Goal: Feedback & Contribution: Contribute content

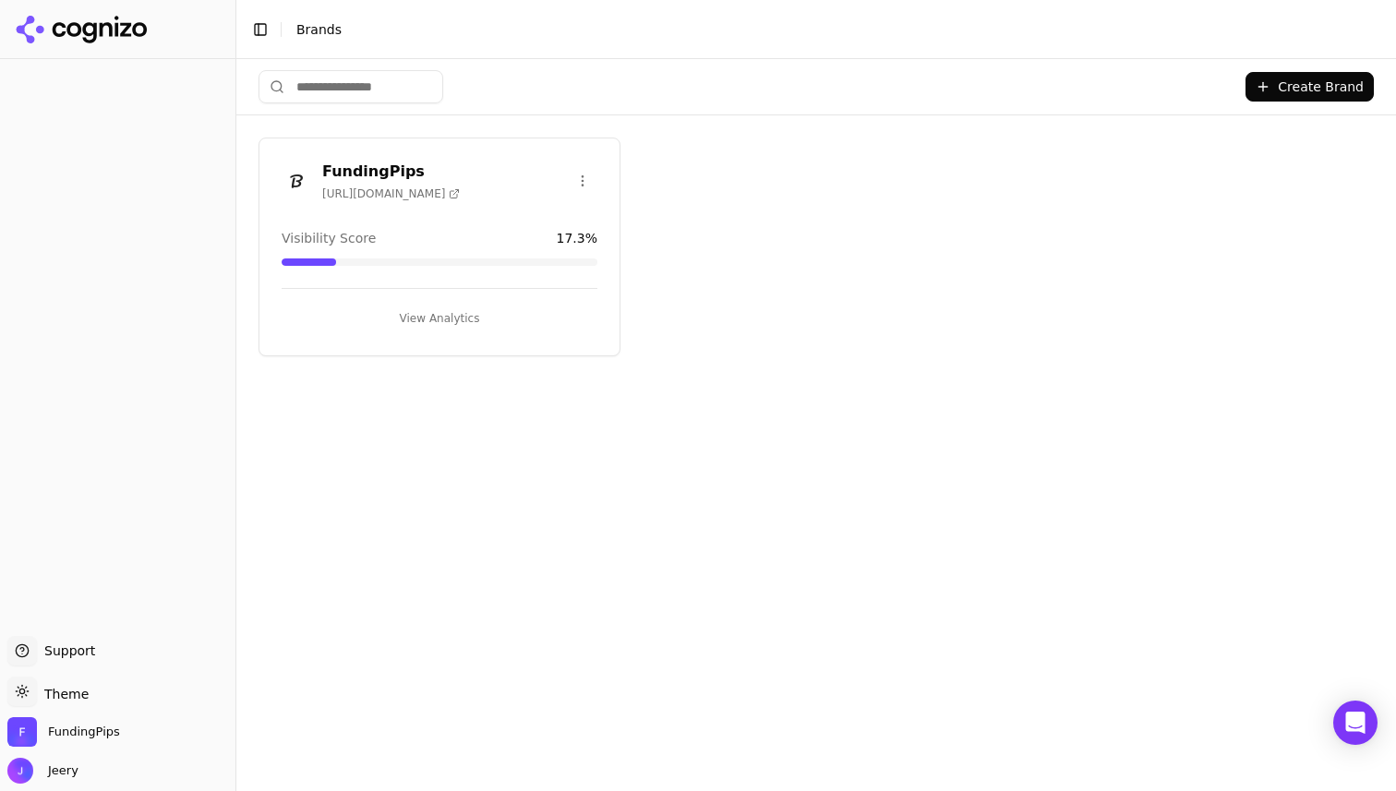
click at [441, 321] on button "View Analytics" at bounding box center [440, 319] width 316 height 30
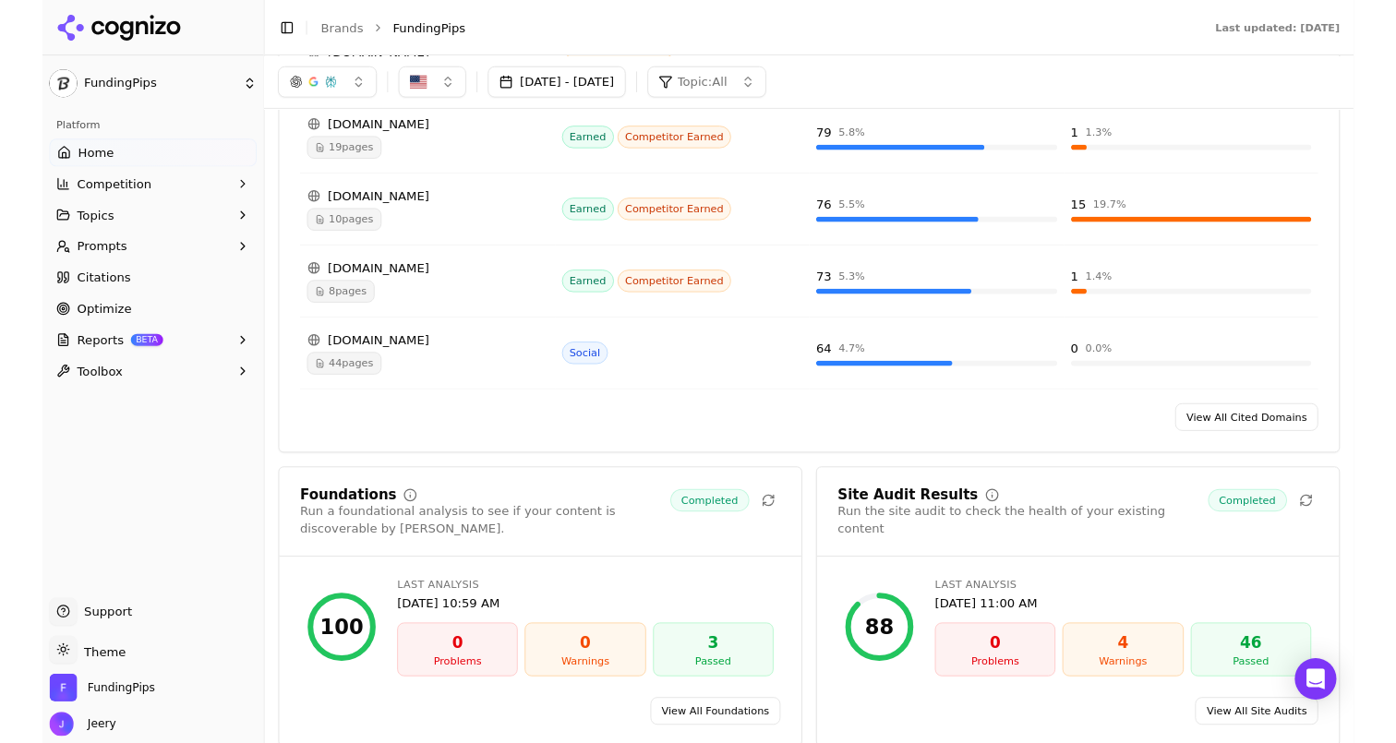
scroll to position [1312, 0]
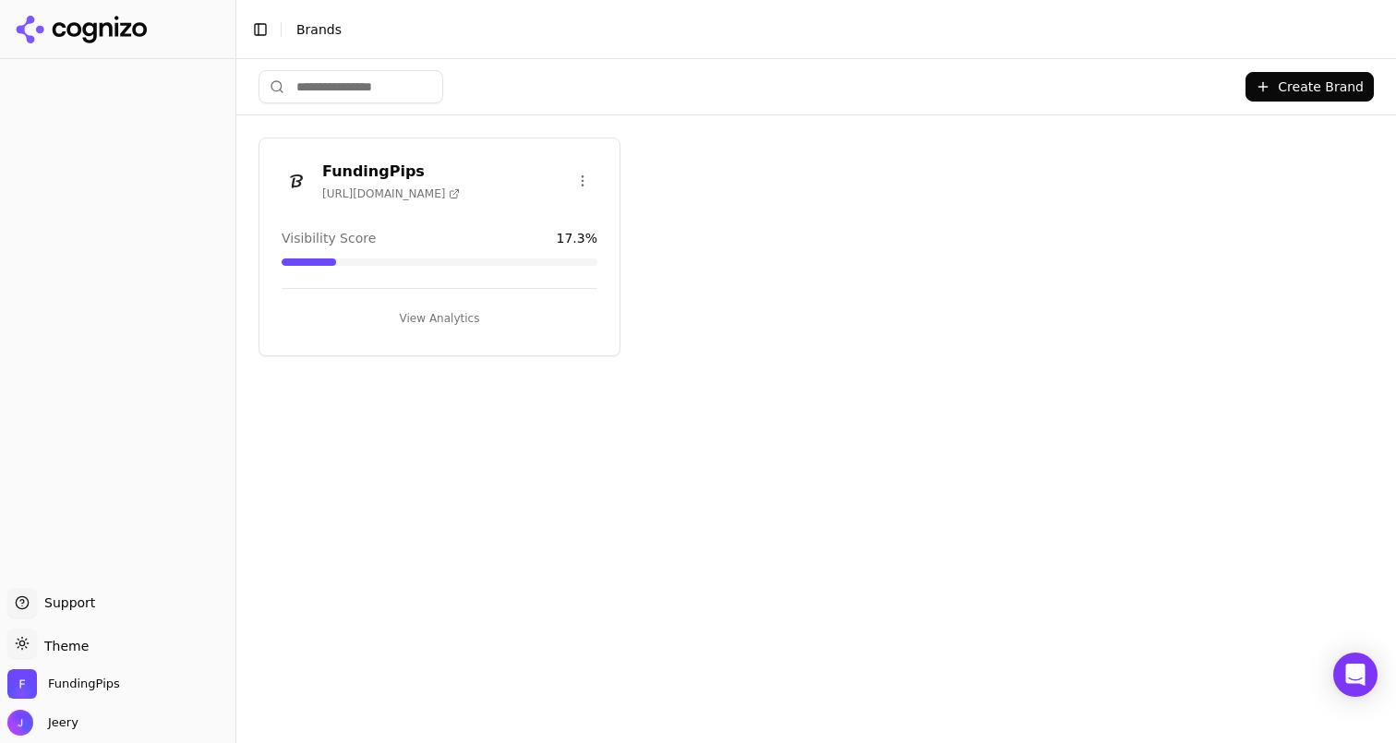
click at [581, 179] on html "Support Support Toggle theme Theme FundingPips Jeery Toggle Sidebar Brands Crea…" at bounding box center [698, 371] width 1396 height 743
click at [539, 253] on div "Delete Brand" at bounding box center [538, 249] width 109 height 30
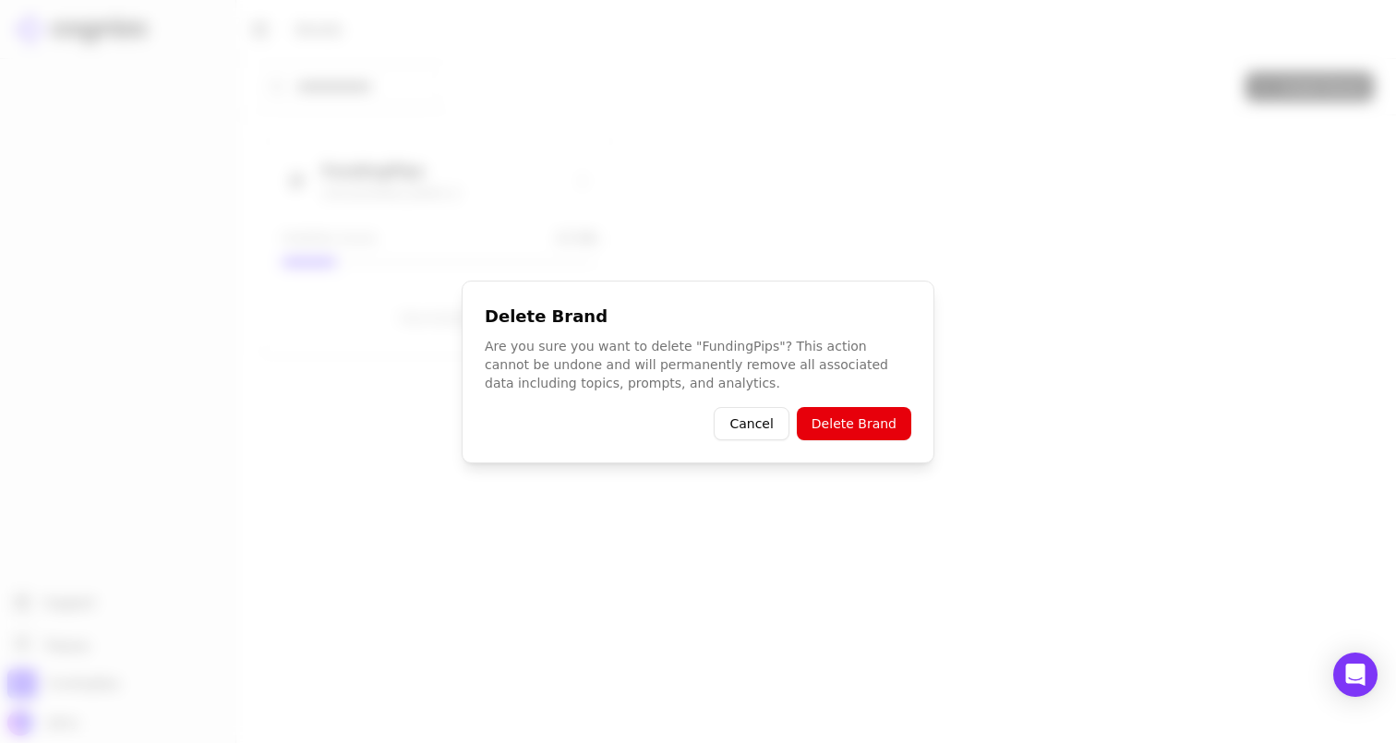
click at [872, 428] on button "Delete Brand" at bounding box center [854, 423] width 115 height 33
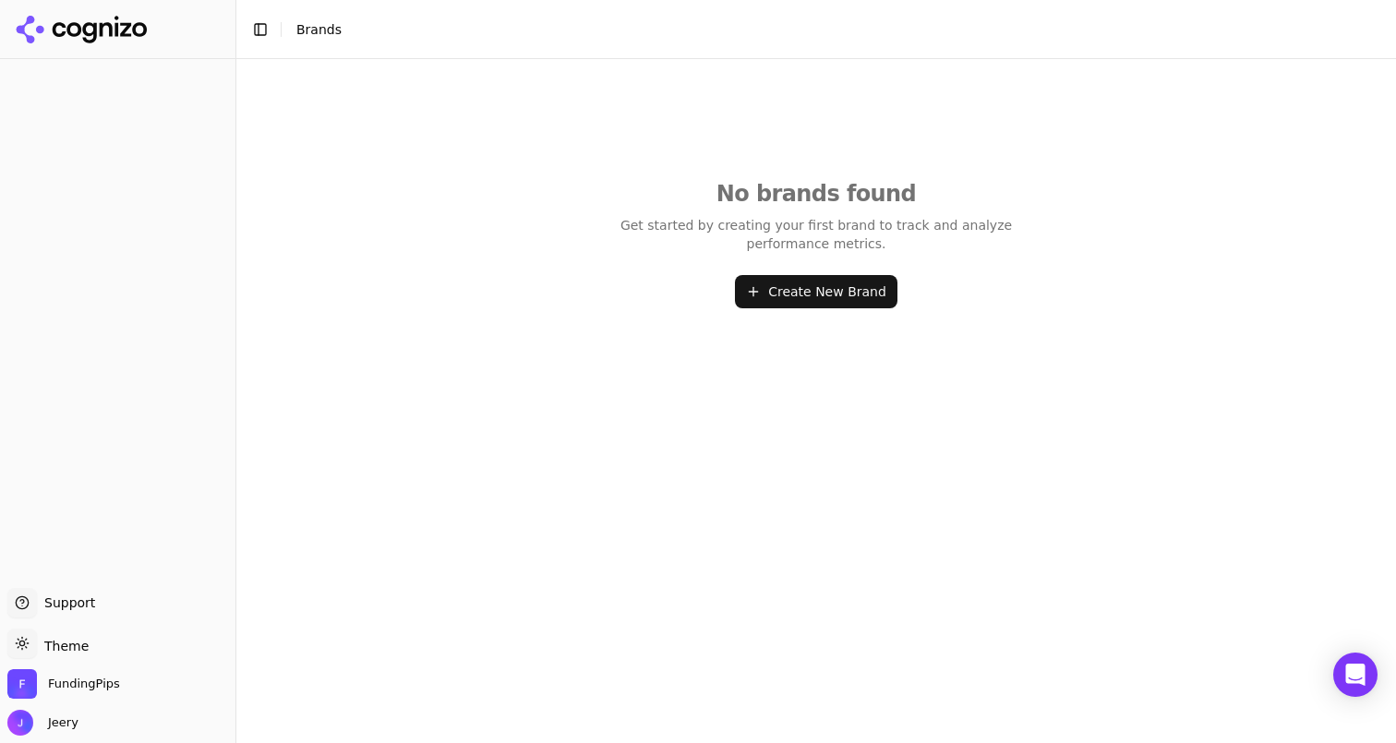
click at [819, 297] on button "Create New Brand" at bounding box center [816, 291] width 163 height 33
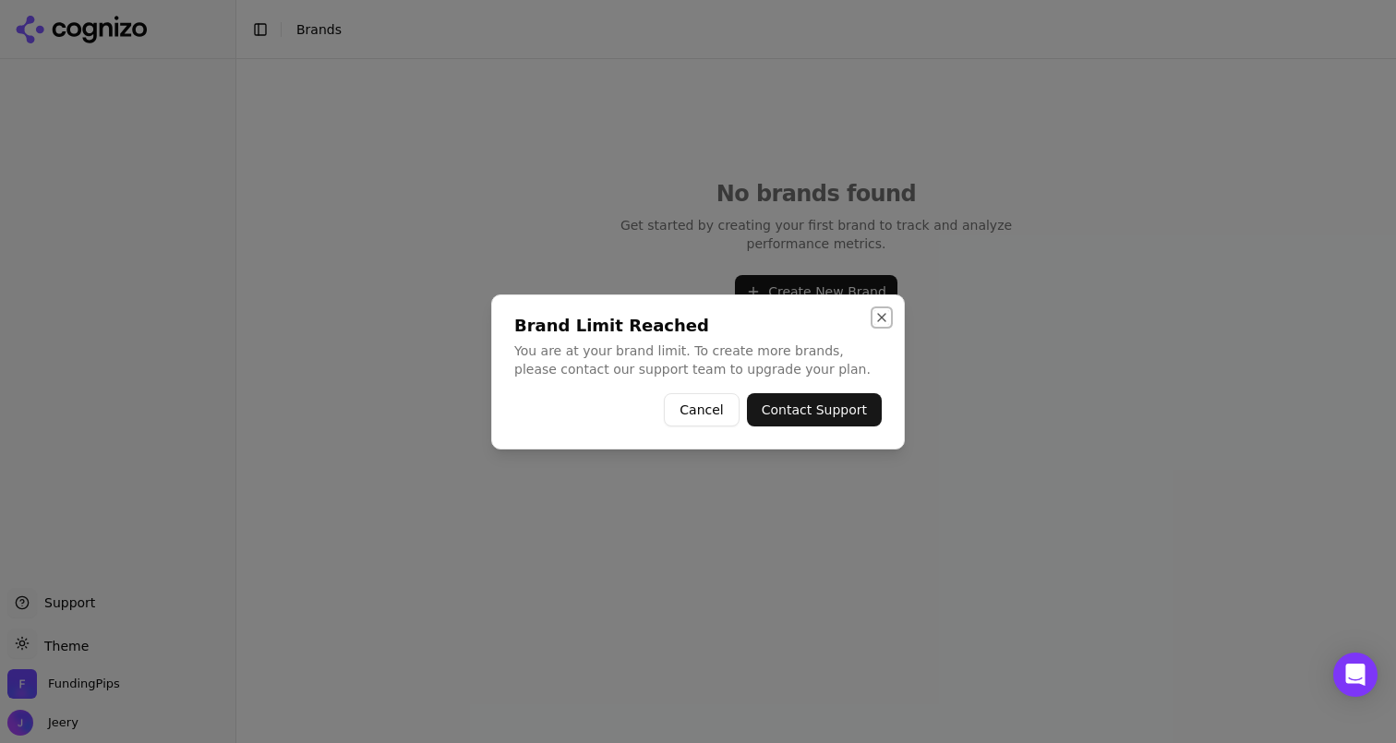
click at [885, 318] on button "Close" at bounding box center [882, 317] width 15 height 15
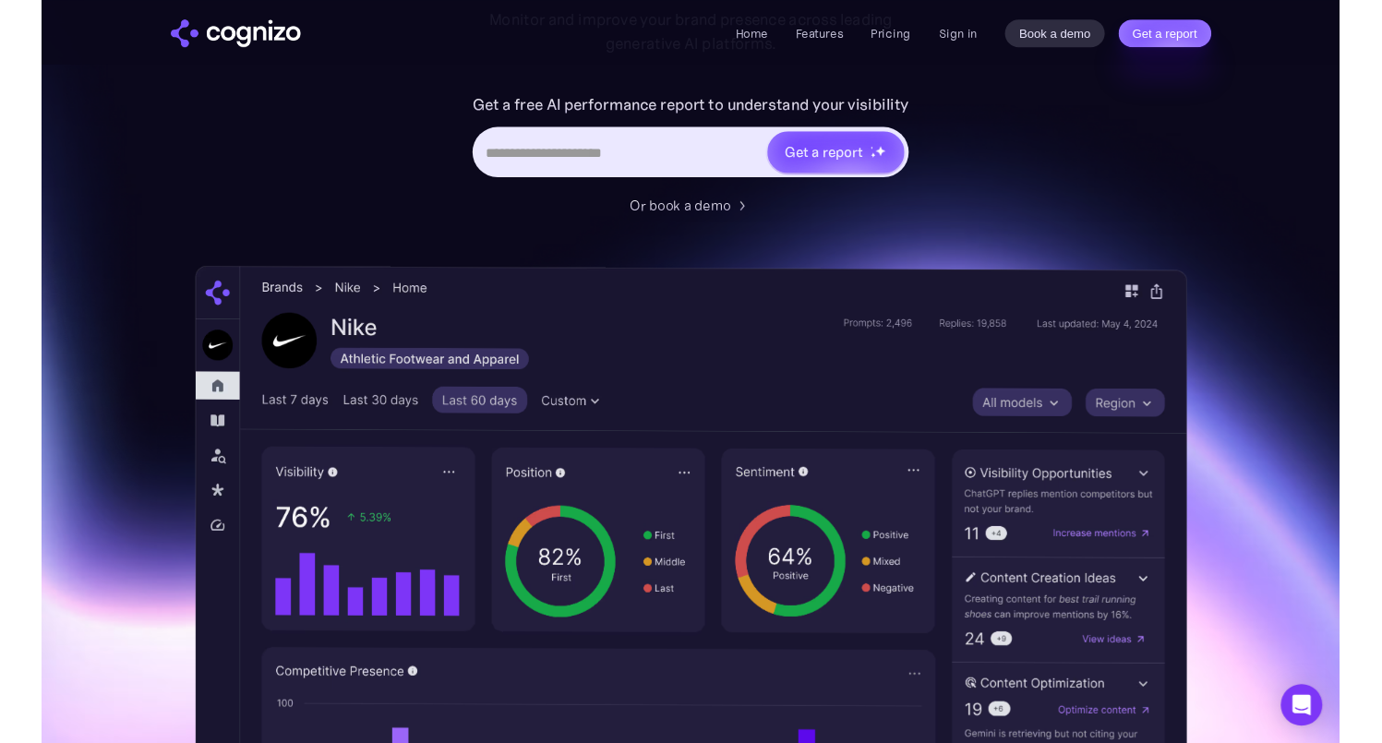
scroll to position [201, 0]
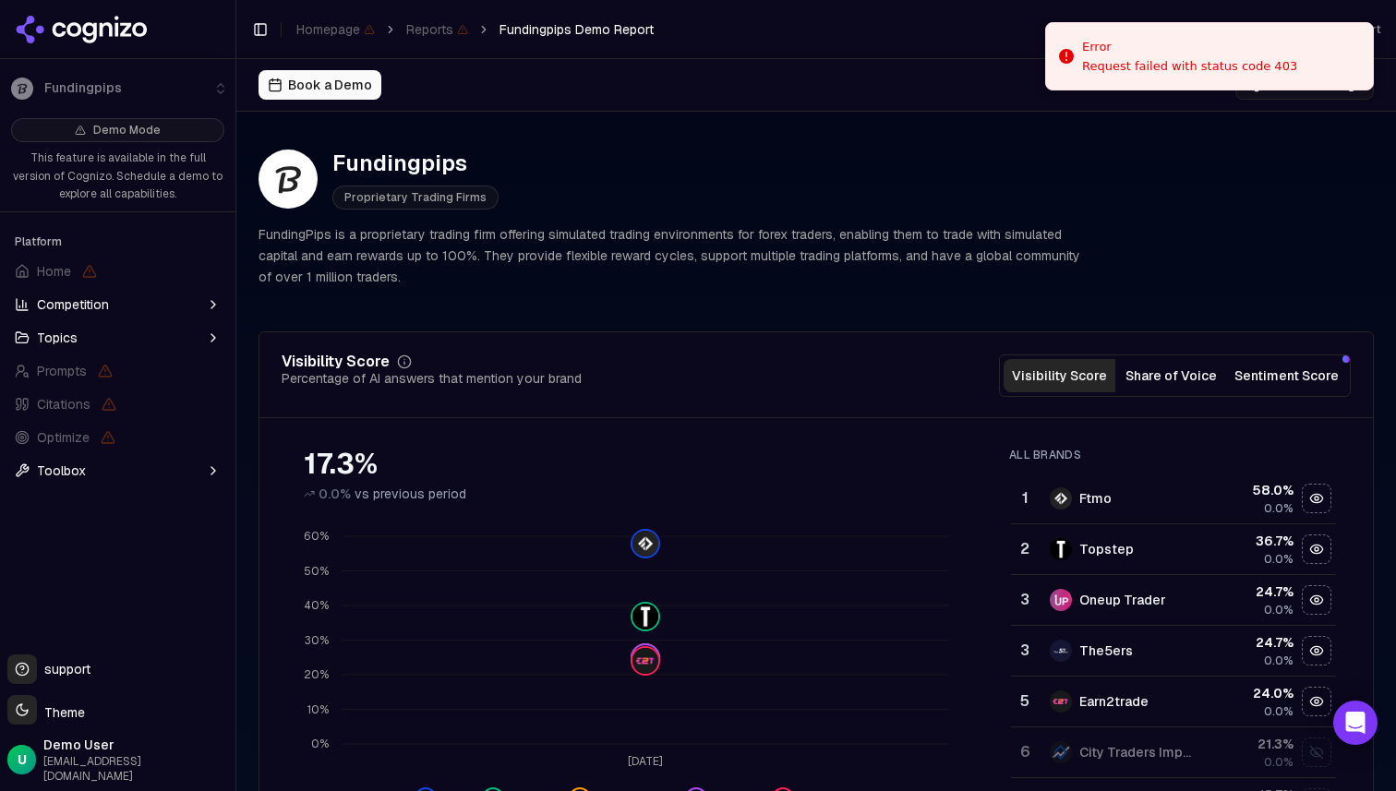
scroll to position [2699, 0]
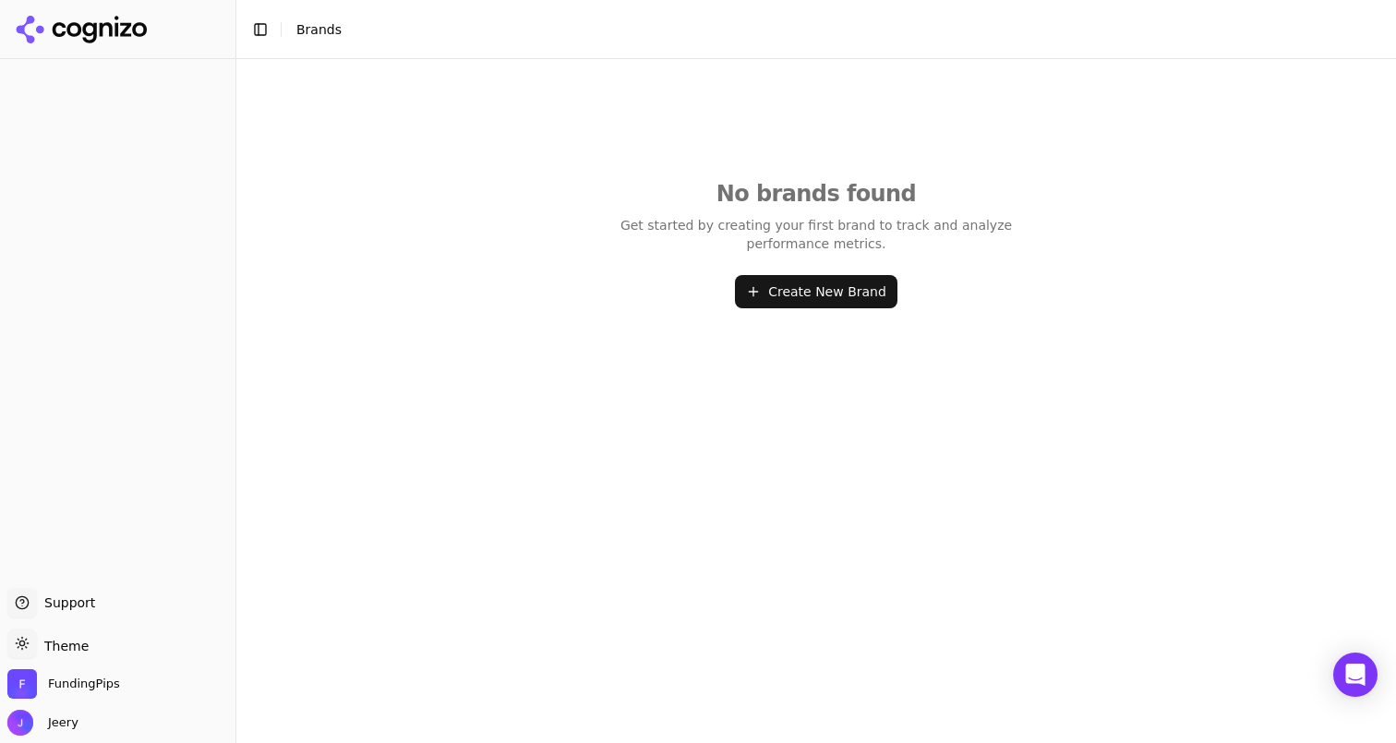
click at [769, 298] on button "Create New Brand" at bounding box center [816, 291] width 163 height 33
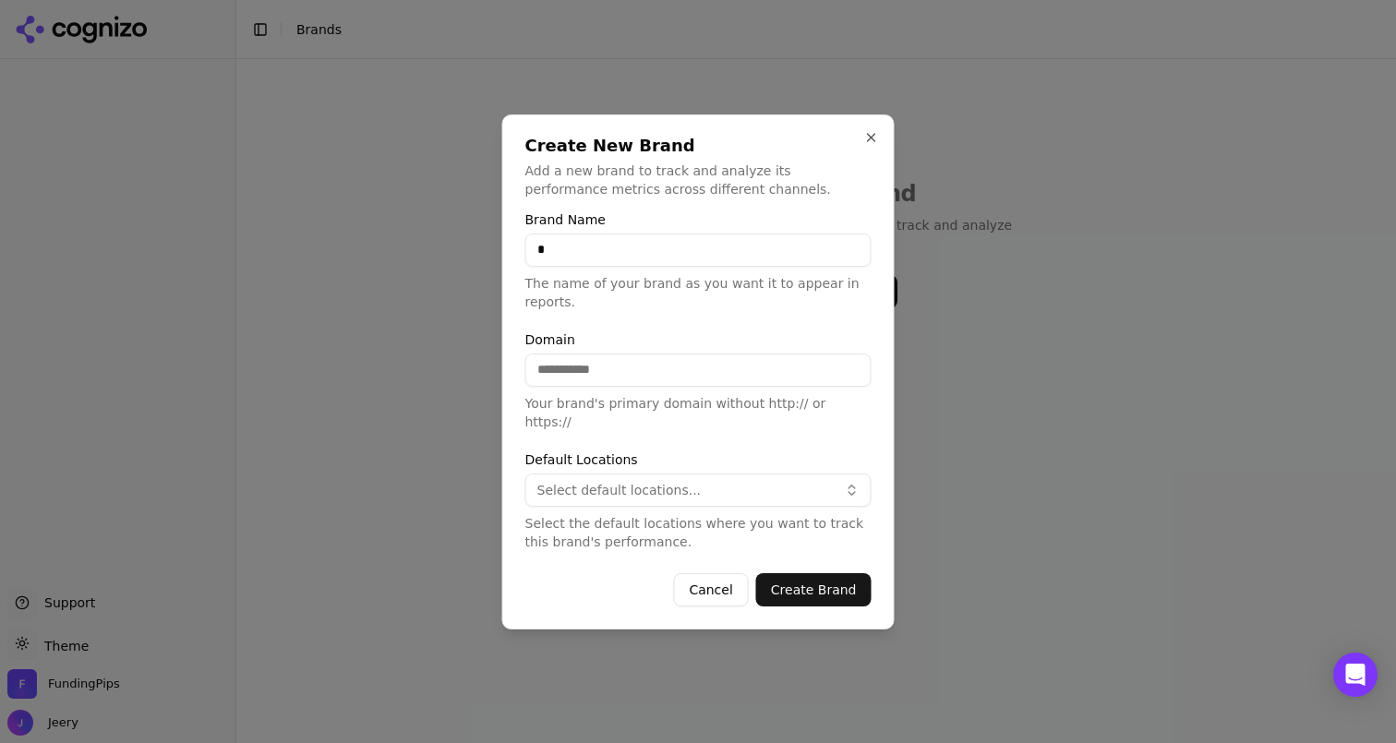
type input "**********"
click at [586, 378] on input "Domain" at bounding box center [698, 370] width 346 height 33
type input "**********"
click at [645, 481] on span "Select default locations..." at bounding box center [619, 490] width 164 height 18
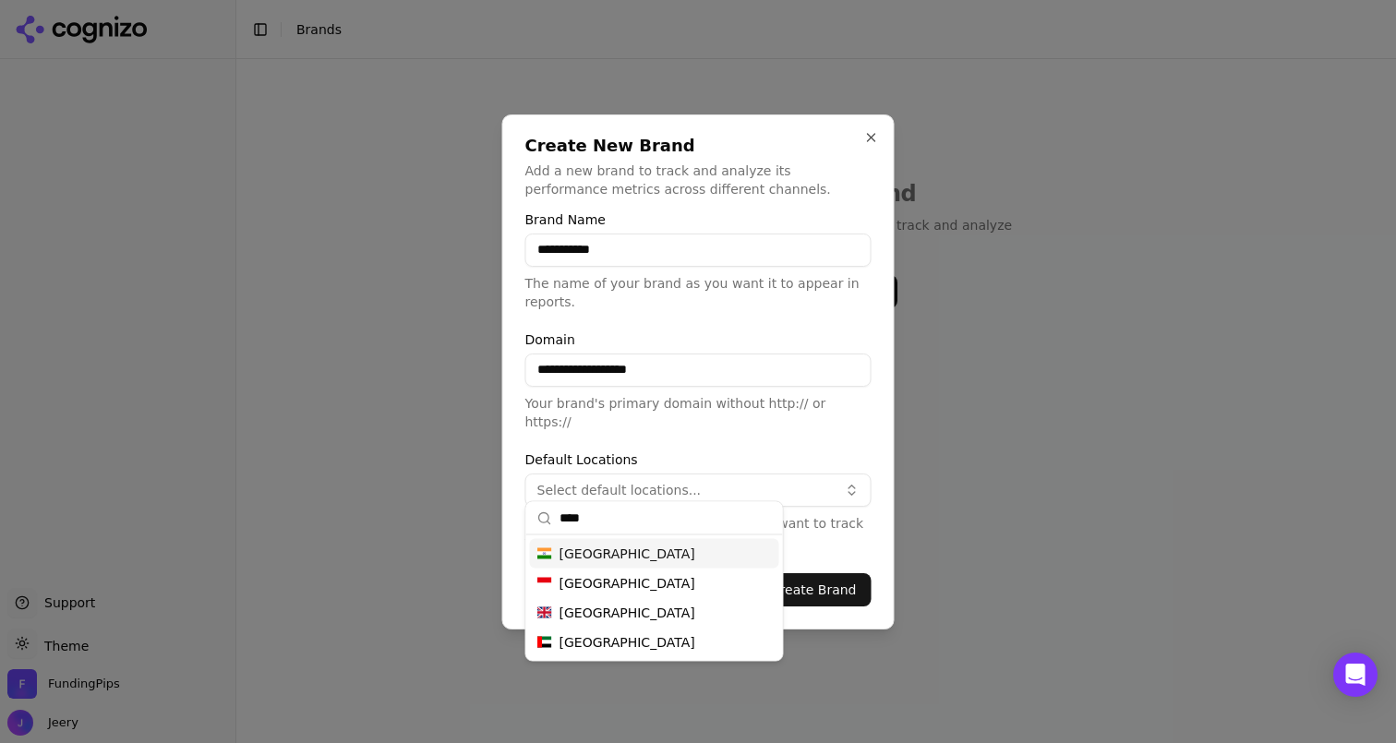
type input "****"
click at [569, 558] on span "[GEOGRAPHIC_DATA]" at bounding box center [628, 554] width 136 height 18
click at [868, 538] on p "Select the default locations where you want to track this brand's performance." at bounding box center [698, 532] width 346 height 37
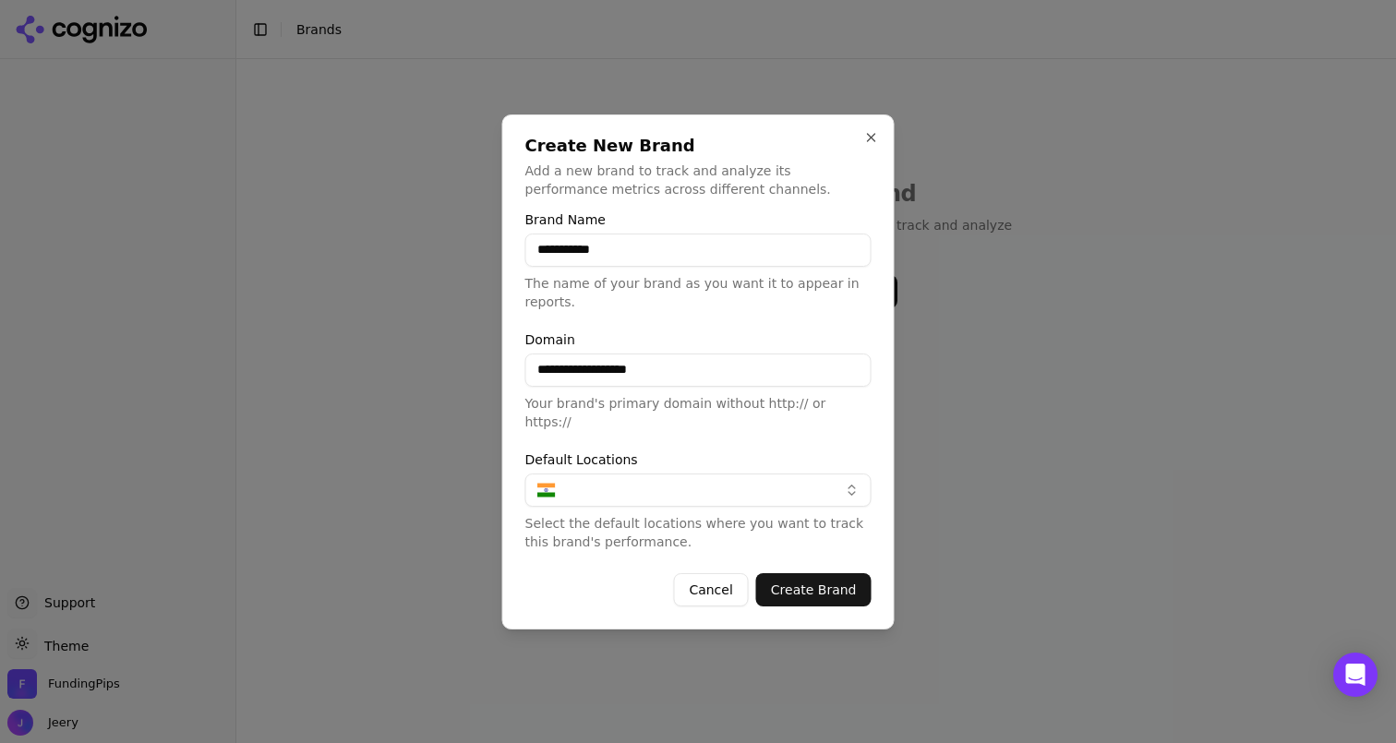
click at [803, 579] on button "Create Brand" at bounding box center [813, 589] width 115 height 33
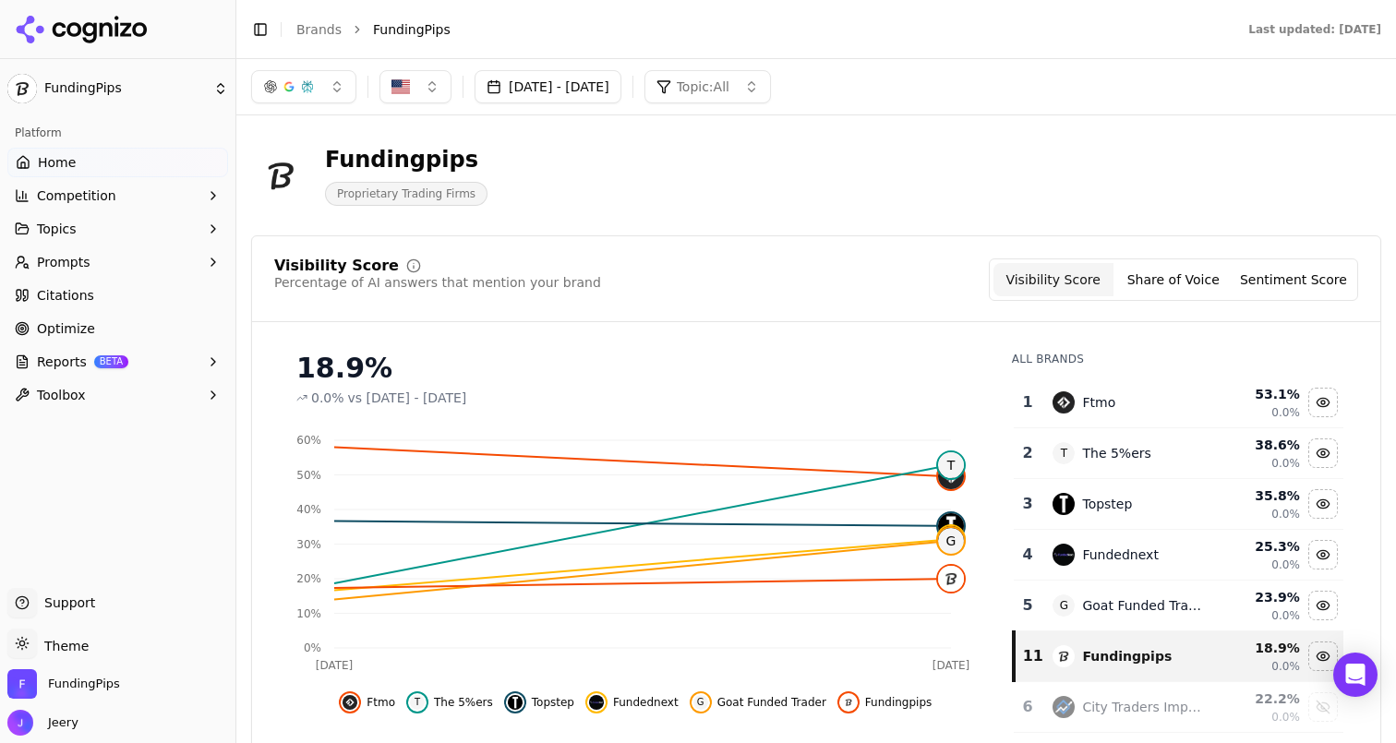
click at [429, 89] on button "button" at bounding box center [416, 86] width 72 height 33
type input "*****"
click at [694, 216] on div "Fundingpips Proprietary Trading Firms" at bounding box center [816, 175] width 1130 height 91
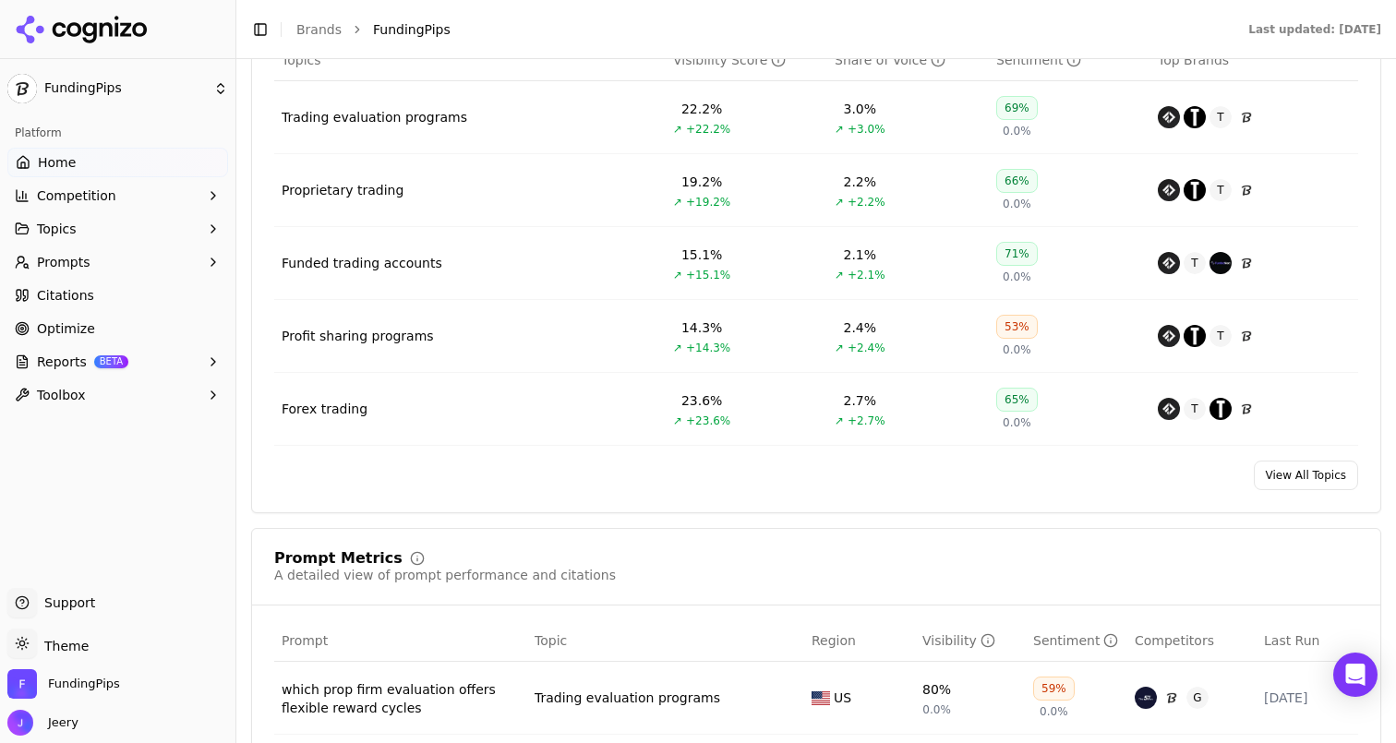
scroll to position [886, 0]
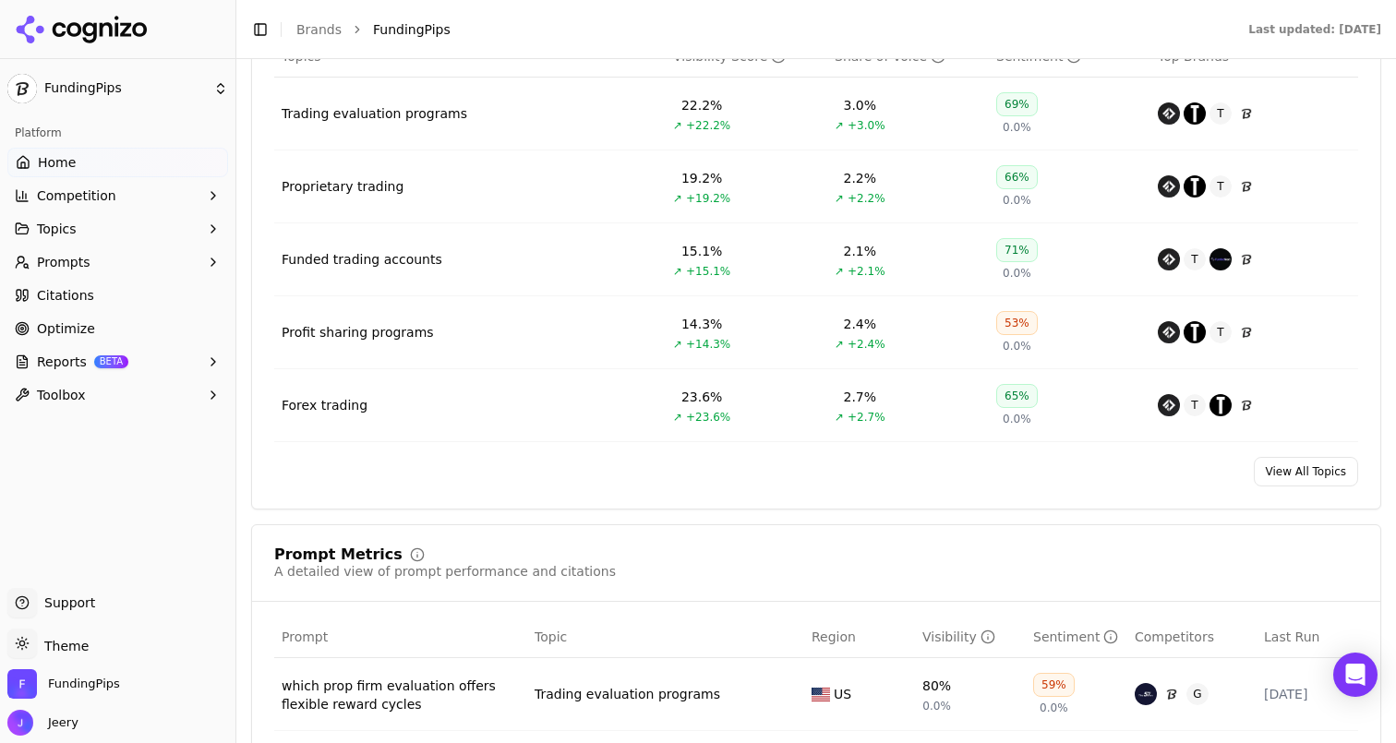
click at [63, 264] on span "Prompts" at bounding box center [64, 262] width 54 height 18
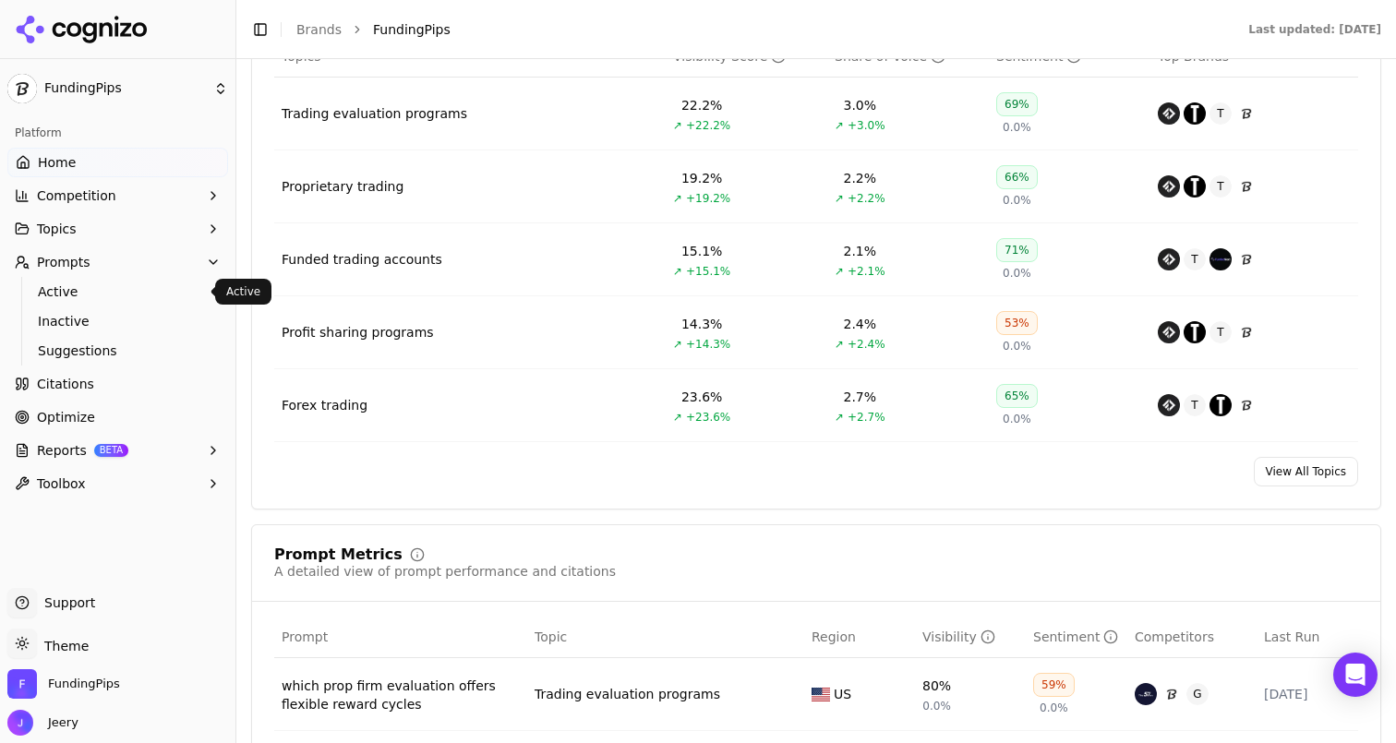
click at [90, 303] on link "Active" at bounding box center [117, 292] width 175 height 26
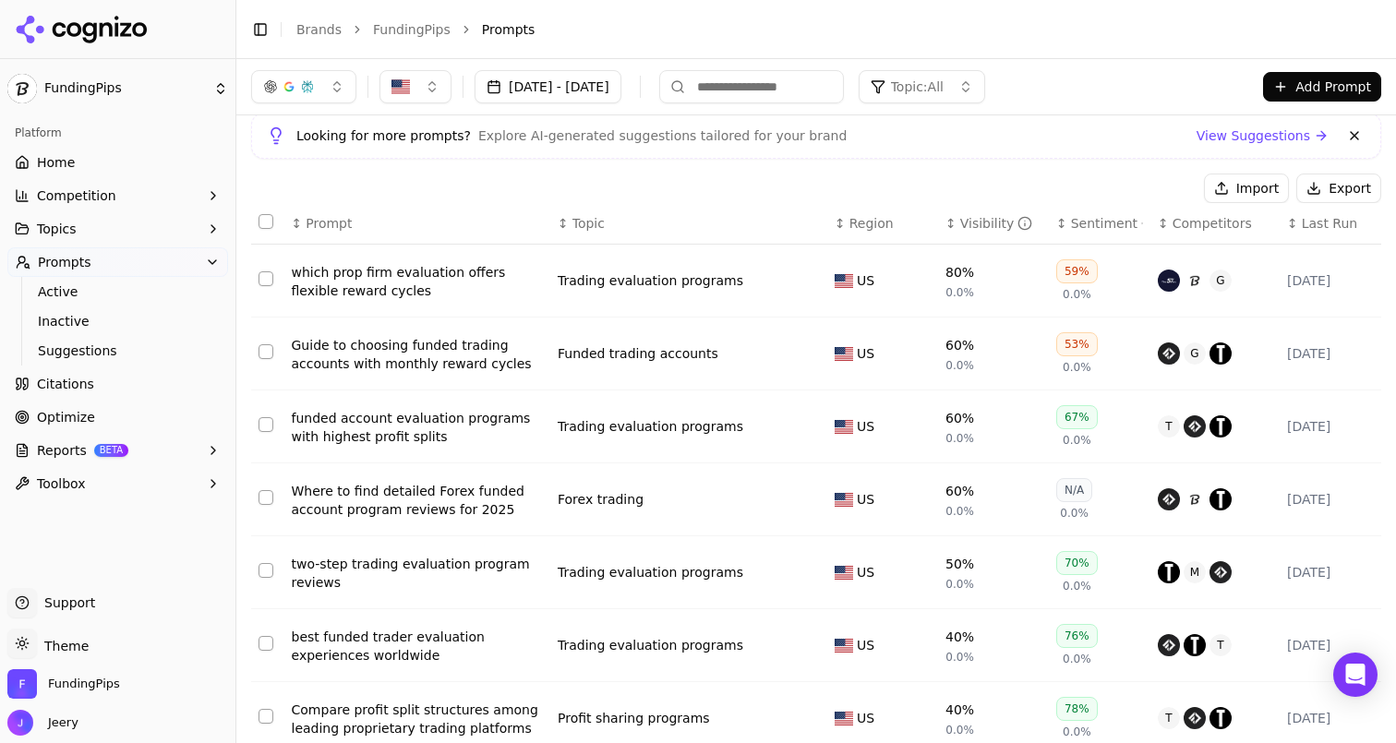
scroll to position [123, 0]
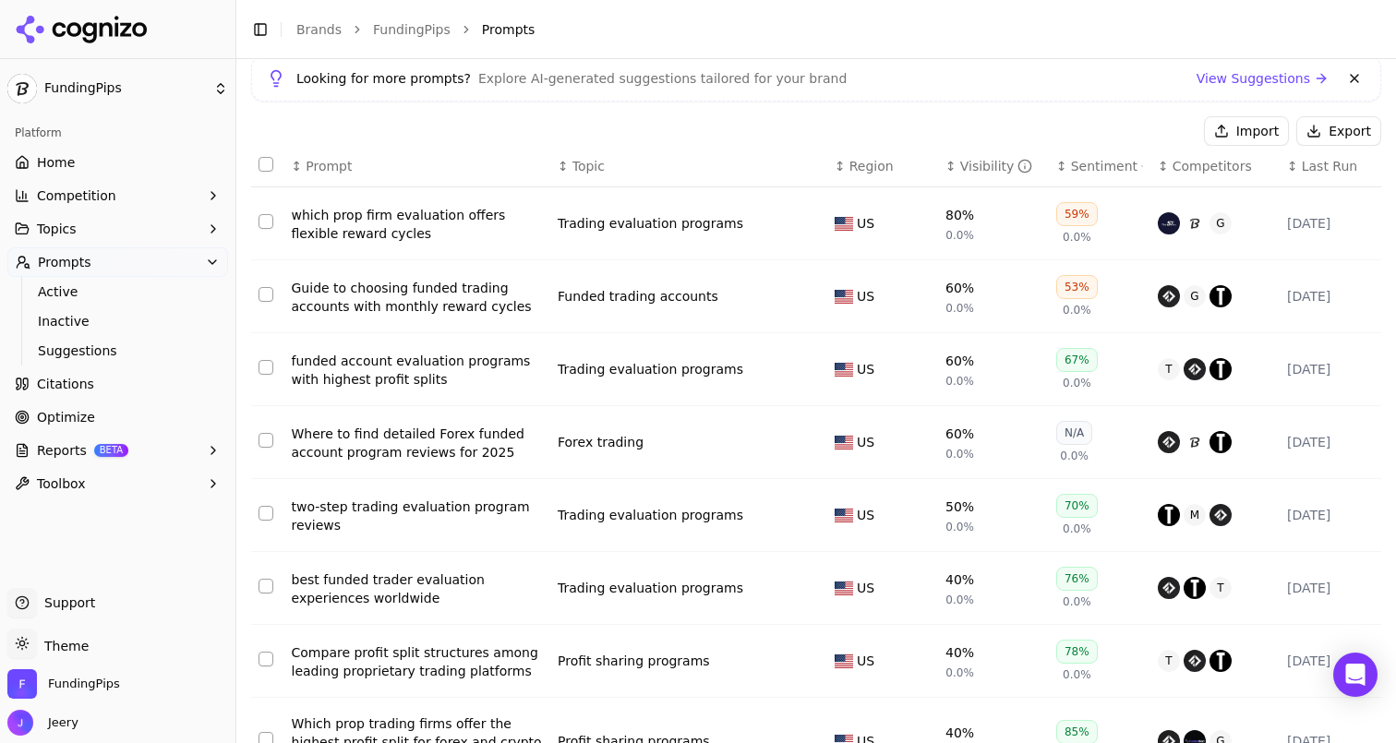
click at [267, 224] on button "Select row 1" at bounding box center [266, 221] width 15 height 15
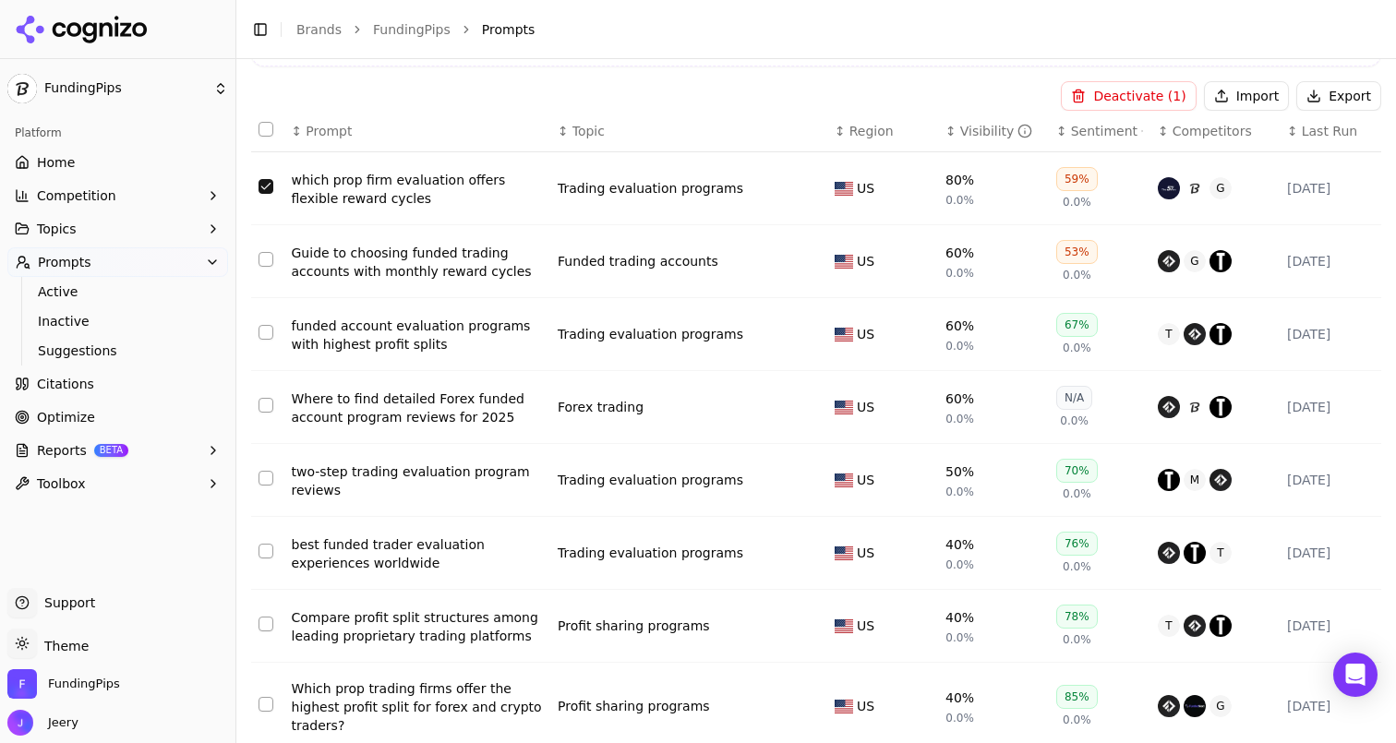
scroll to position [171, 0]
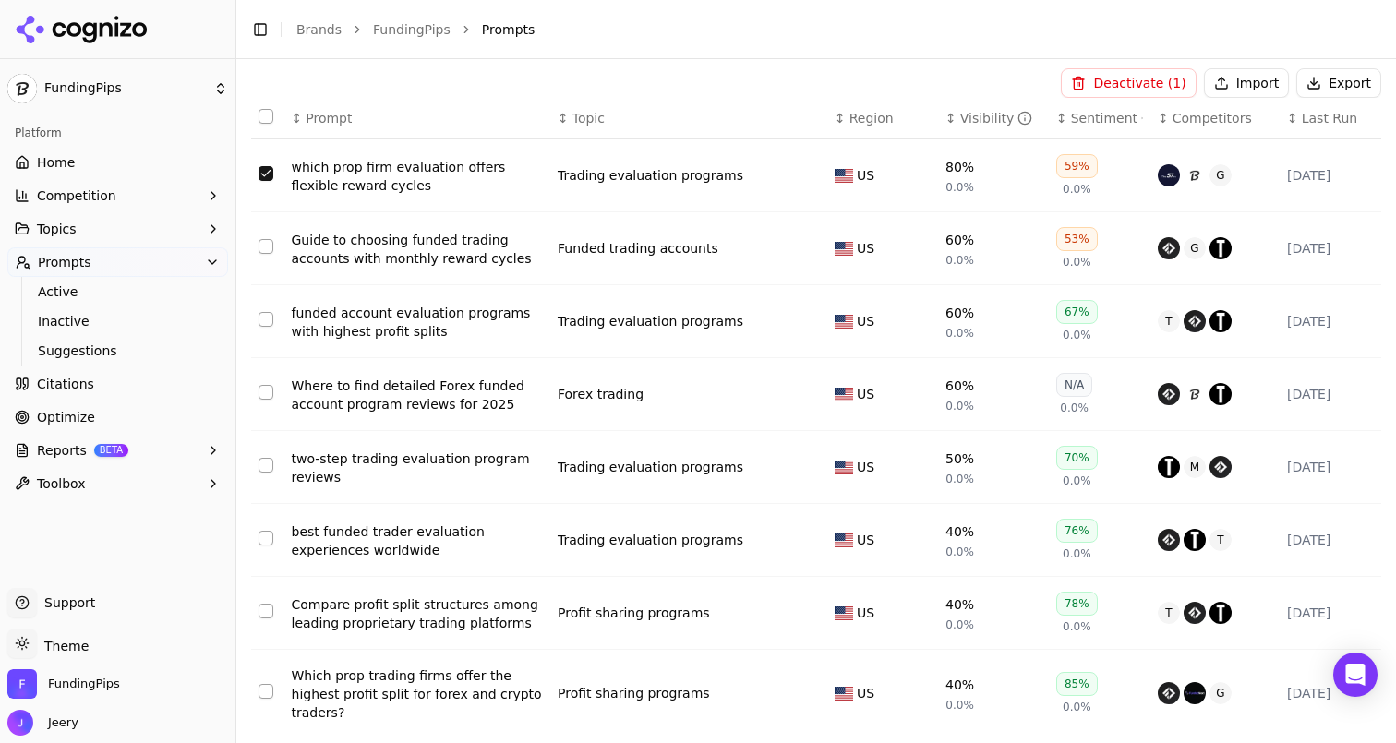
click at [262, 254] on button "Select row 2" at bounding box center [266, 246] width 15 height 15
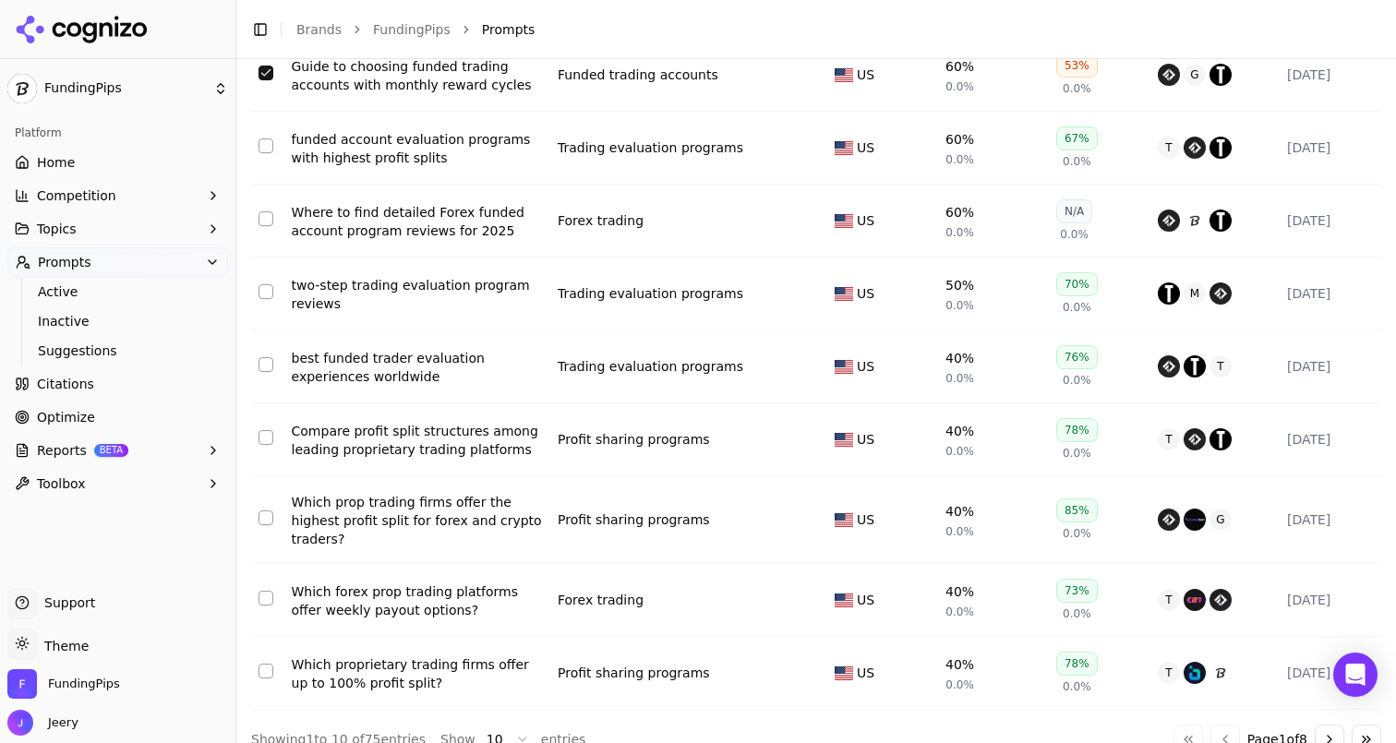
scroll to position [375, 0]
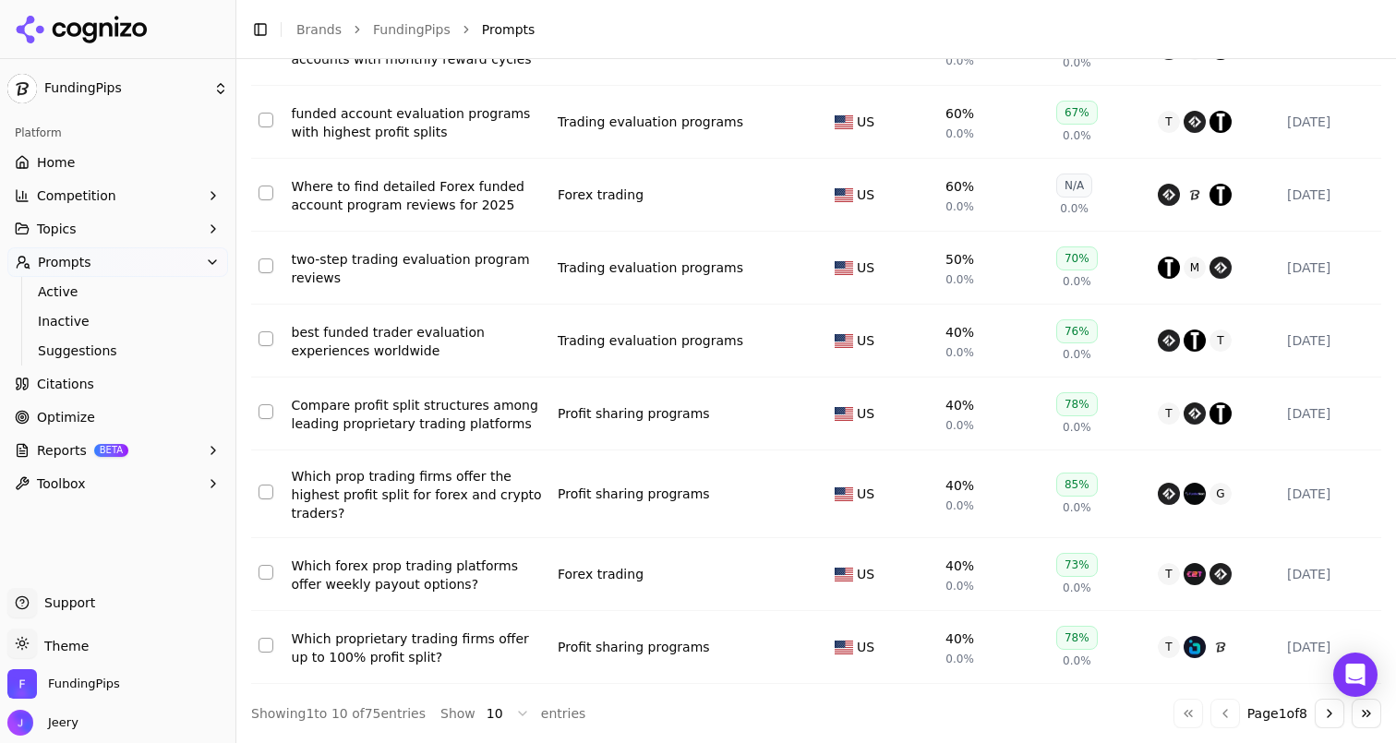
click at [267, 572] on button "Select row 9" at bounding box center [266, 572] width 15 height 15
click at [270, 492] on button "Select row 8" at bounding box center [266, 492] width 15 height 15
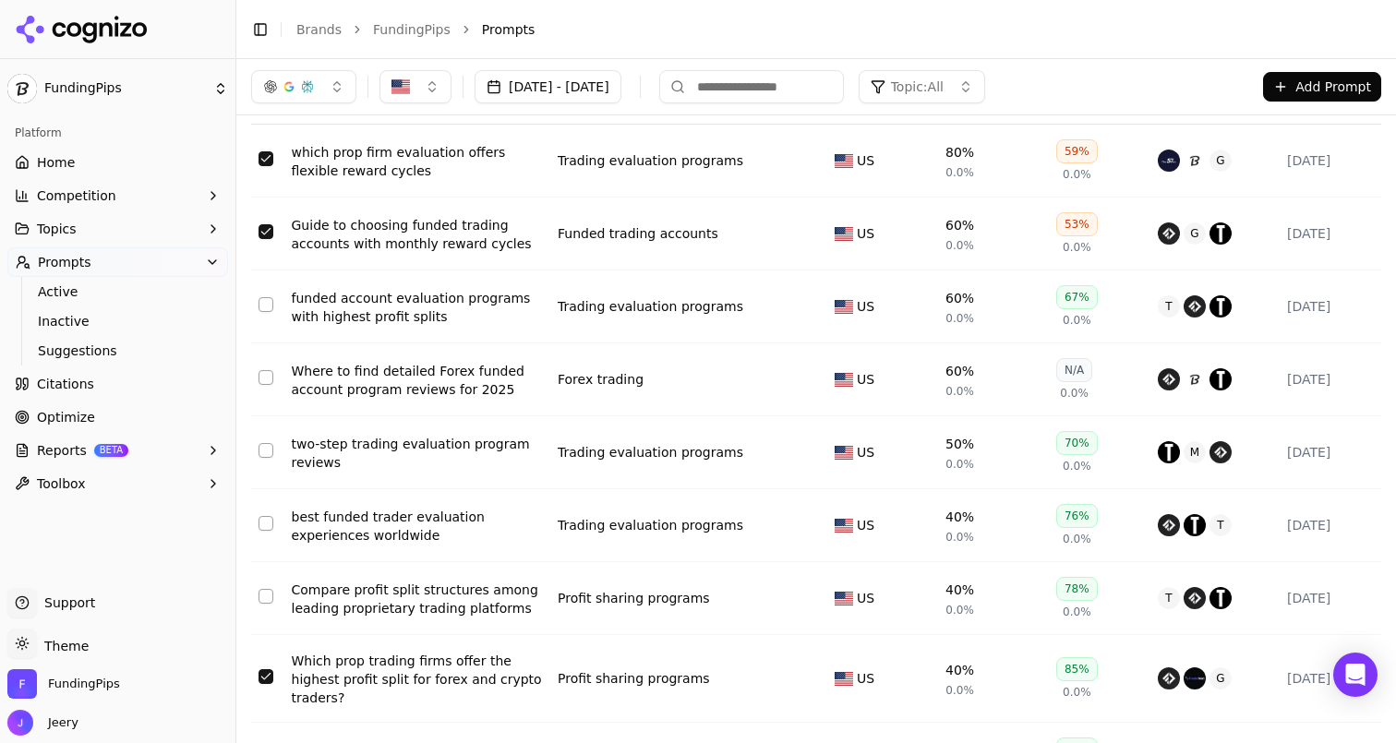
scroll to position [151, 0]
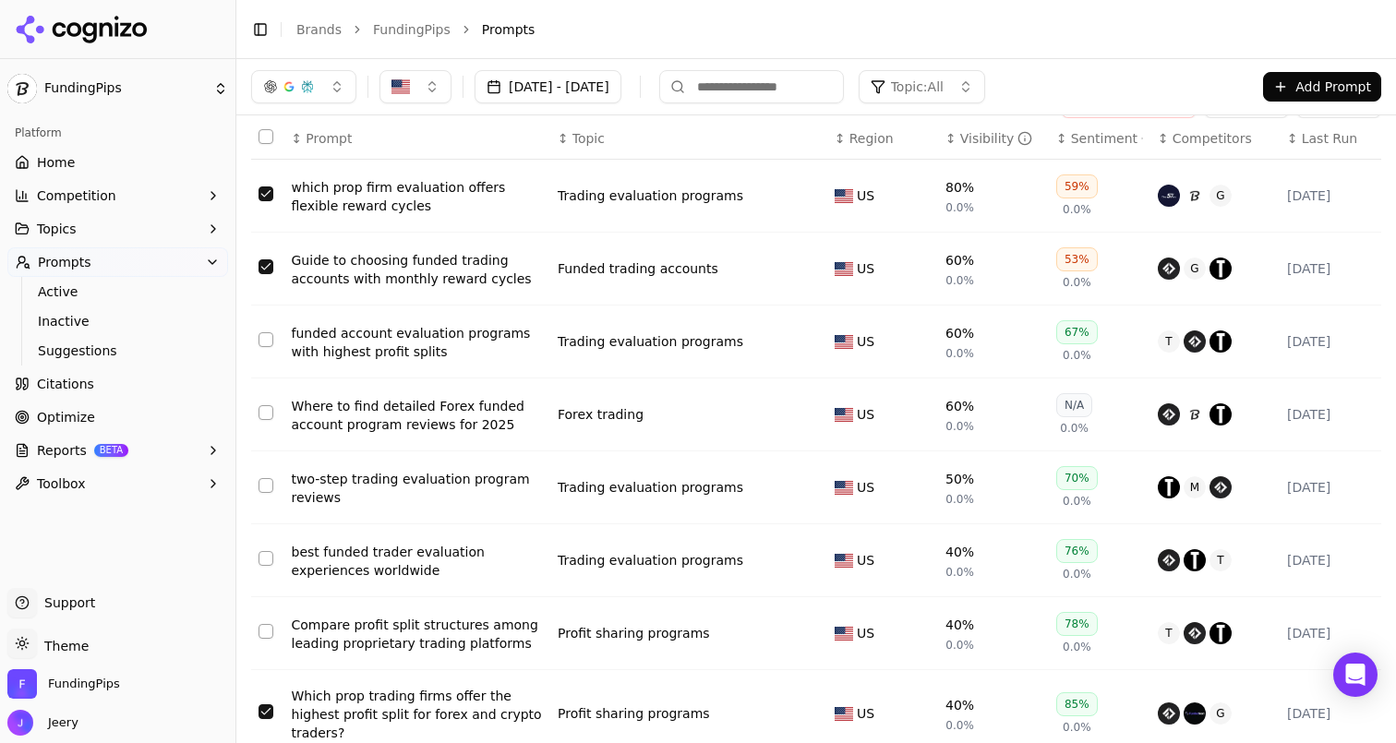
click at [985, 82] on button "Topic: All" at bounding box center [922, 86] width 127 height 33
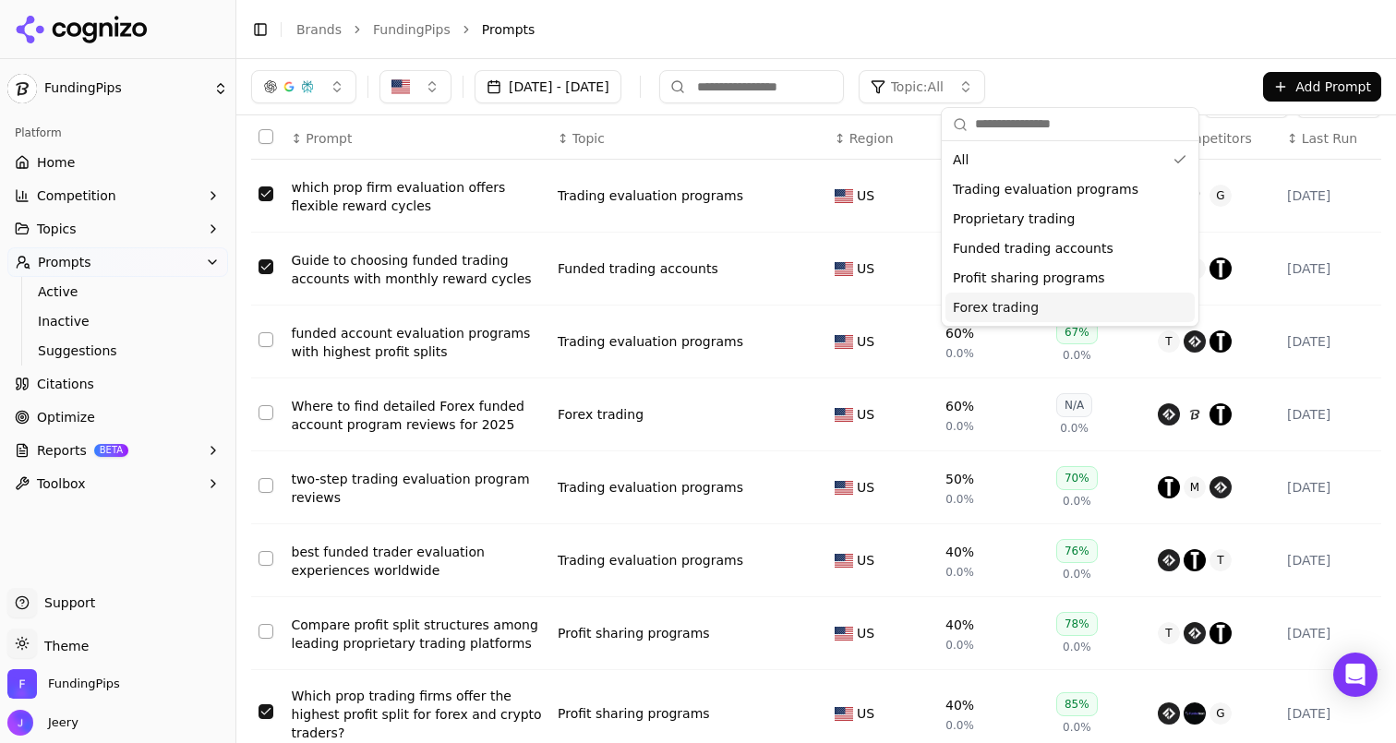
click at [1002, 296] on div "Forex trading" at bounding box center [1070, 308] width 249 height 30
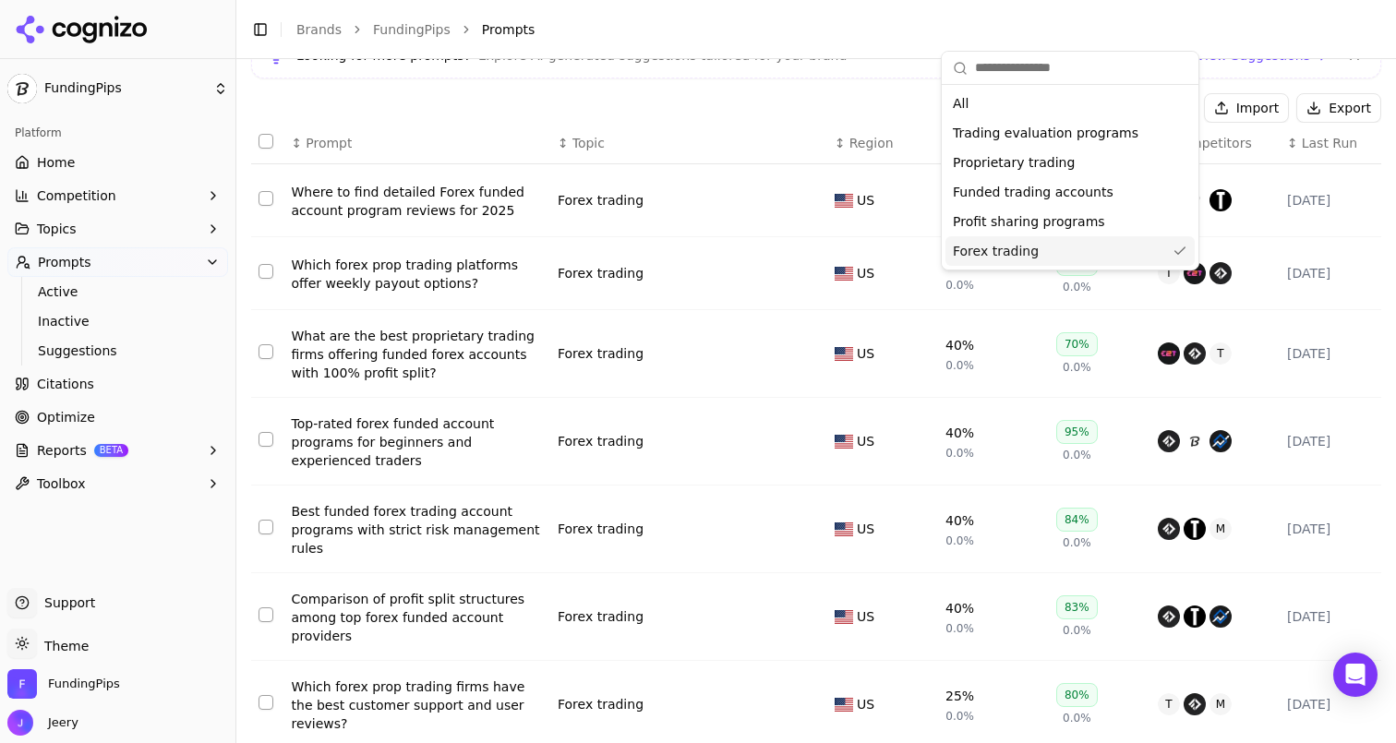
scroll to position [169, 0]
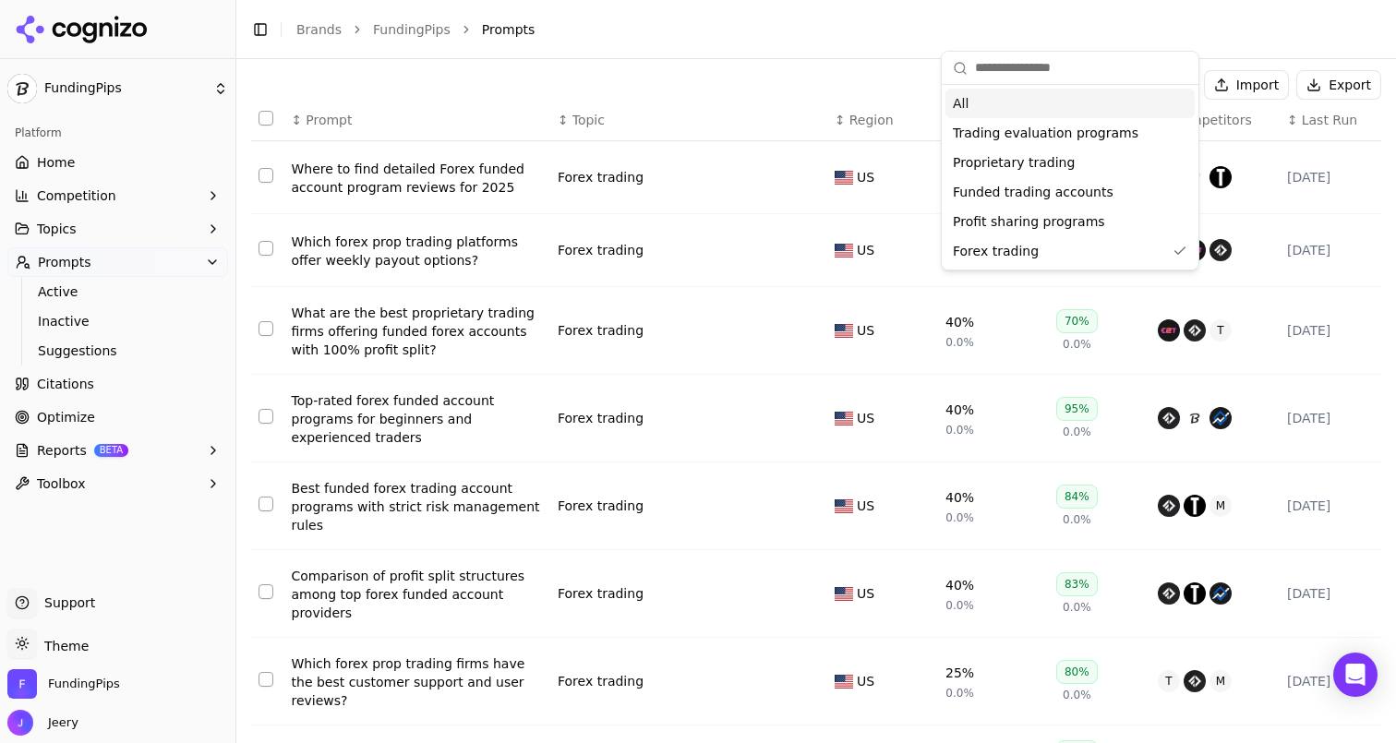
click at [930, 70] on div "Import Export" at bounding box center [816, 85] width 1130 height 30
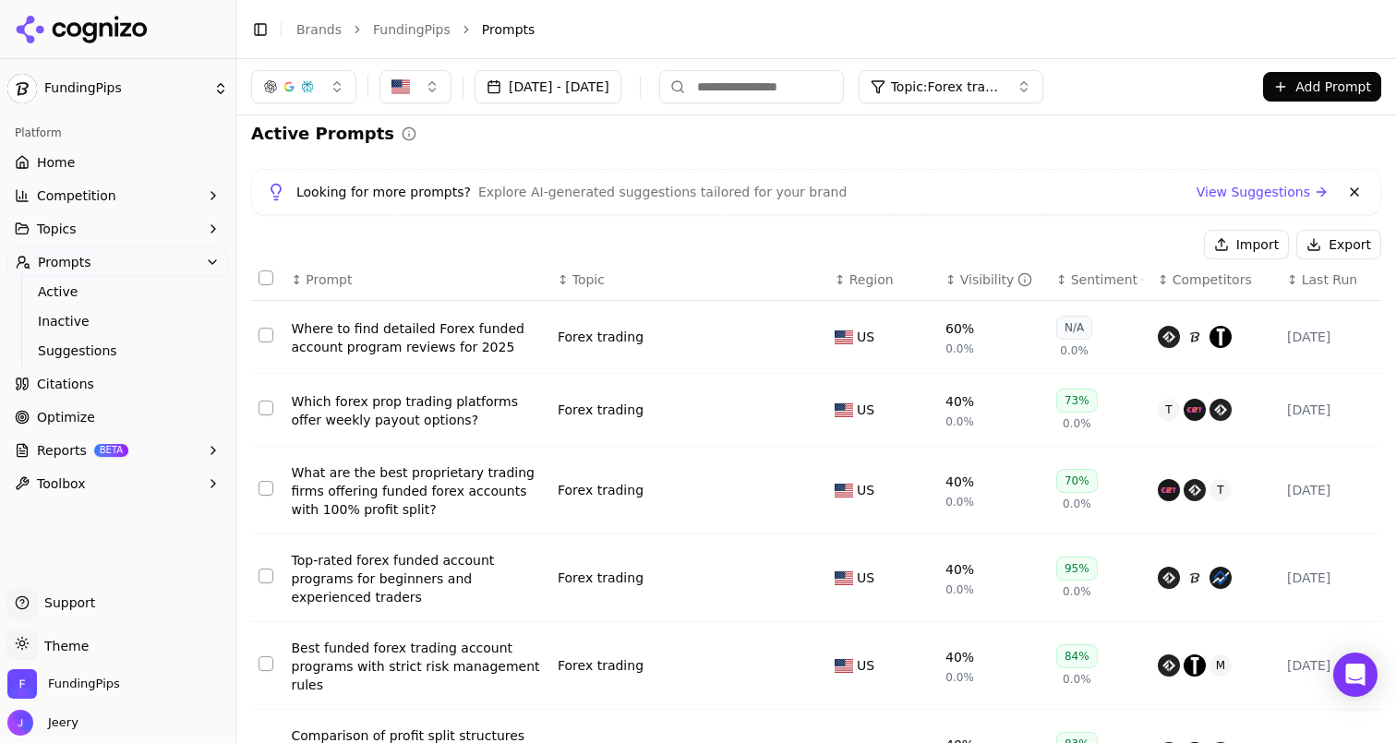
scroll to position [0, 0]
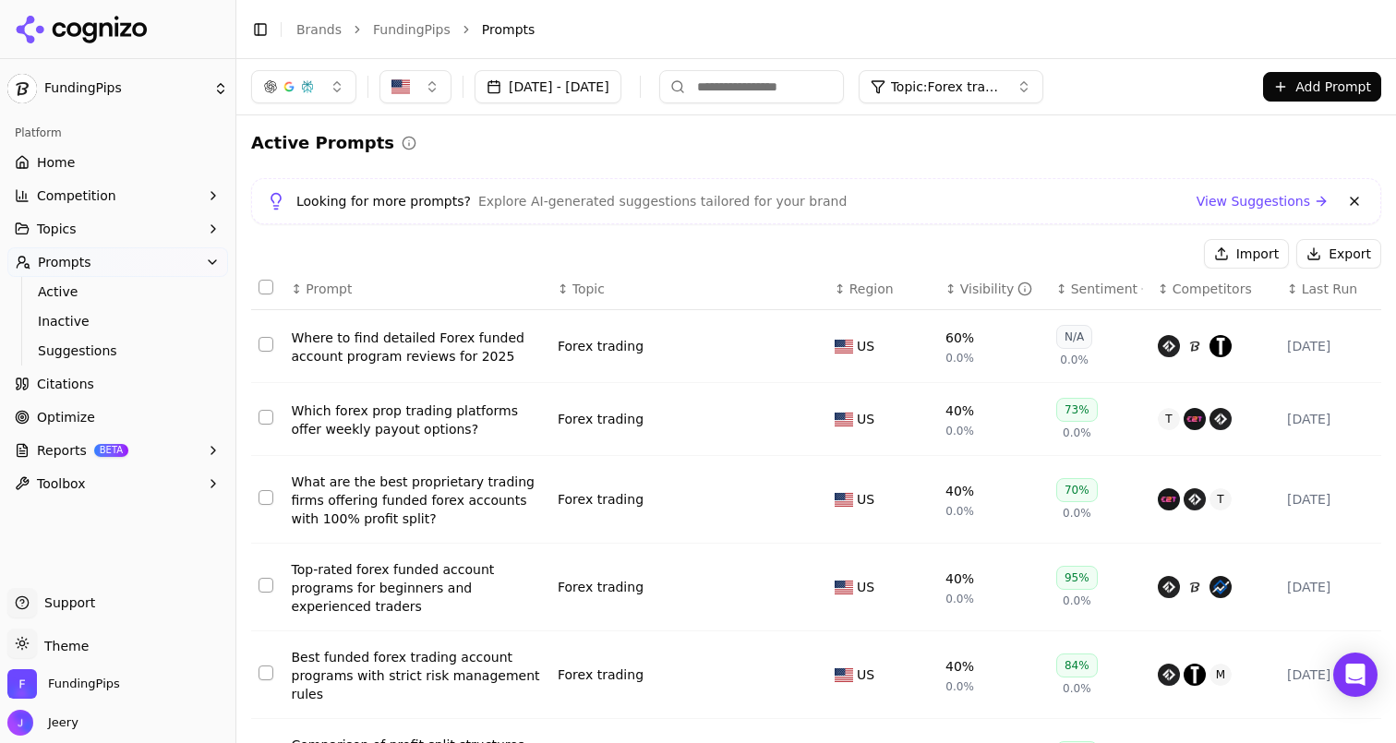
click at [264, 344] on button "Select row 1" at bounding box center [266, 344] width 15 height 15
click at [105, 345] on span "Suggestions" at bounding box center [118, 351] width 161 height 18
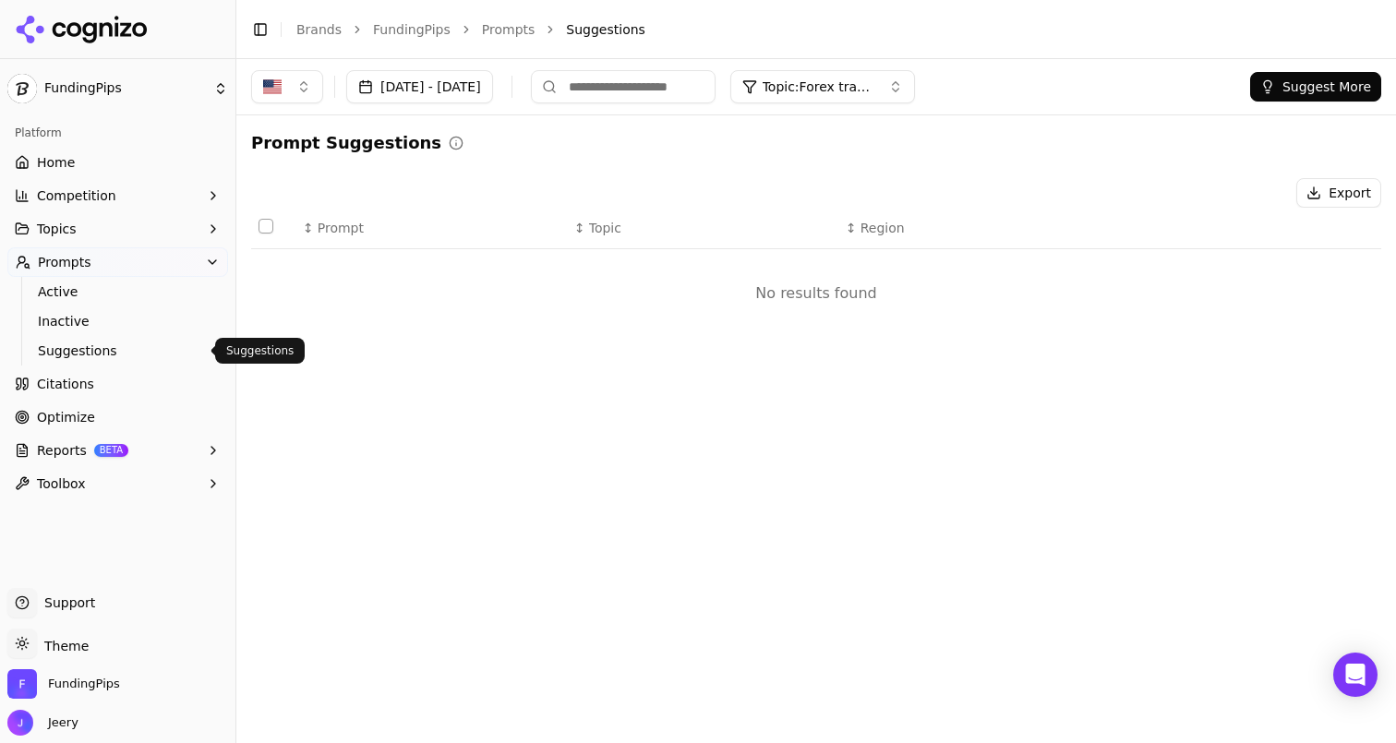
click at [1306, 91] on button "Suggest More" at bounding box center [1315, 87] width 131 height 30
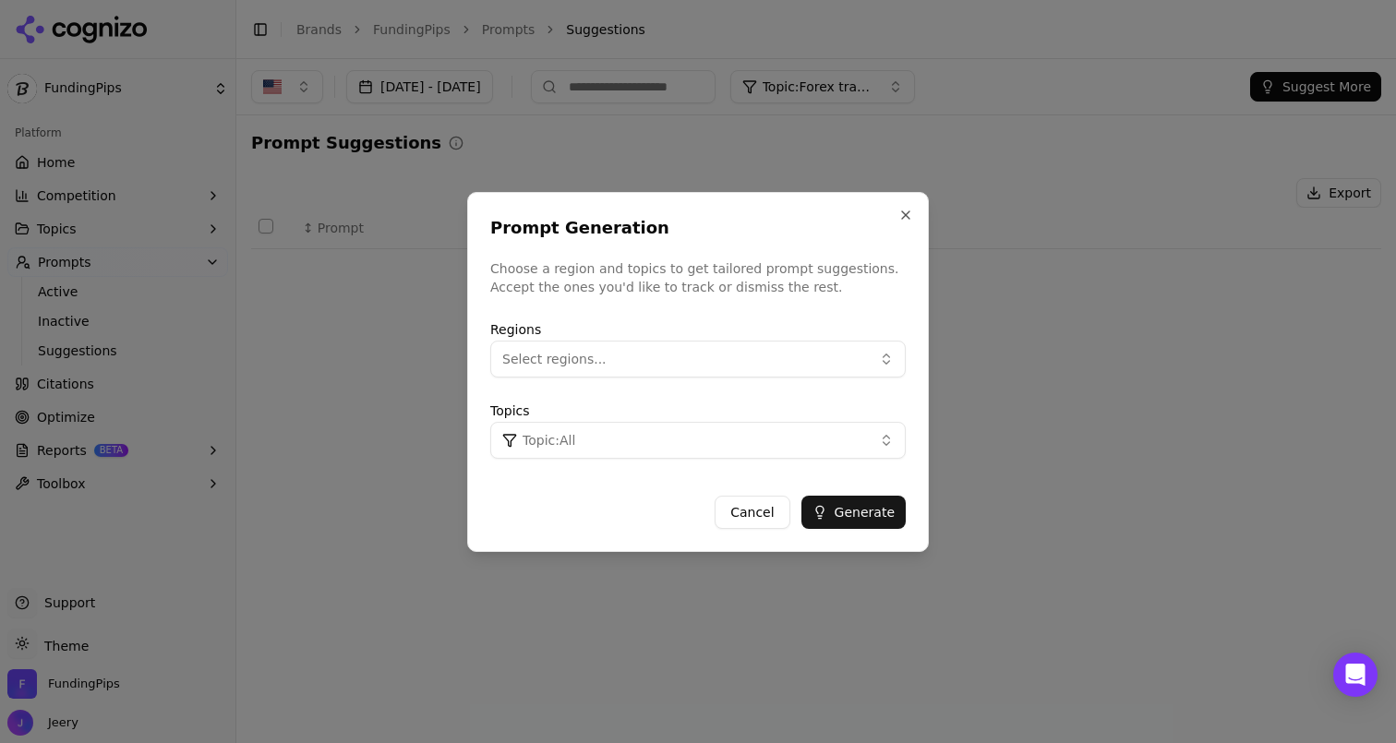
click at [629, 365] on button "Select regions..." at bounding box center [698, 359] width 416 height 37
click at [571, 436] on span "United States" at bounding box center [593, 434] width 136 height 18
click at [811, 439] on button "Topic: All" at bounding box center [698, 440] width 416 height 37
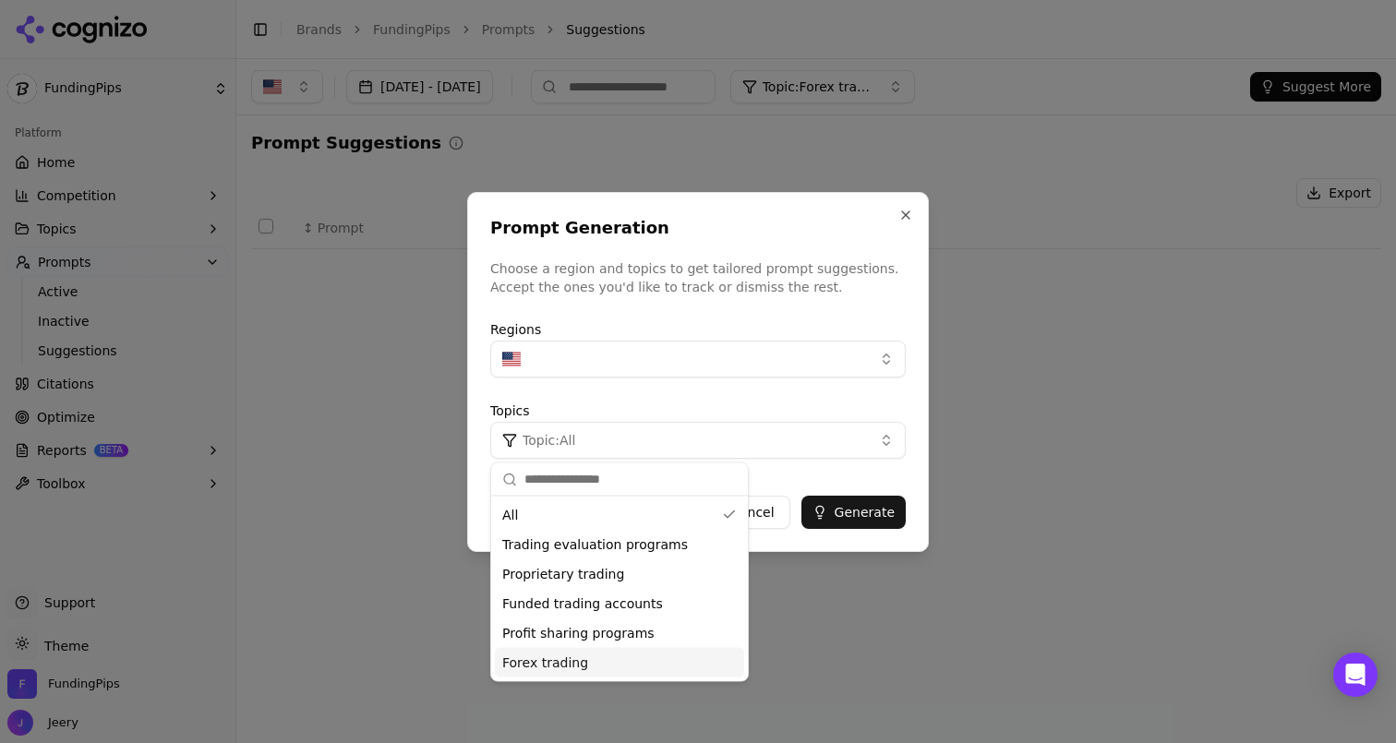
click at [549, 660] on span "Forex trading" at bounding box center [545, 663] width 86 height 18
click at [788, 470] on div "Prompt Generation Choose a region and topics to get tailored prompt suggestions…" at bounding box center [698, 372] width 462 height 360
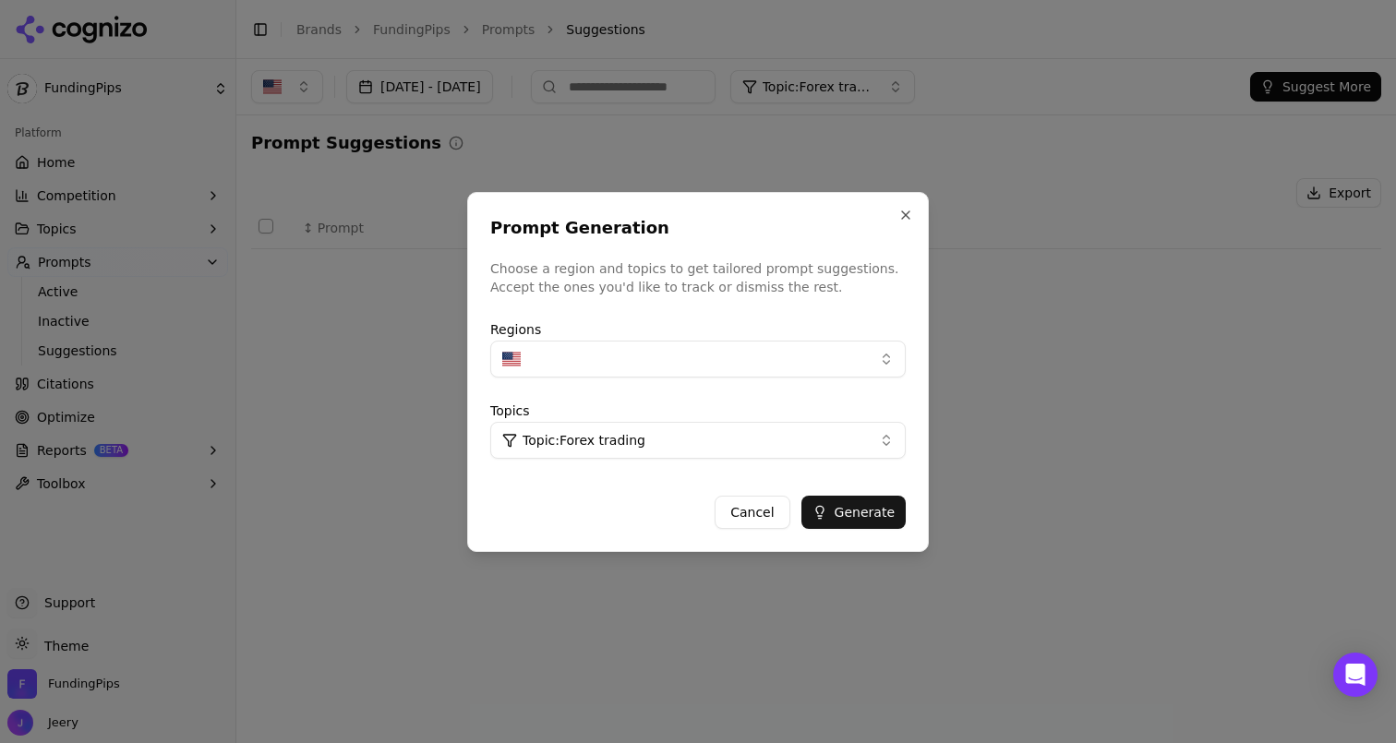
click at [856, 511] on button "Generate" at bounding box center [854, 512] width 104 height 33
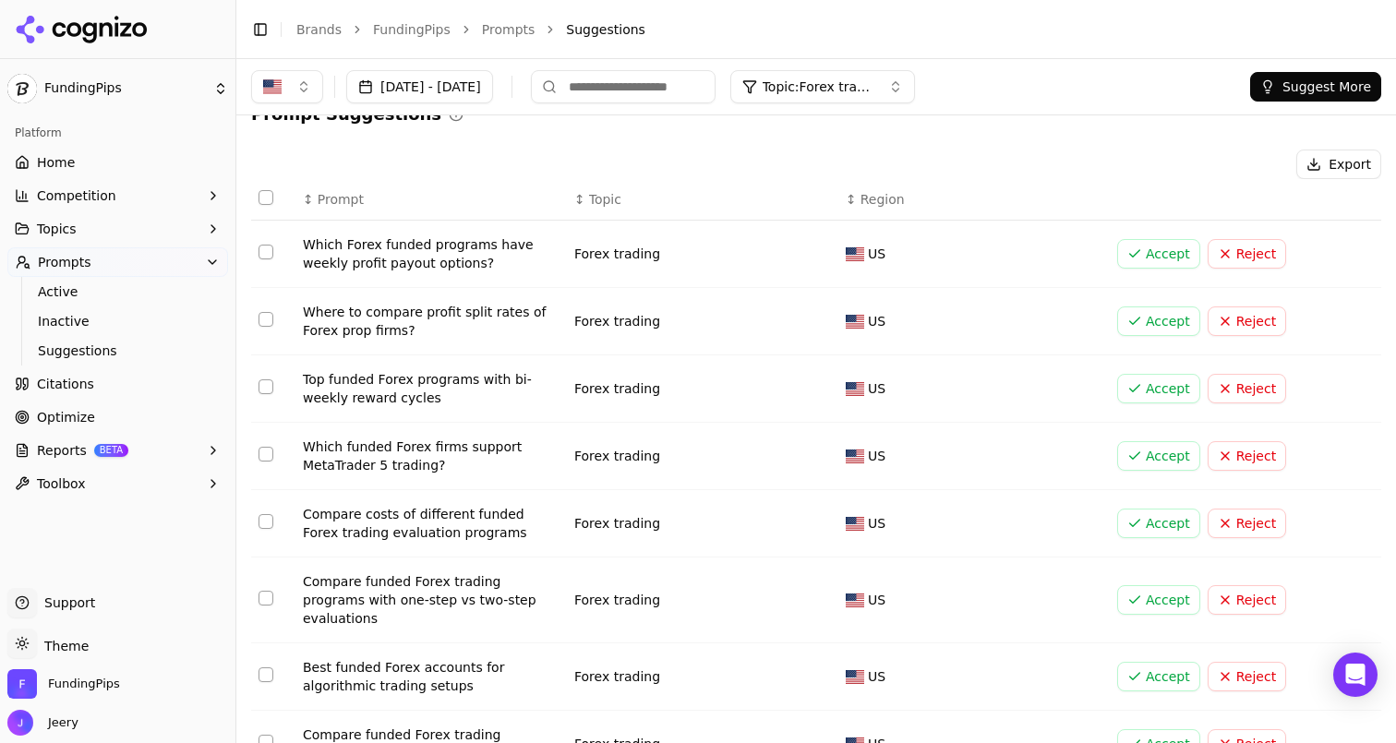
scroll to position [41, 0]
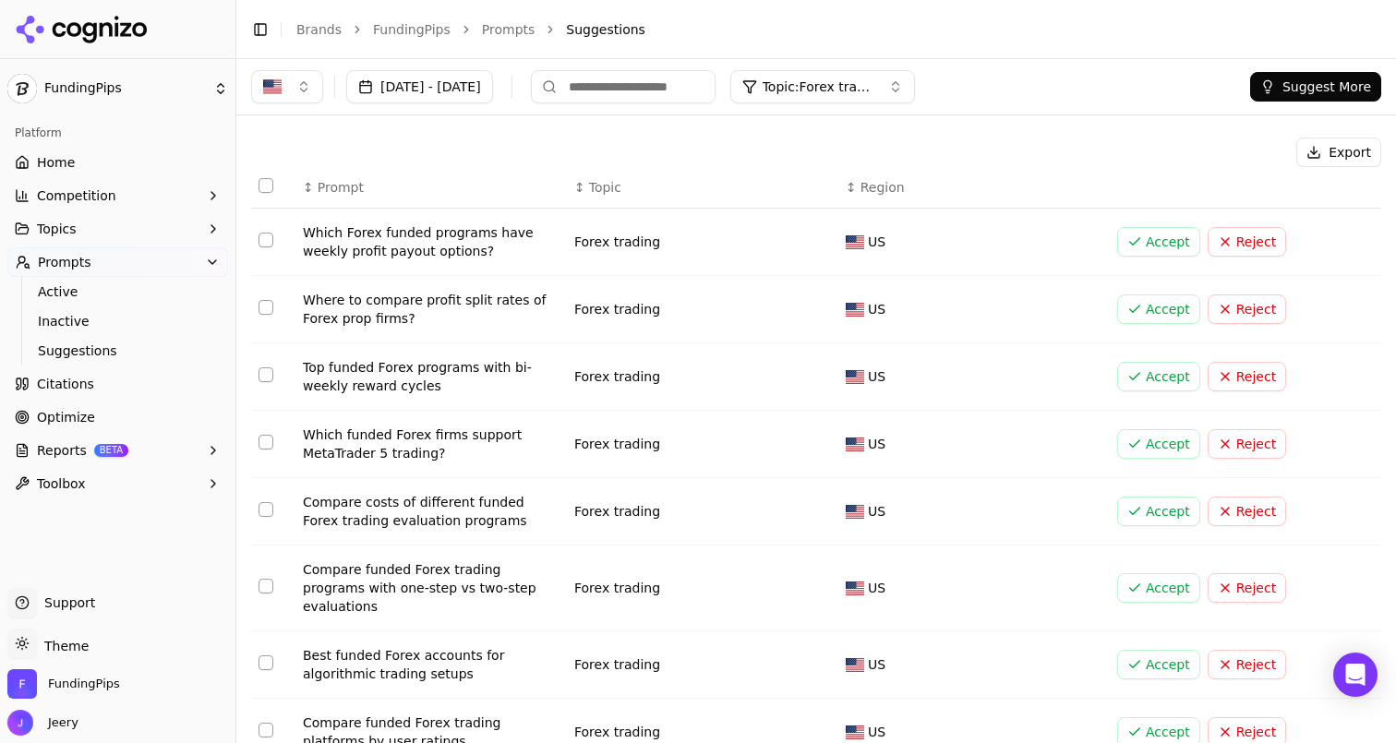
click at [265, 247] on button "Select row 1" at bounding box center [266, 240] width 15 height 15
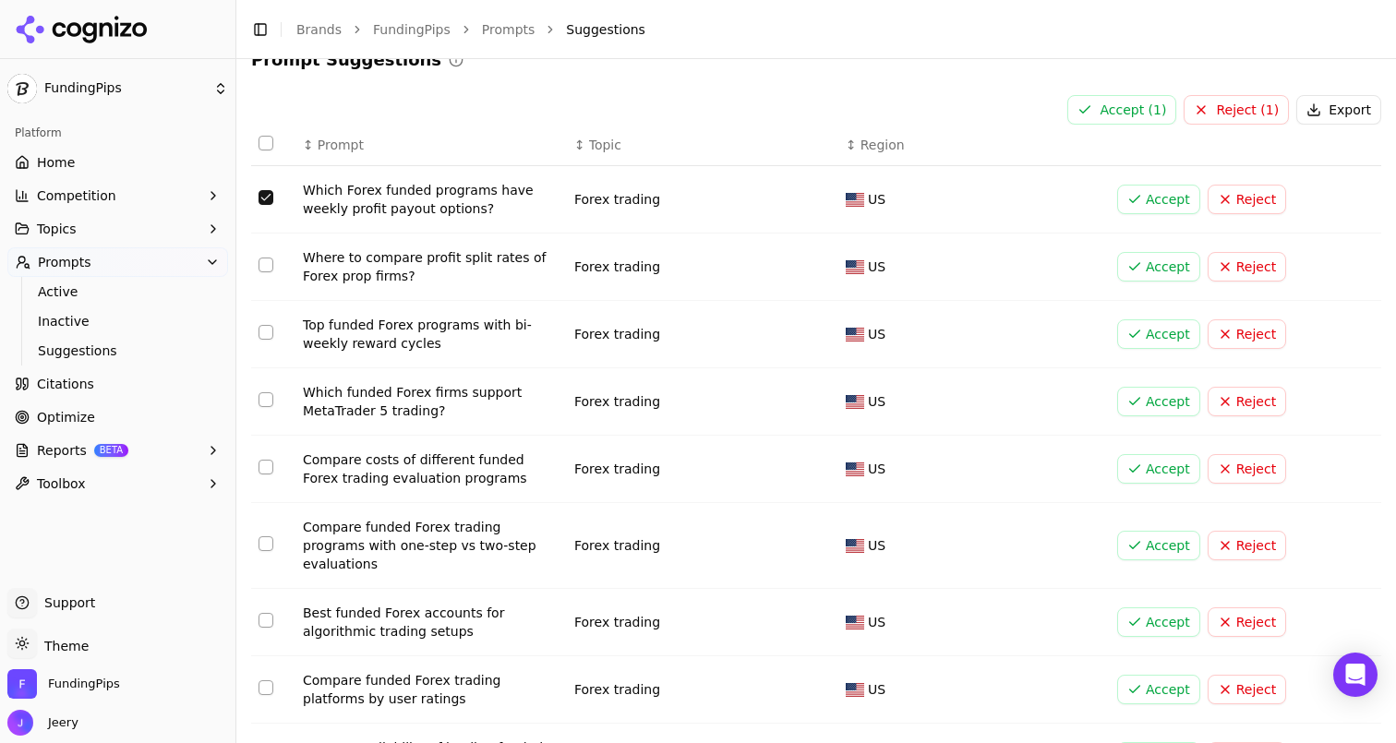
scroll to position [100, 0]
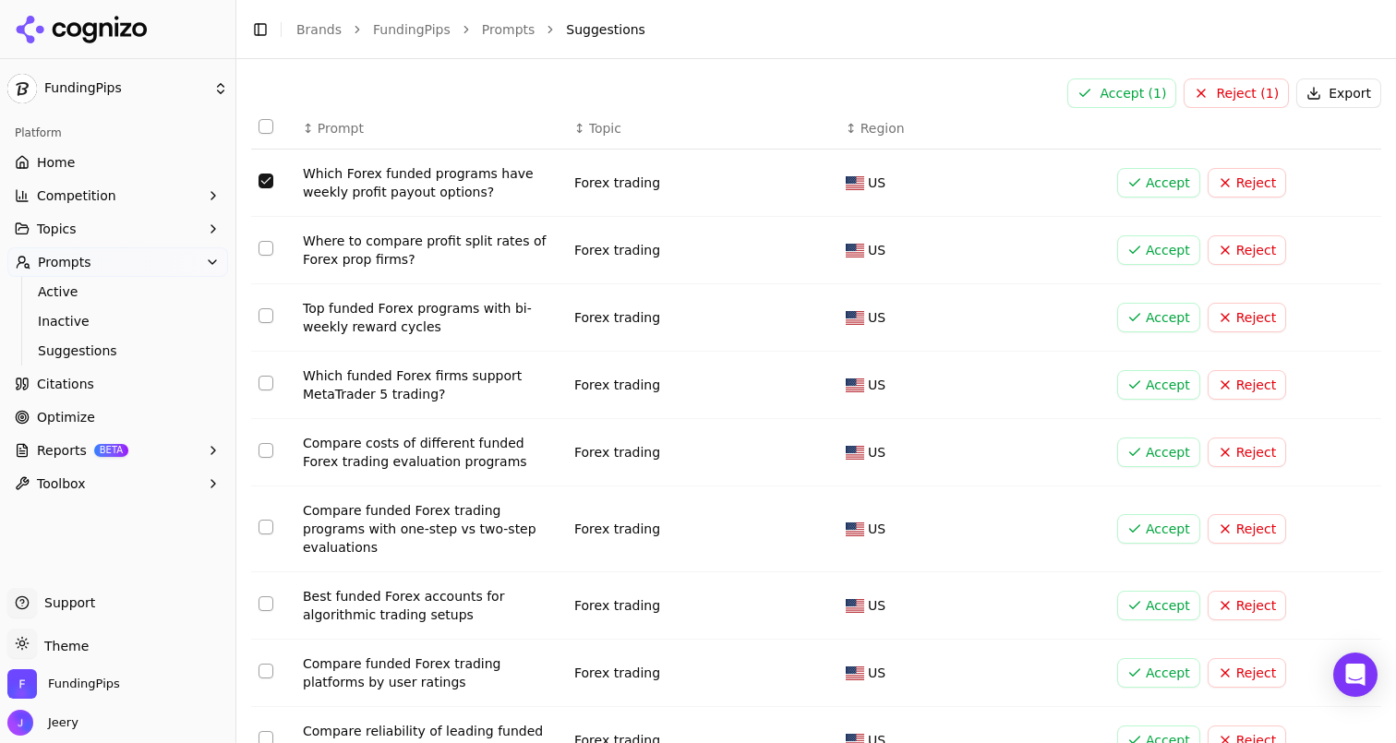
click at [265, 320] on button "Select row 3" at bounding box center [266, 315] width 15 height 15
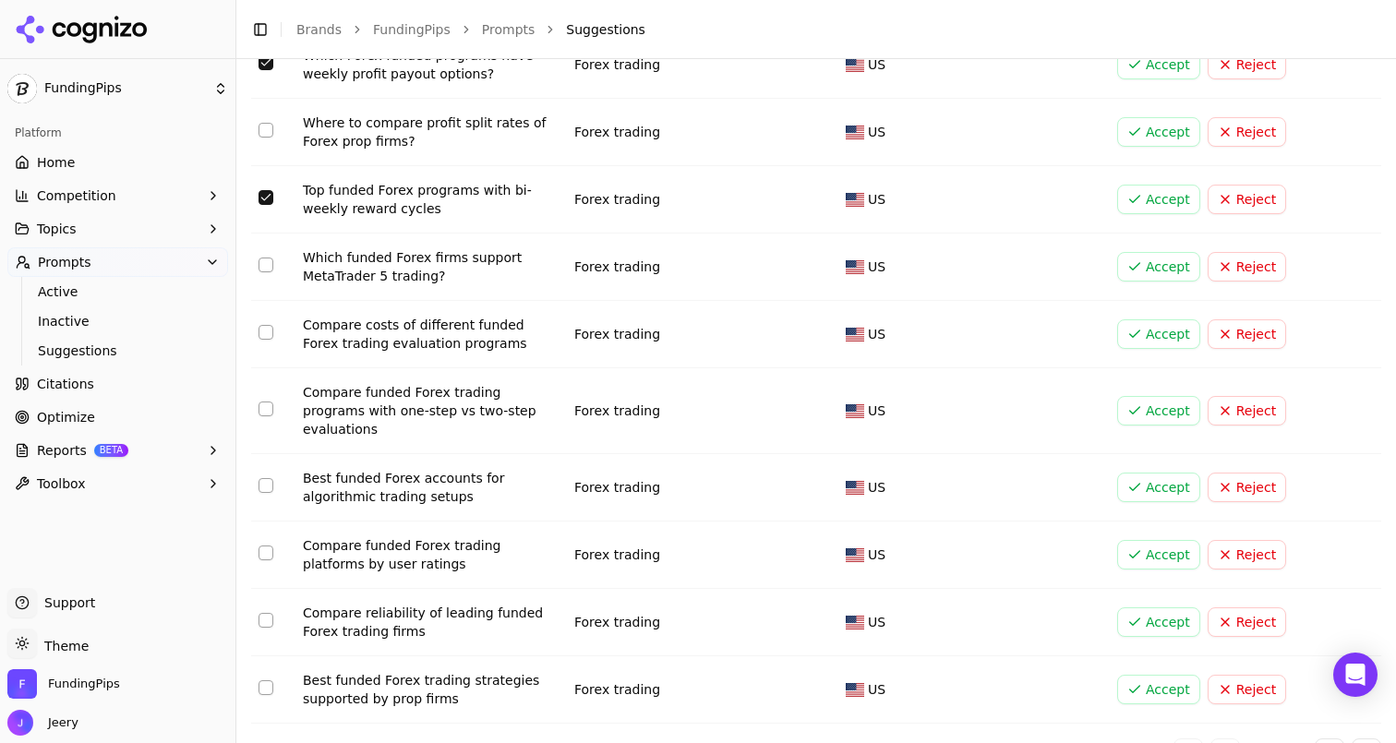
scroll to position [221, 0]
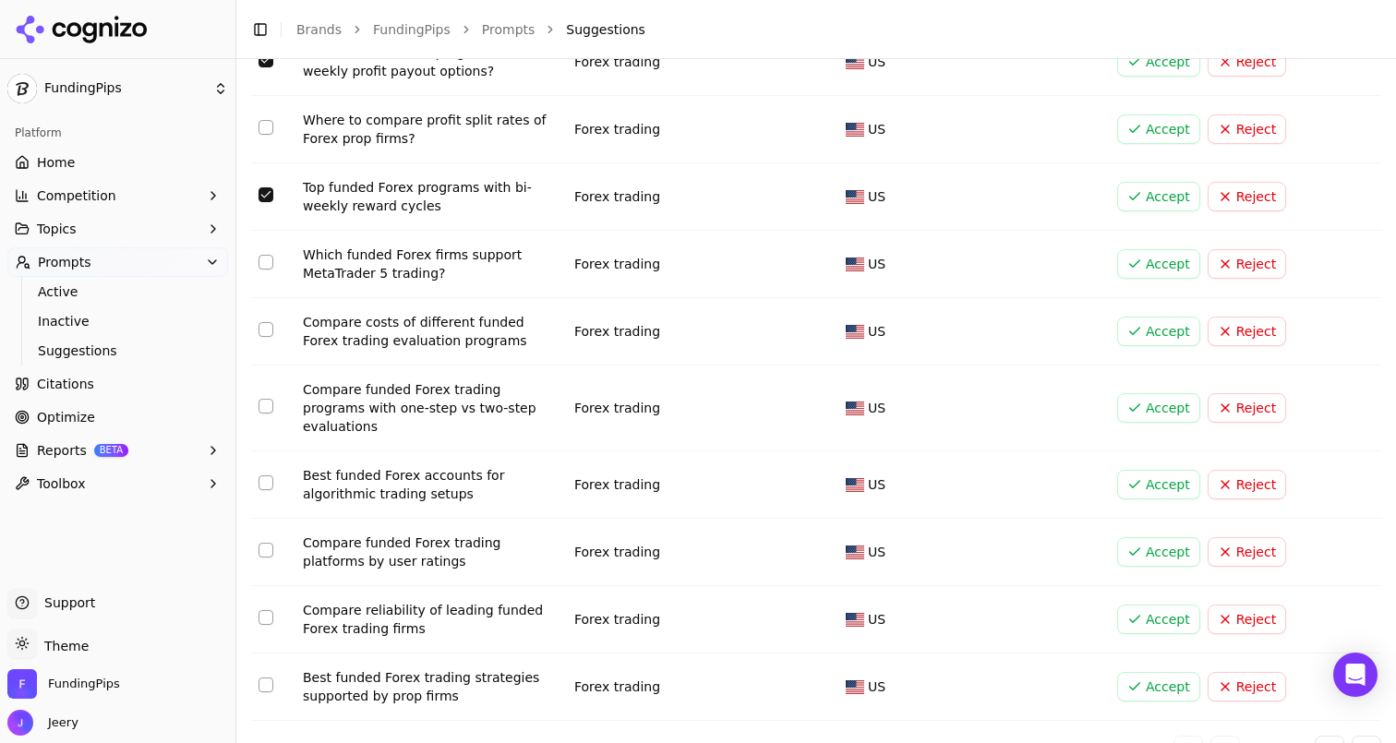
click at [260, 262] on button "Select row 4" at bounding box center [266, 262] width 15 height 15
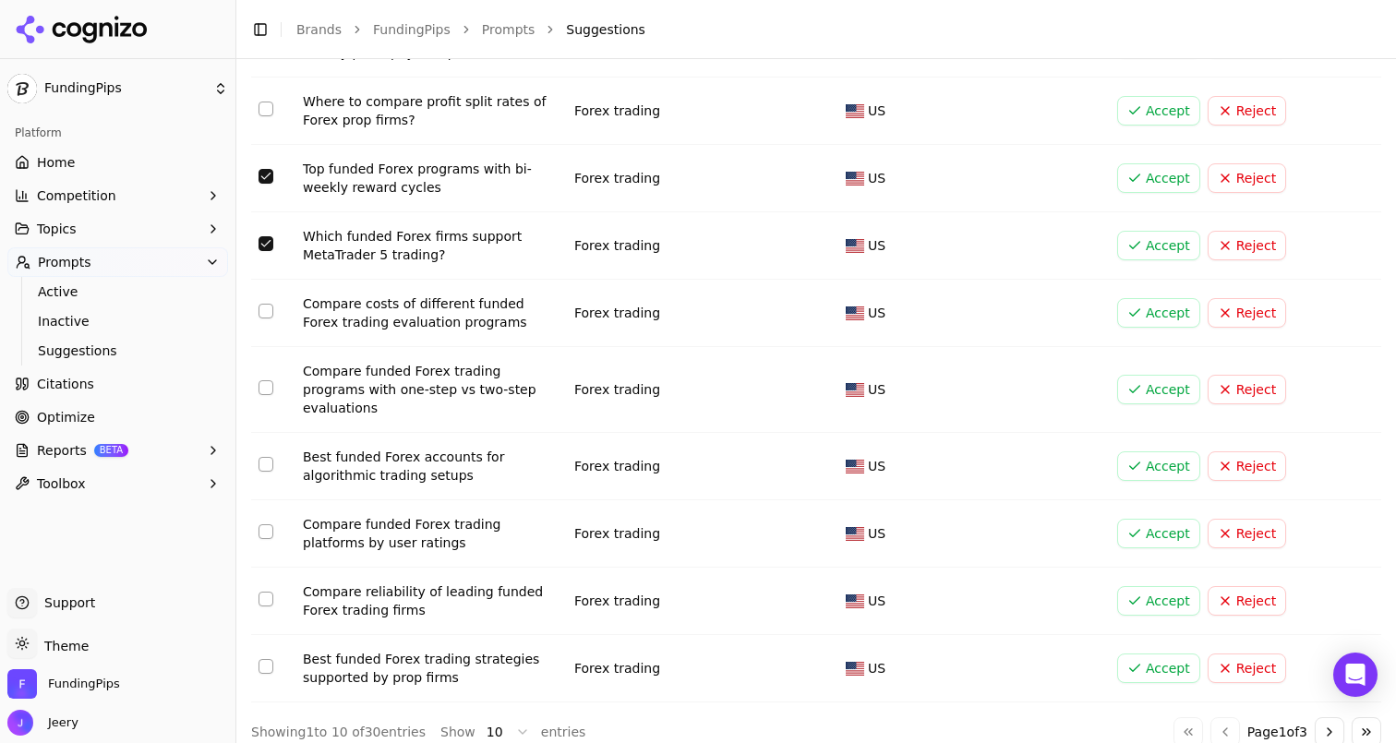
click at [265, 384] on button "Select row 6" at bounding box center [266, 387] width 15 height 15
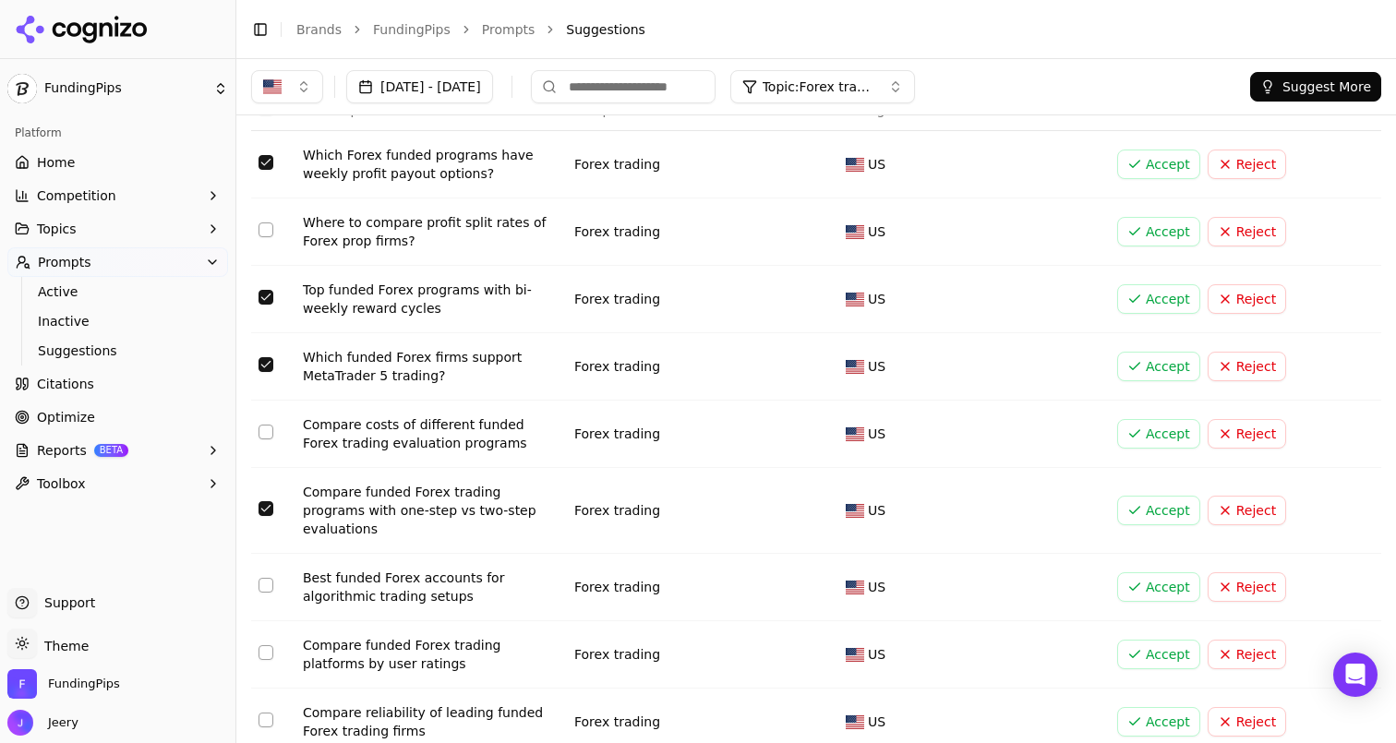
scroll to position [54, 0]
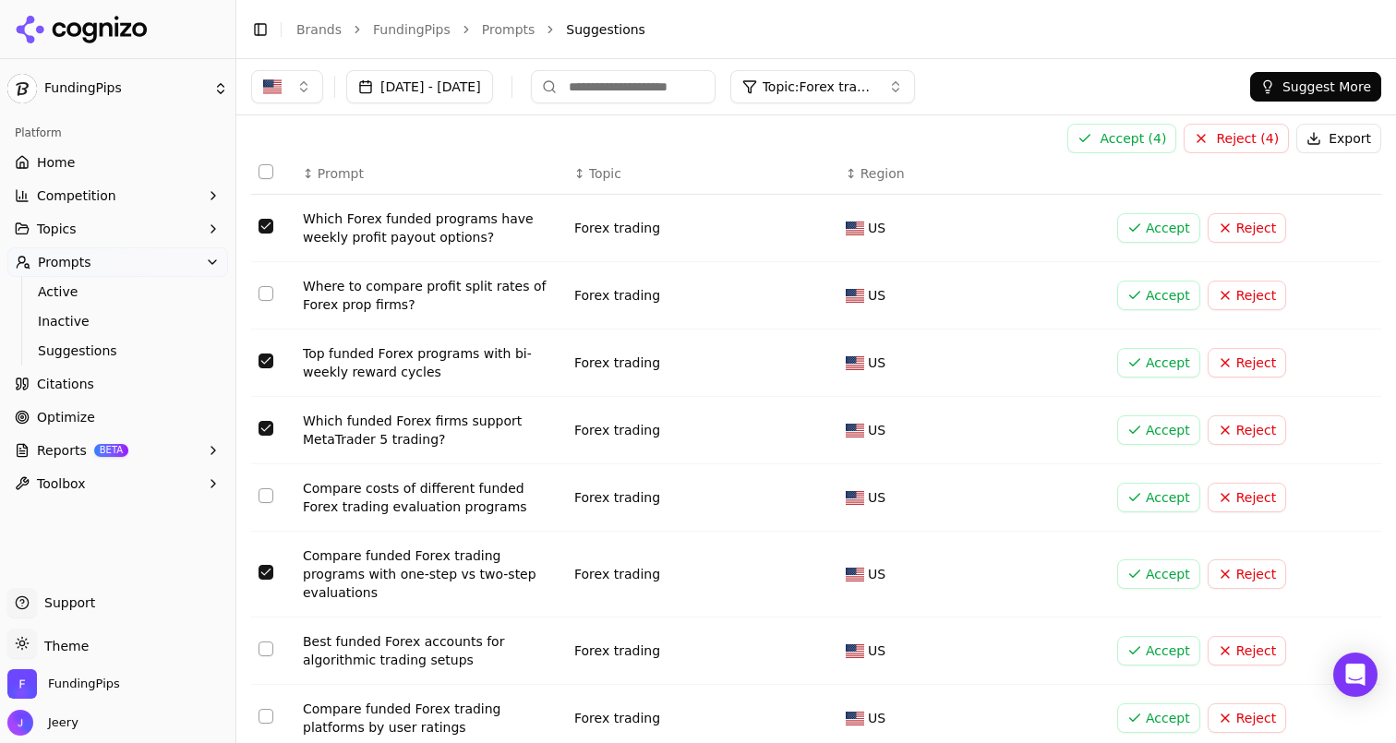
click at [1100, 135] on button "Accept ( 4 )" at bounding box center [1122, 139] width 109 height 30
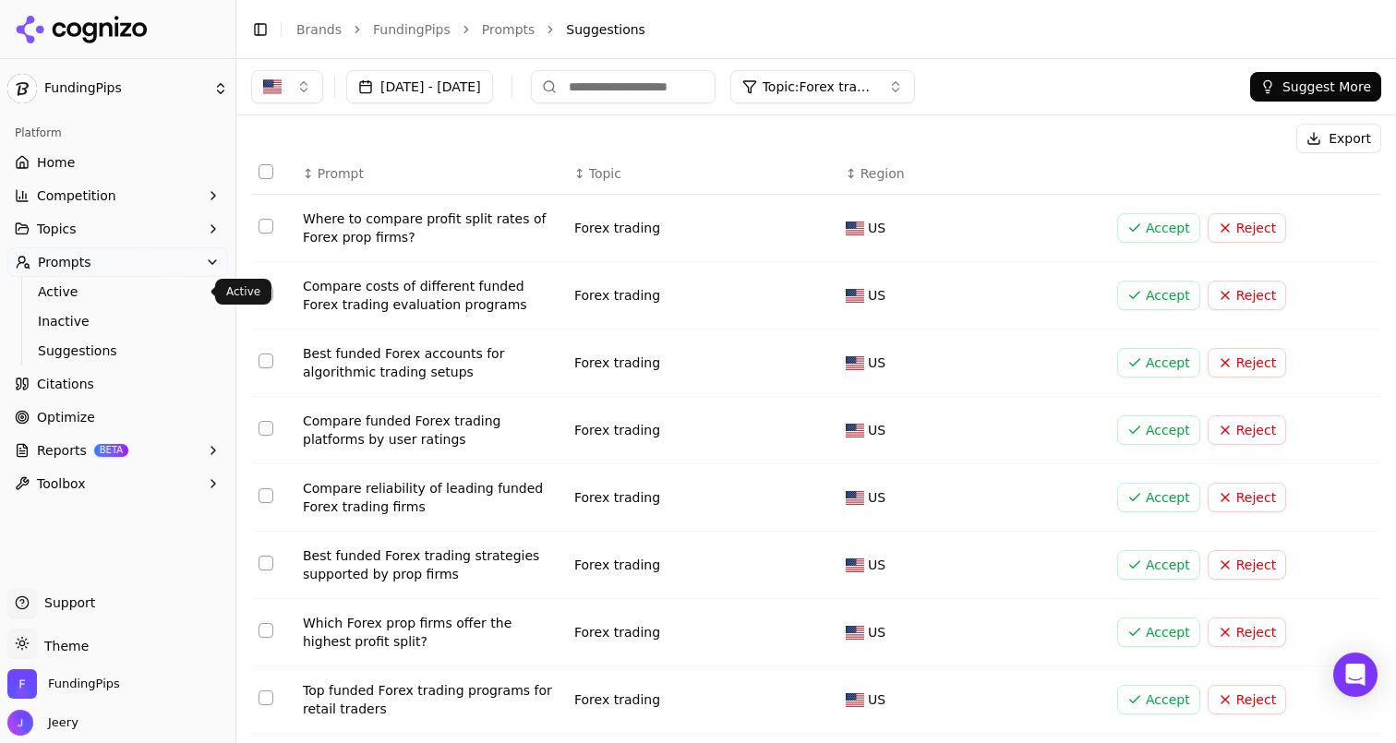
click at [58, 293] on span "Active" at bounding box center [118, 292] width 161 height 18
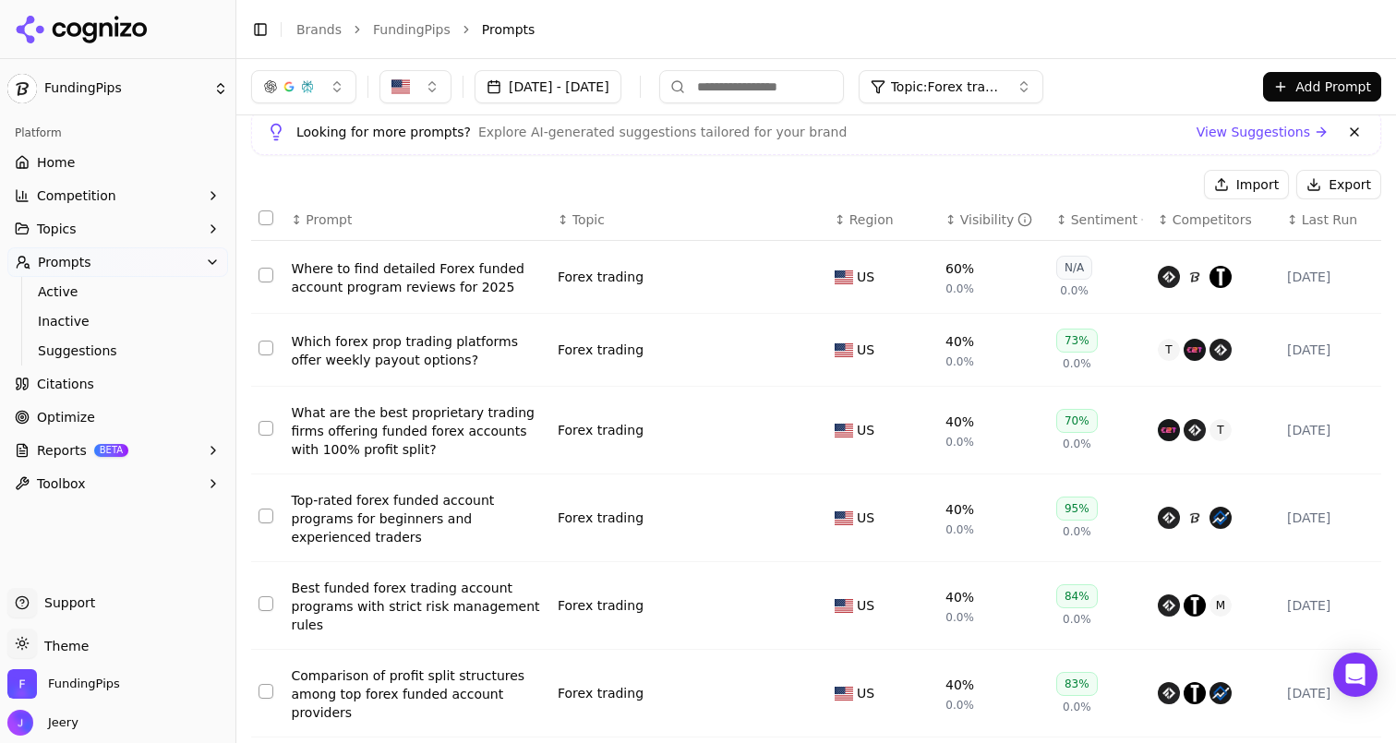
scroll to position [78, 0]
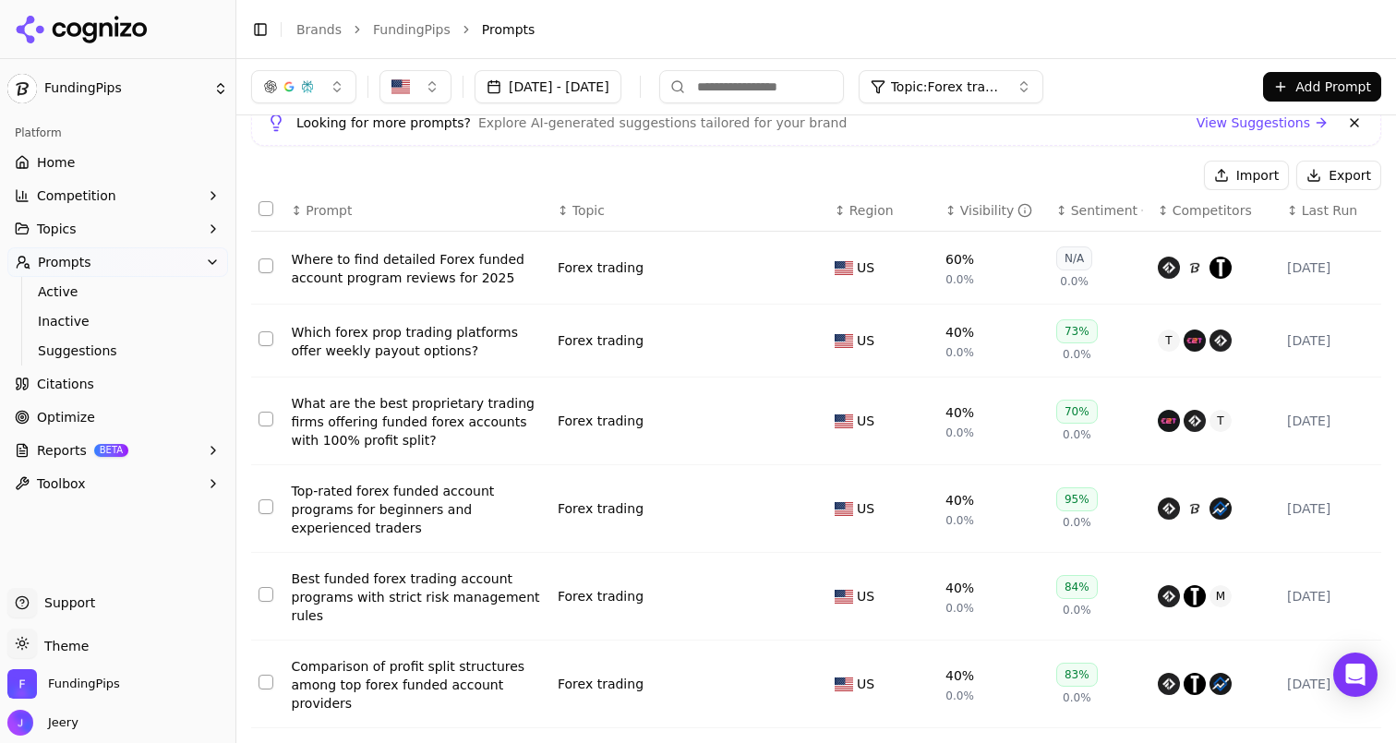
click at [69, 198] on span "Competition" at bounding box center [76, 196] width 79 height 18
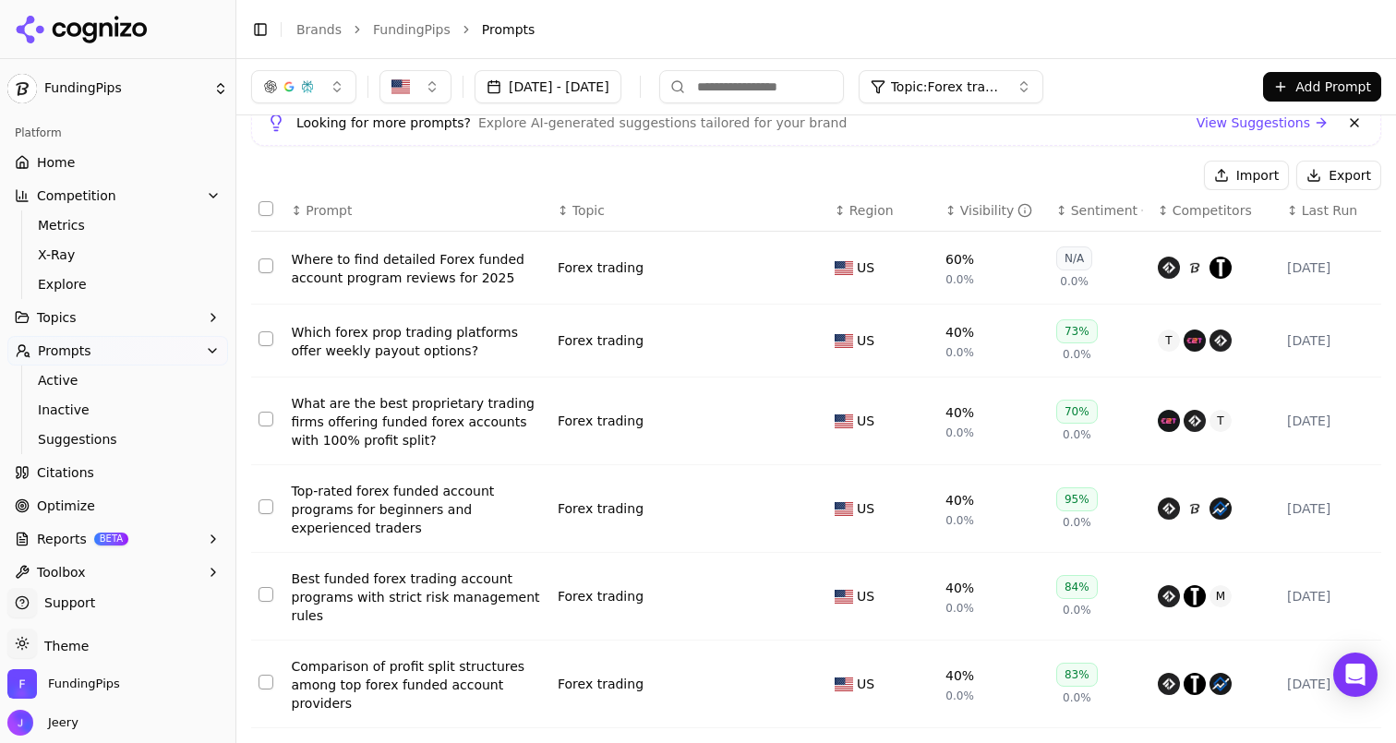
click at [70, 284] on span "Explore" at bounding box center [118, 284] width 161 height 18
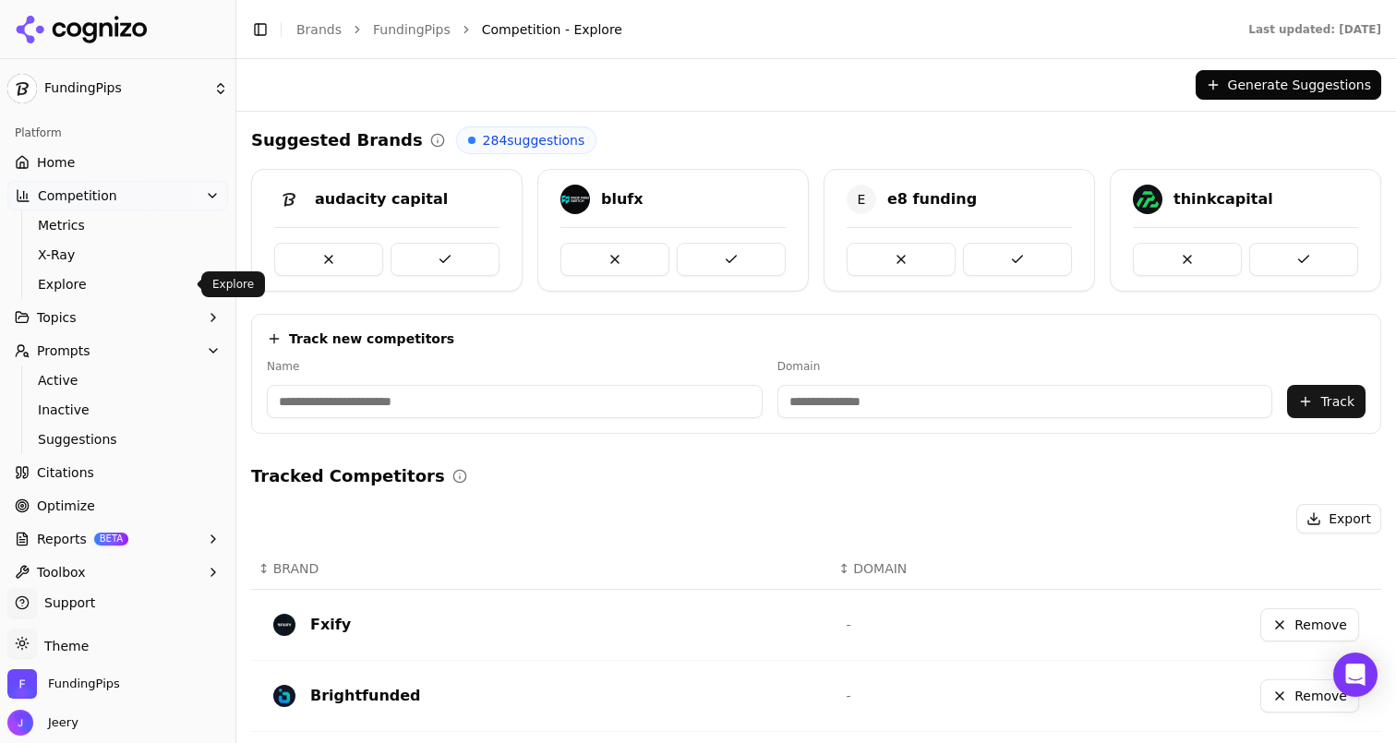
click at [347, 395] on input at bounding box center [515, 401] width 496 height 33
type input "**********"
click at [805, 395] on input at bounding box center [925, 401] width 429 height 33
click at [734, 402] on input "**********" at bounding box center [925, 401] width 429 height 33
type input "**********"
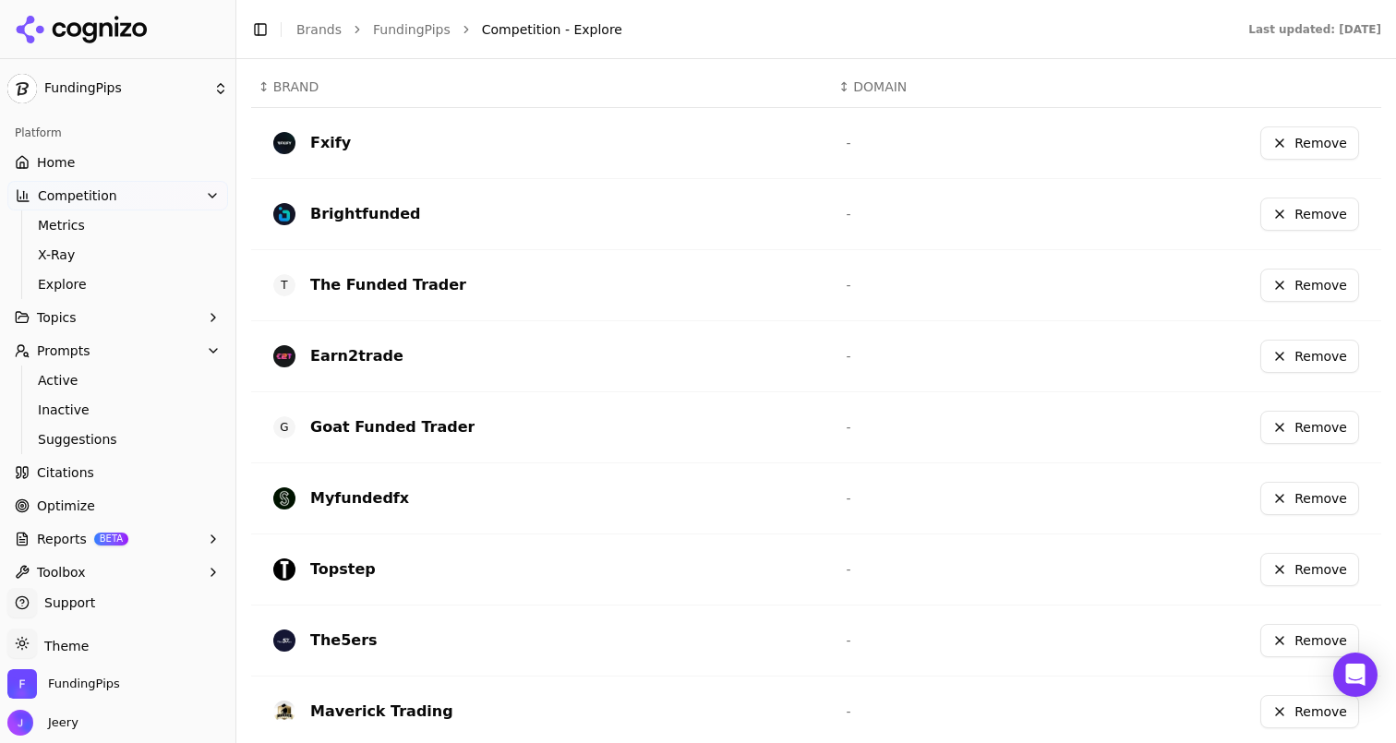
scroll to position [484, 0]
click at [54, 374] on span "Active" at bounding box center [118, 380] width 161 height 18
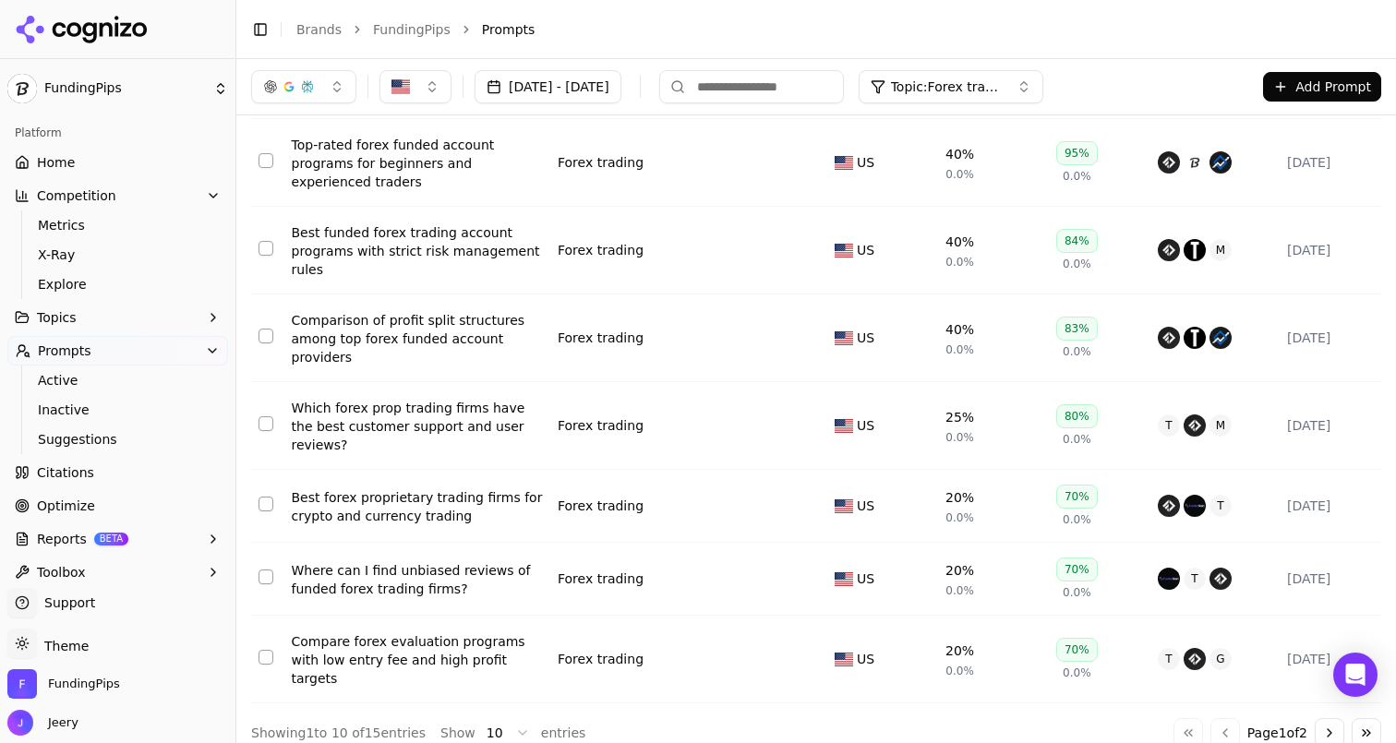
scroll to position [422, 0]
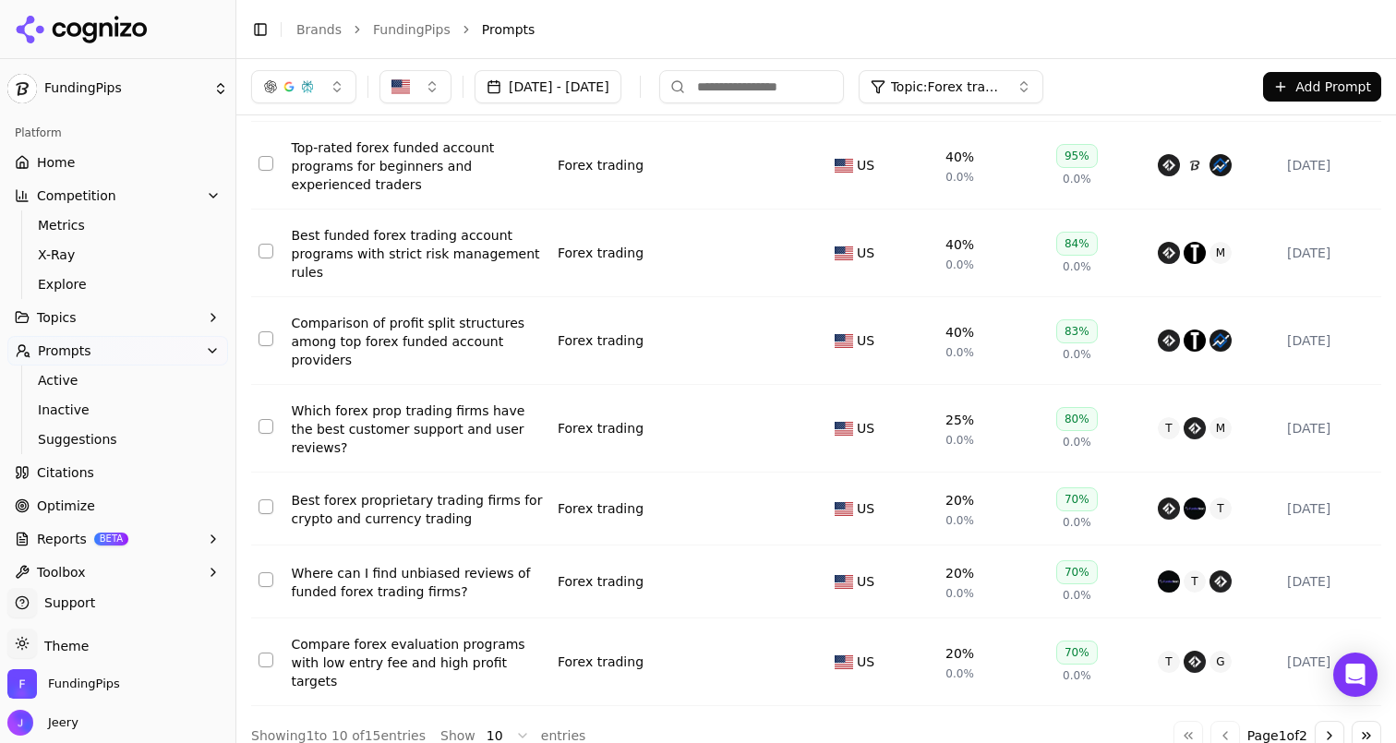
click at [270, 513] on button "Select row 8" at bounding box center [266, 507] width 15 height 15
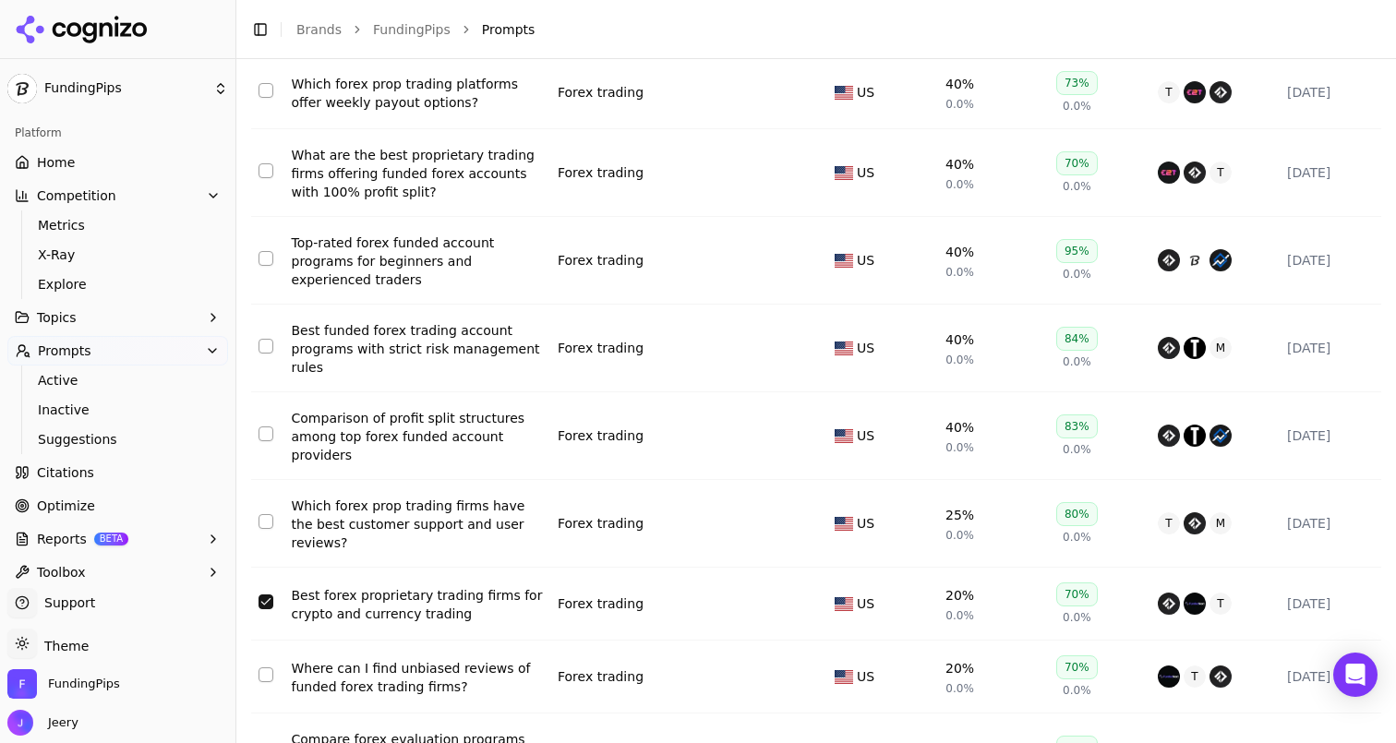
scroll to position [452, 0]
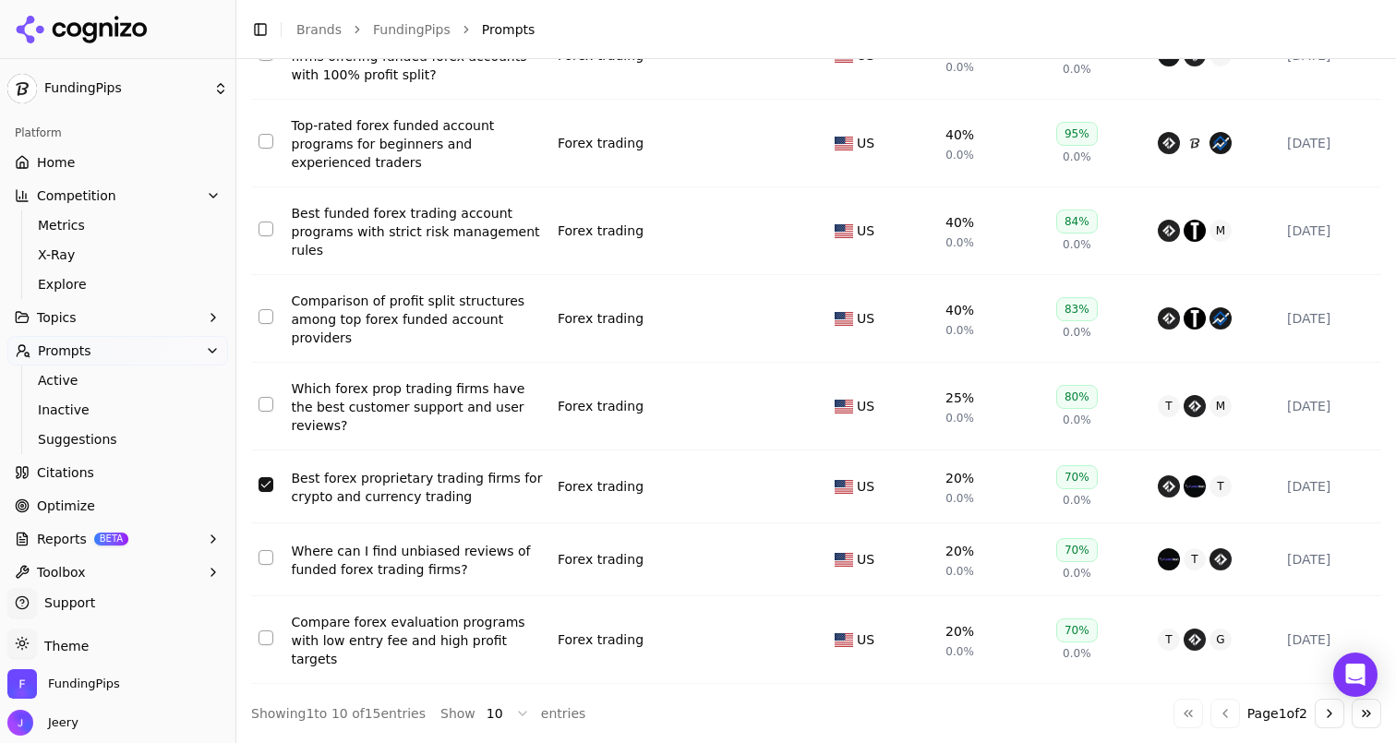
click at [268, 486] on button "Select row 8" at bounding box center [266, 484] width 15 height 15
click at [348, 481] on div "Best forex proprietary trading firms for crypto and currency trading" at bounding box center [417, 487] width 251 height 37
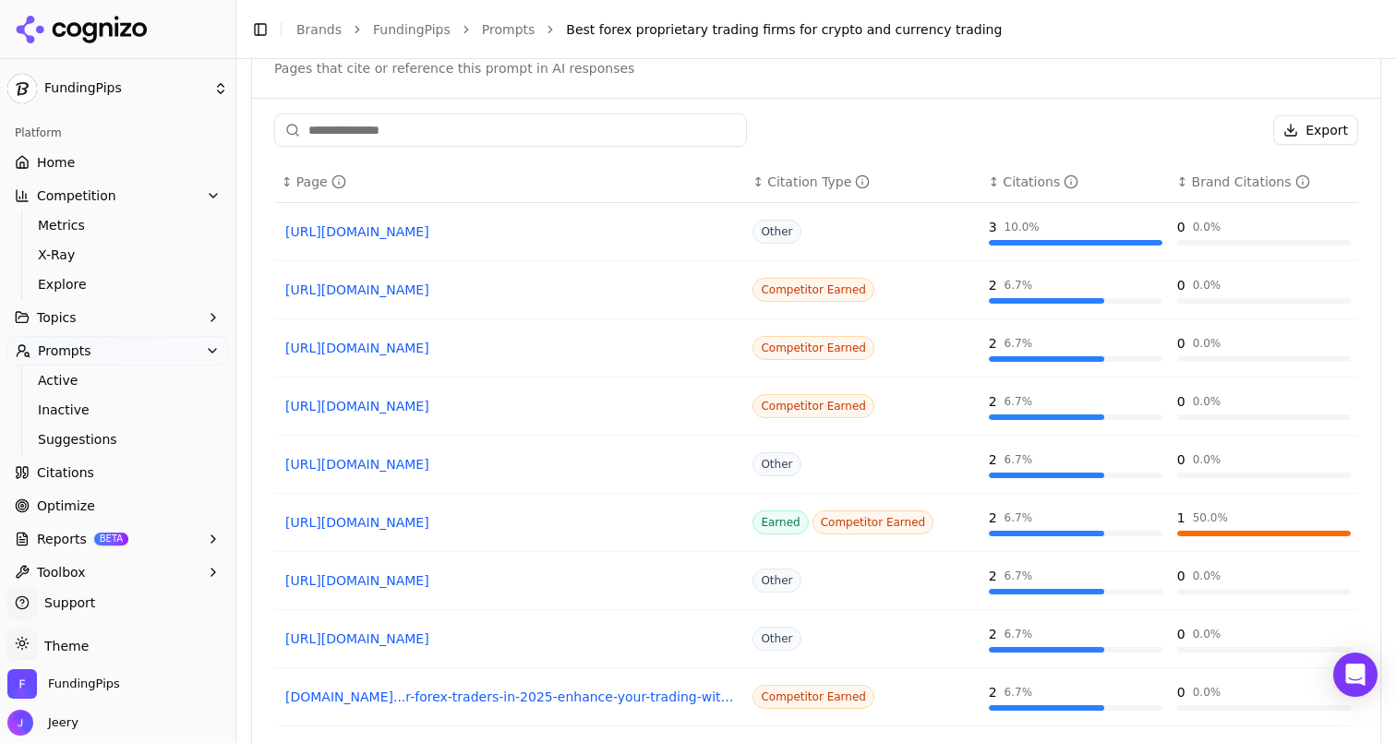
scroll to position [1185, 0]
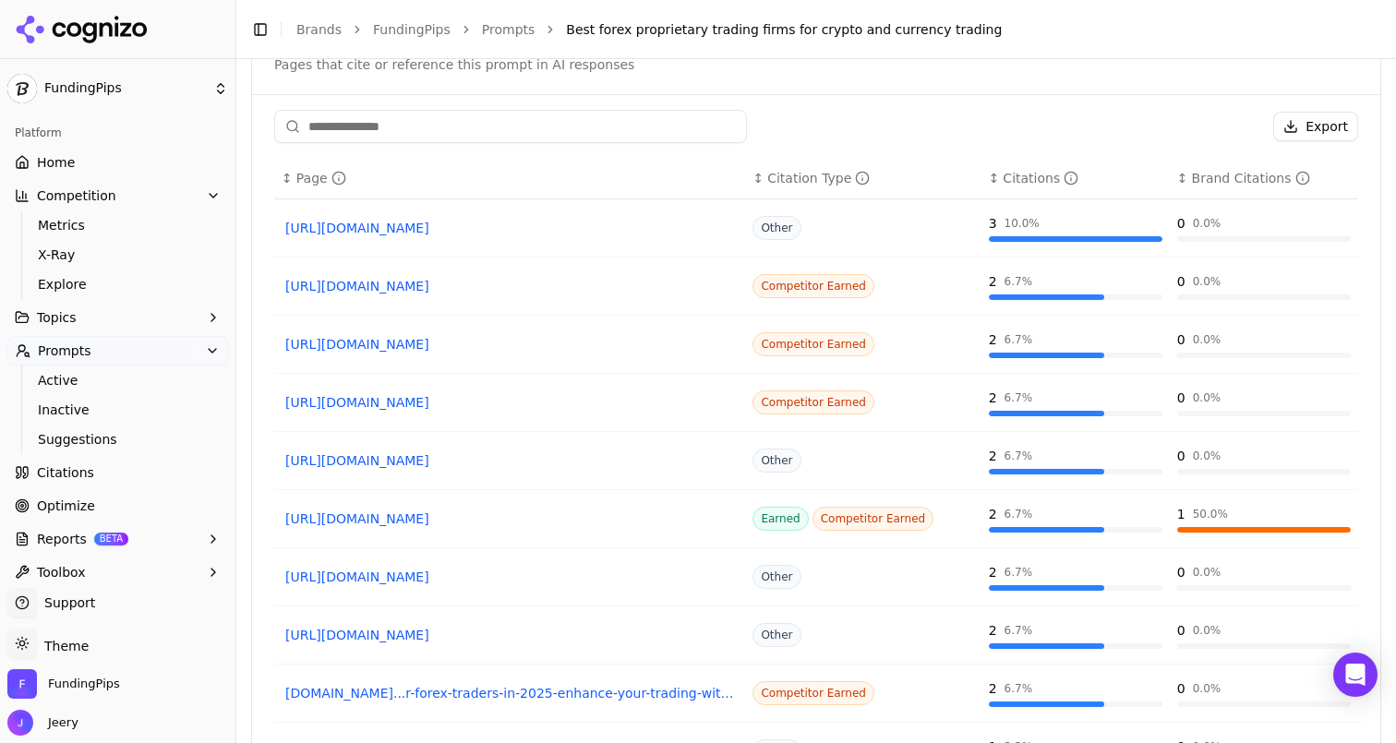
drag, startPoint x: 272, startPoint y: 340, endPoint x: 537, endPoint y: 357, distance: 264.7
click at [537, 357] on div "Export ↕ Page ↕ Citation Type ↕ Citations ↕ Brand Citations https://myfxbook.co…" at bounding box center [816, 468] width 1129 height 716
click at [579, 351] on link "https://bestpropfirms.com/trading/crypto" at bounding box center [509, 344] width 449 height 18
click at [581, 352] on link "https://bestpropfirms.com/trading/crypto" at bounding box center [509, 344] width 449 height 18
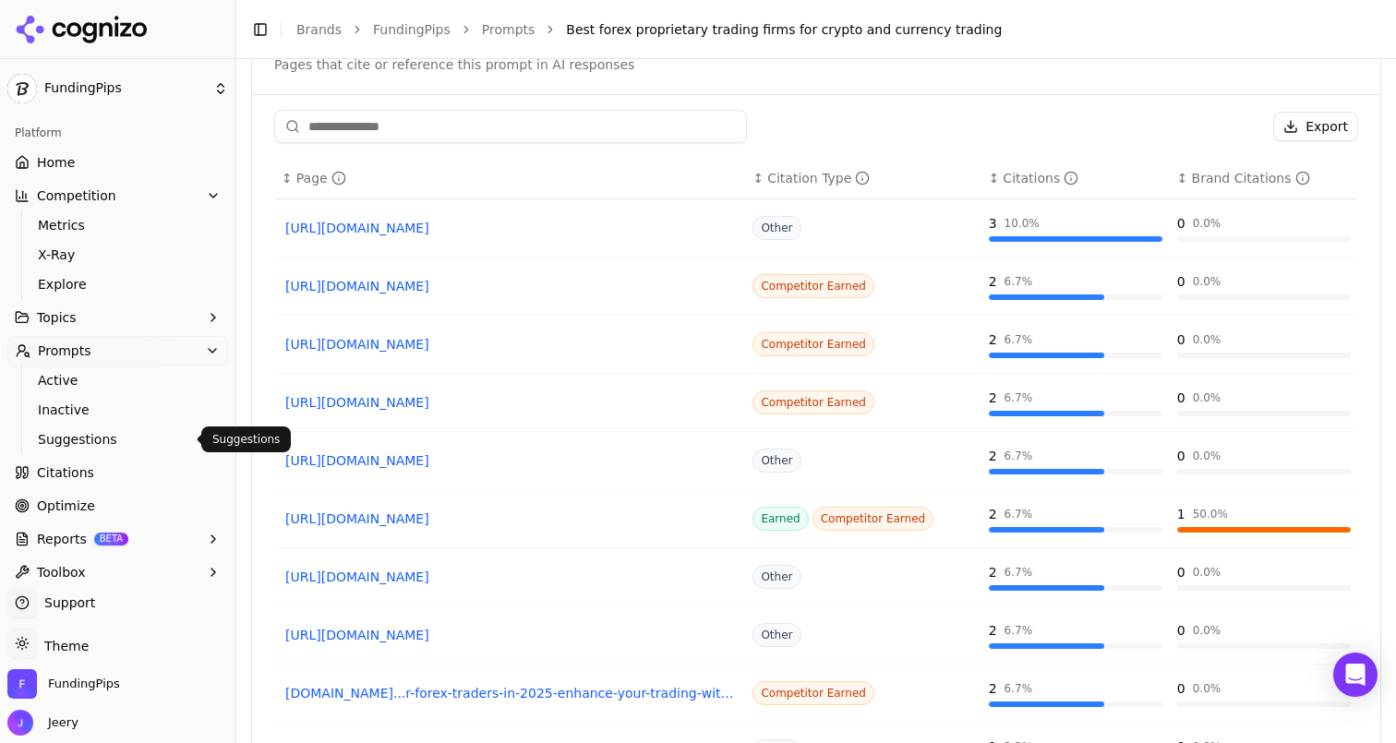
click at [78, 465] on span "Citations" at bounding box center [65, 473] width 57 height 18
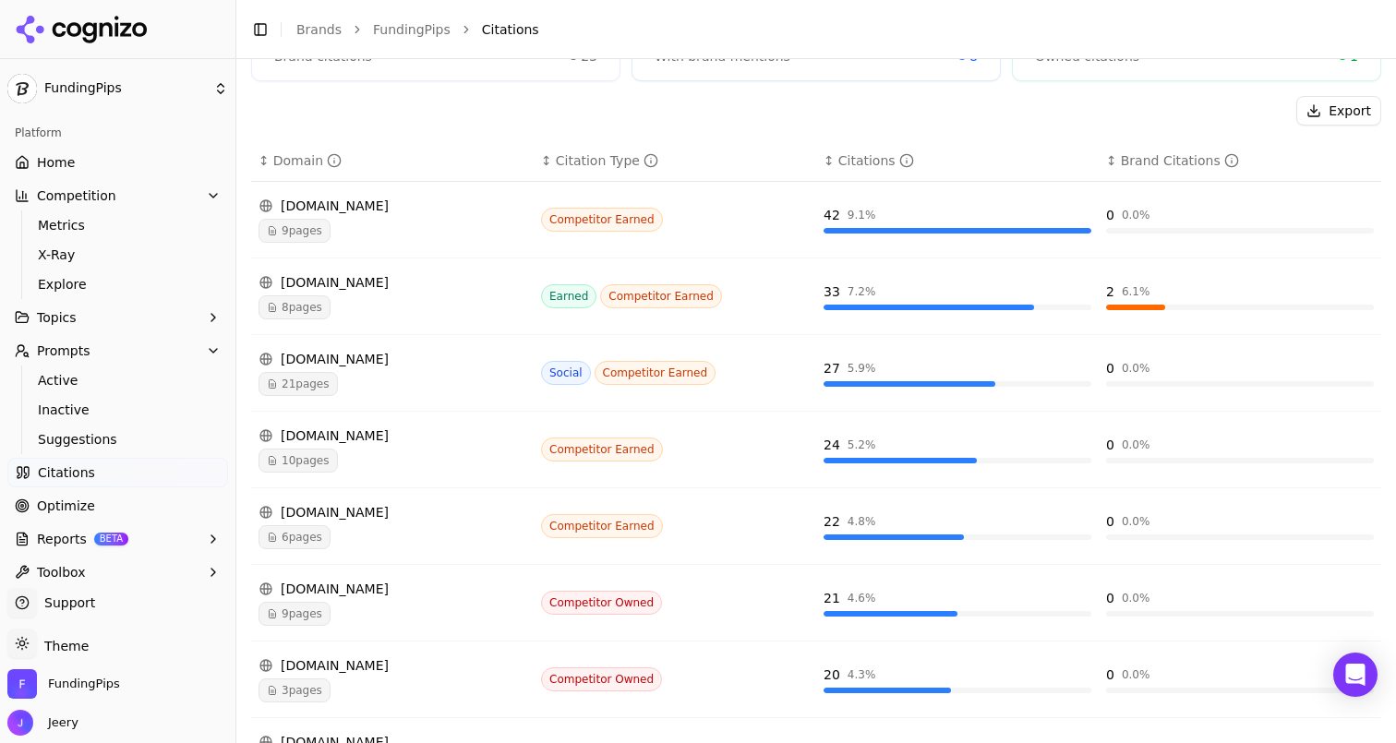
scroll to position [270, 0]
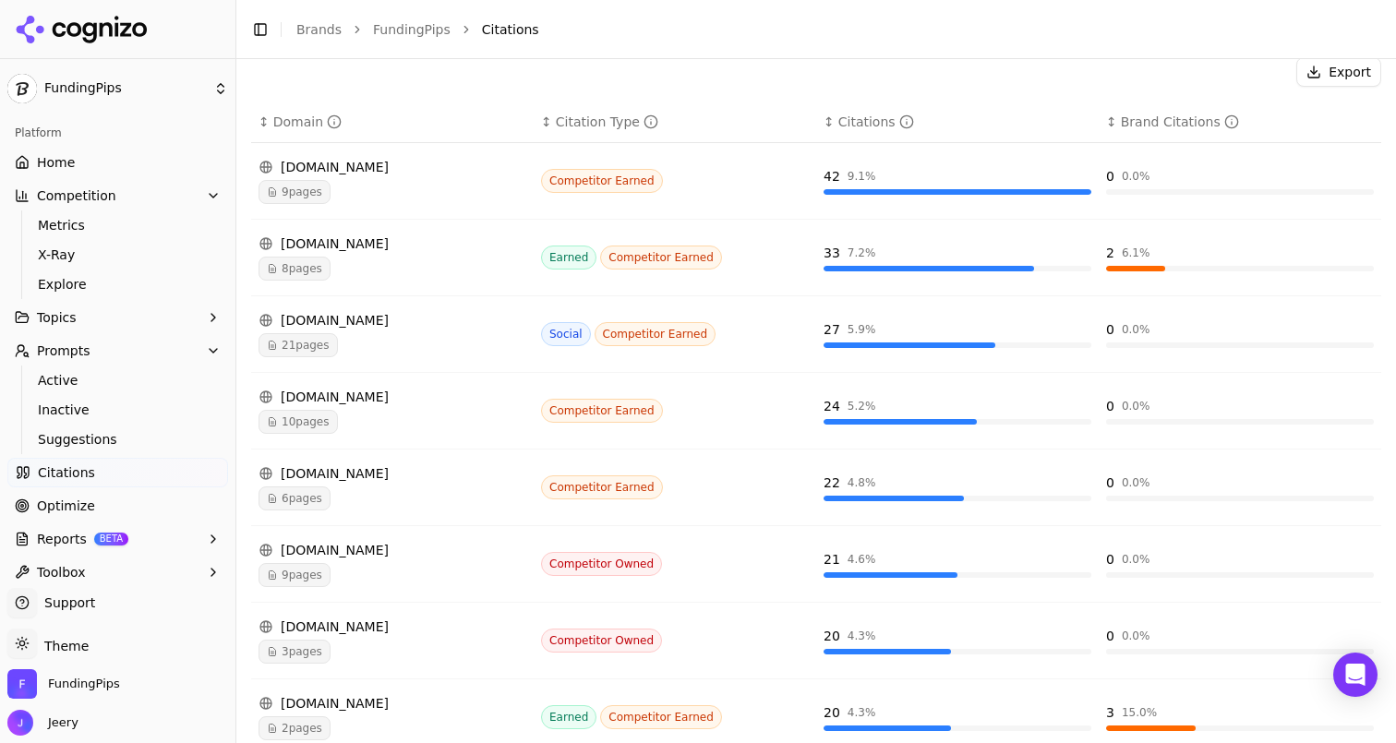
click at [285, 195] on span "9 pages" at bounding box center [295, 192] width 72 height 24
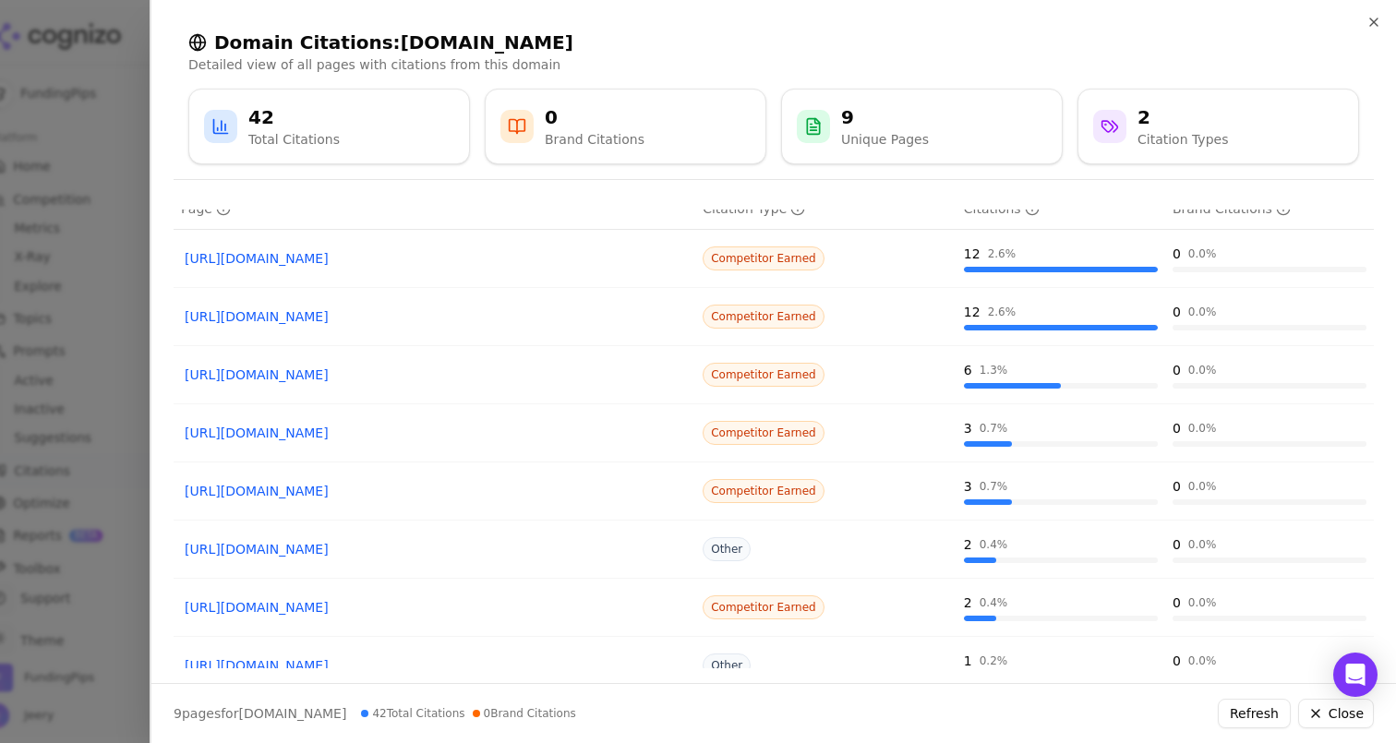
scroll to position [72, 0]
click at [129, 151] on div at bounding box center [698, 371] width 1396 height 743
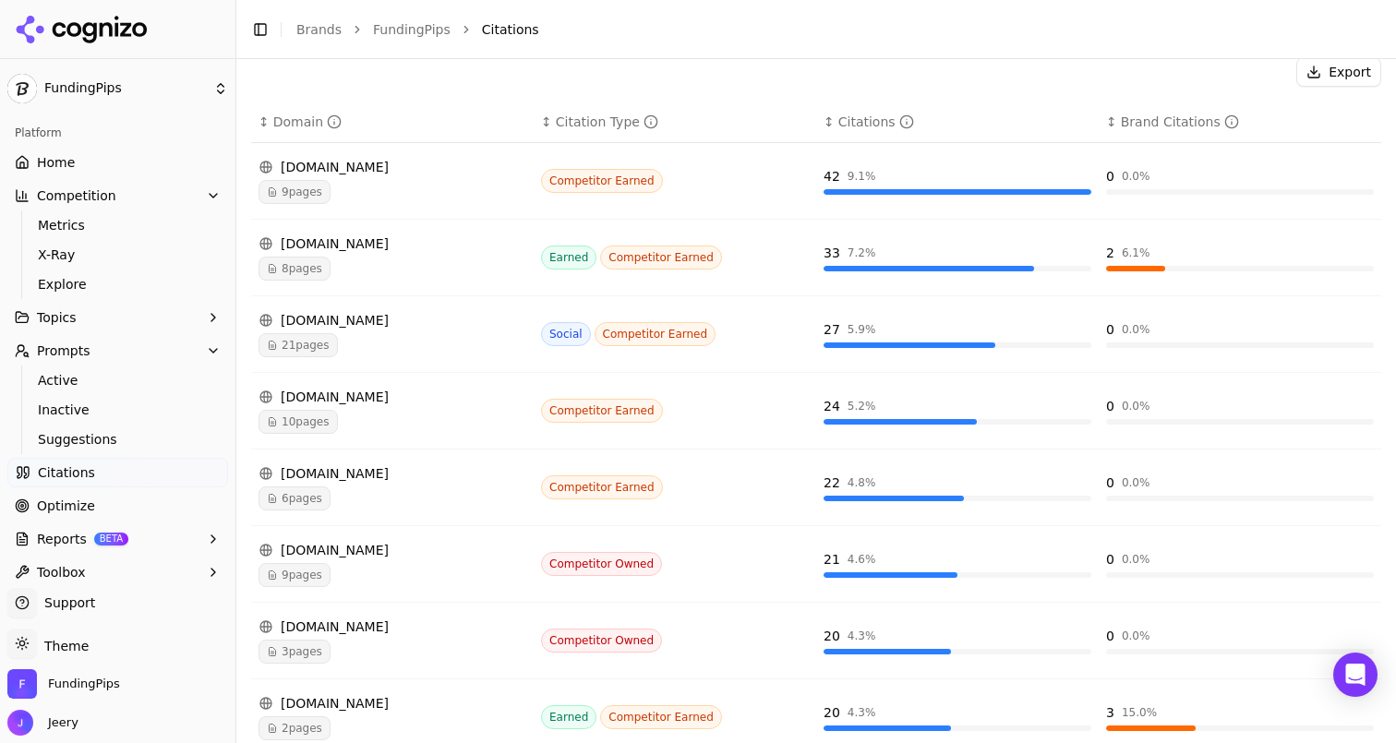
click at [58, 504] on span "Optimize" at bounding box center [66, 506] width 58 height 18
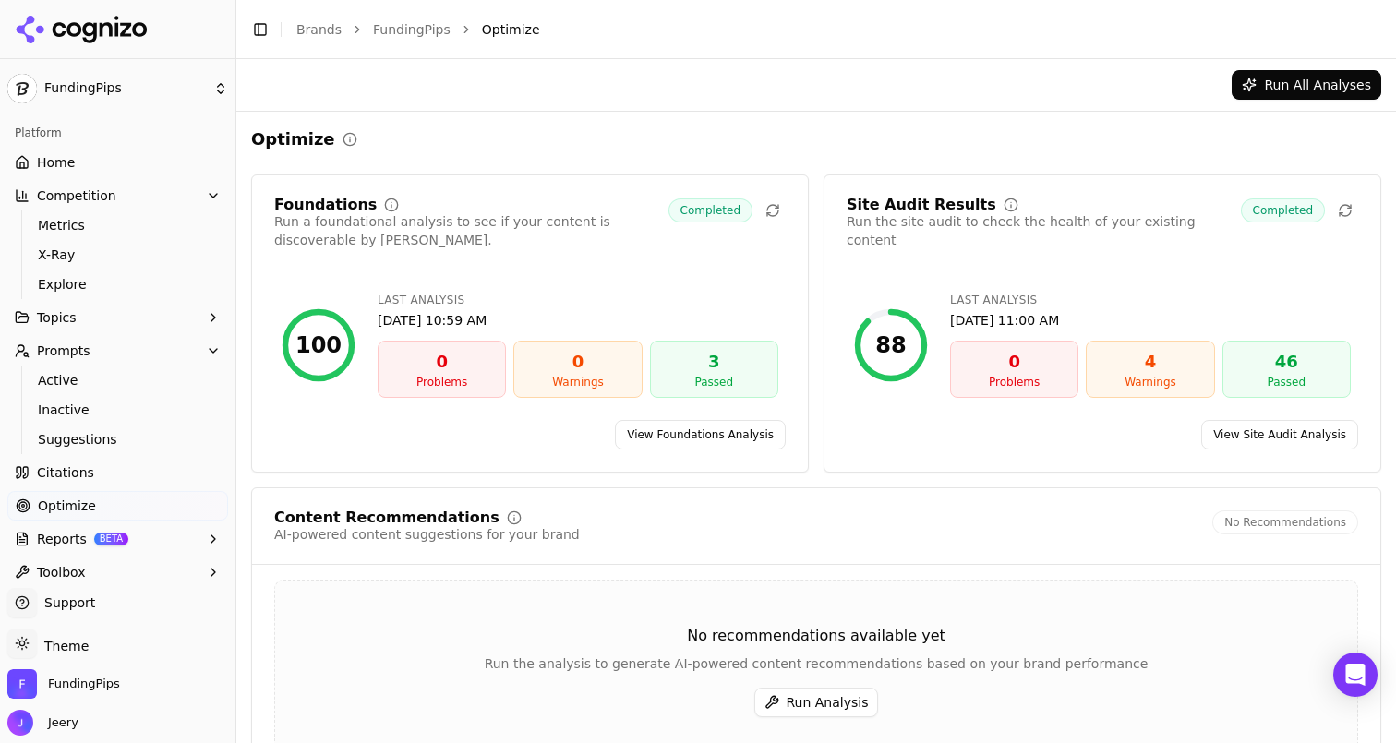
scroll to position [102, 0]
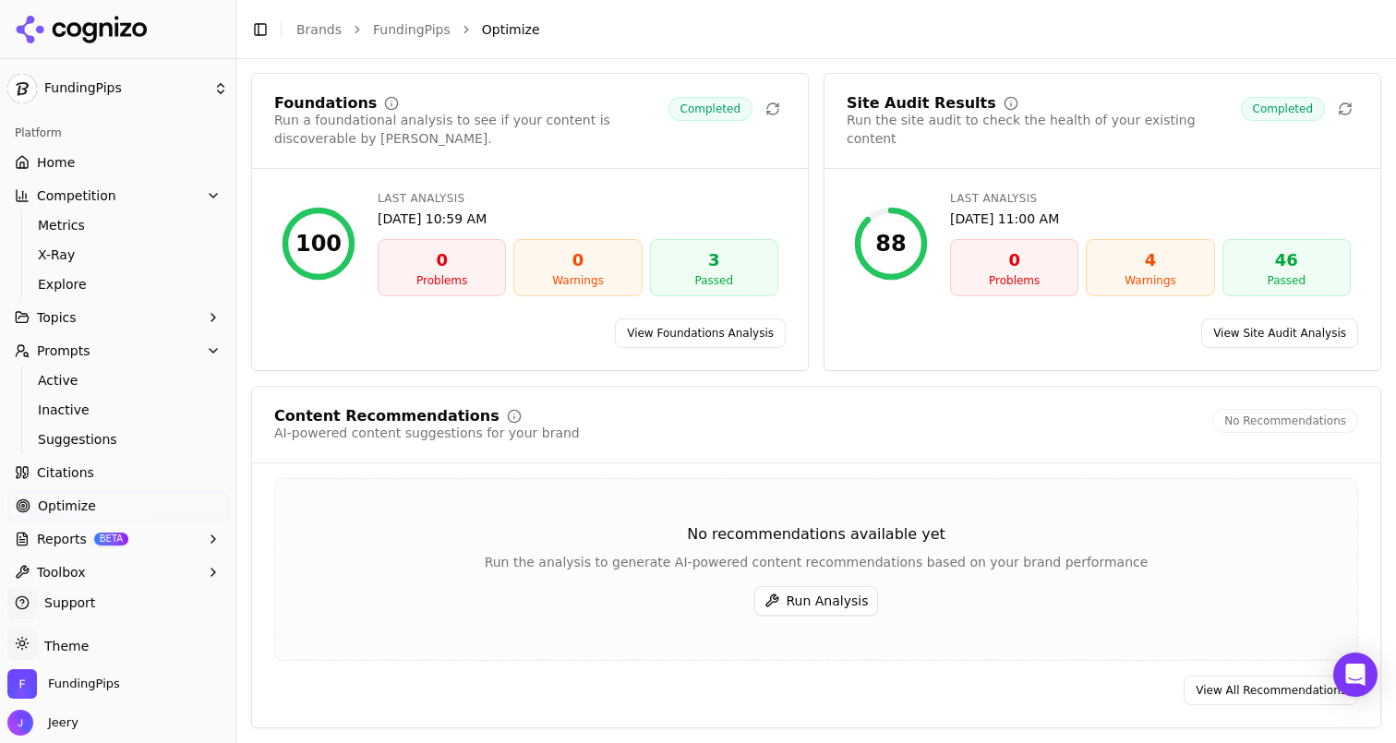
click at [804, 602] on button "Run Analysis" at bounding box center [817, 601] width 125 height 30
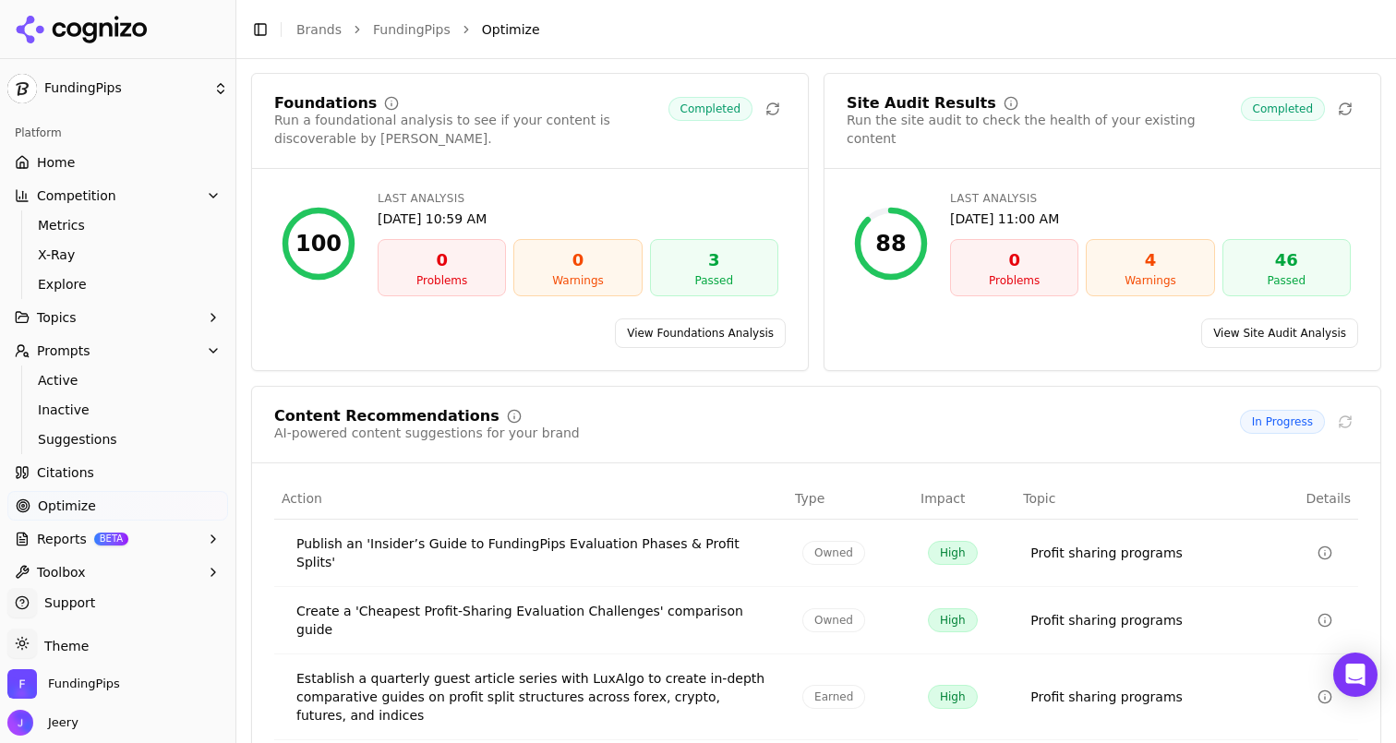
scroll to position [156, 0]
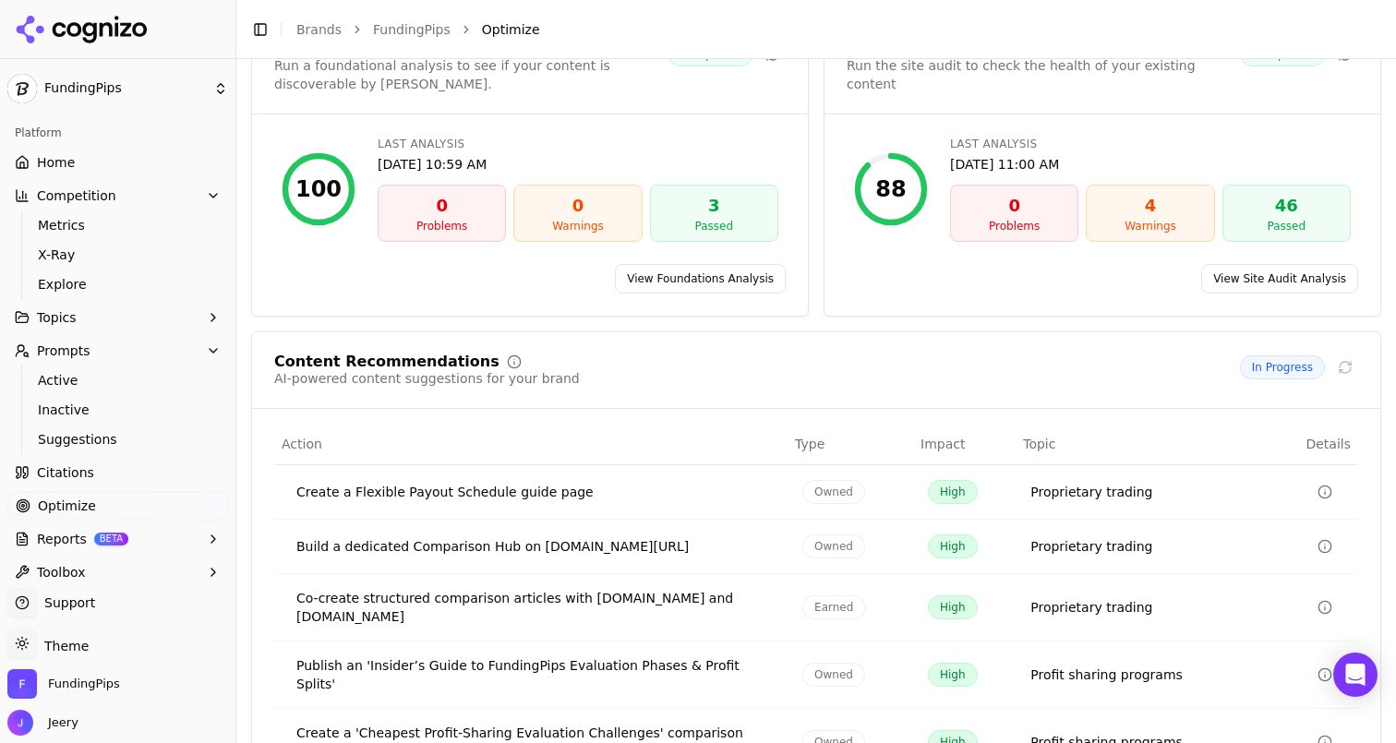
click at [467, 492] on div "Create a Flexible Payout Schedule guide page" at bounding box center [534, 492] width 477 height 18
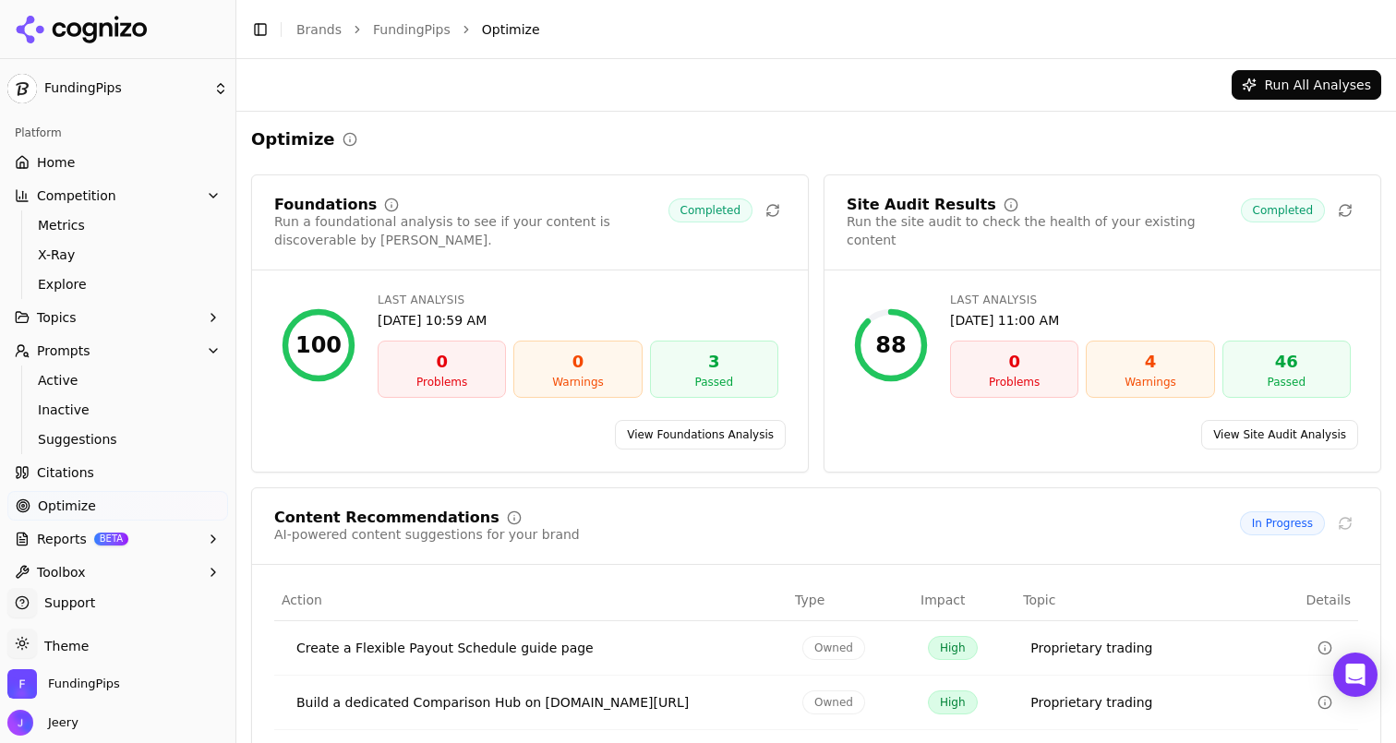
scroll to position [247, 0]
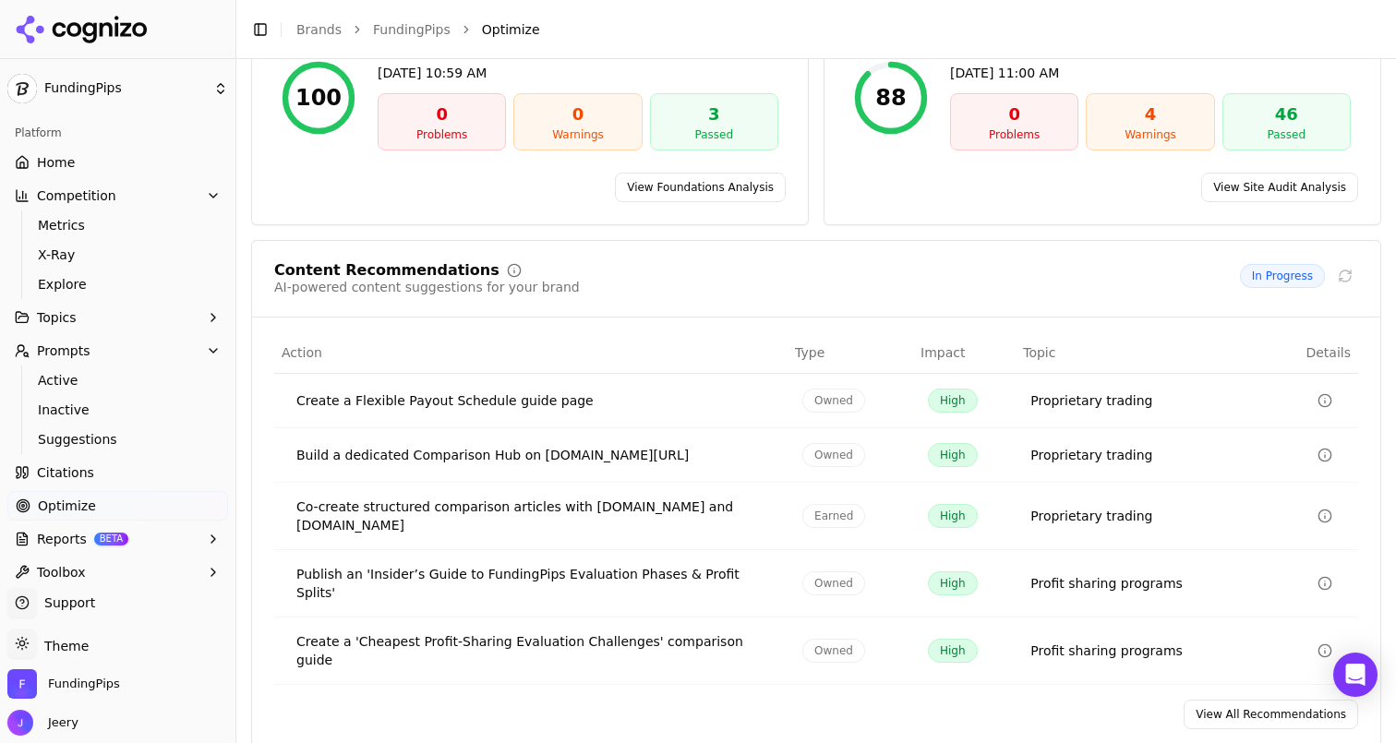
click at [1218, 700] on link "View All Recommendations" at bounding box center [1271, 715] width 175 height 30
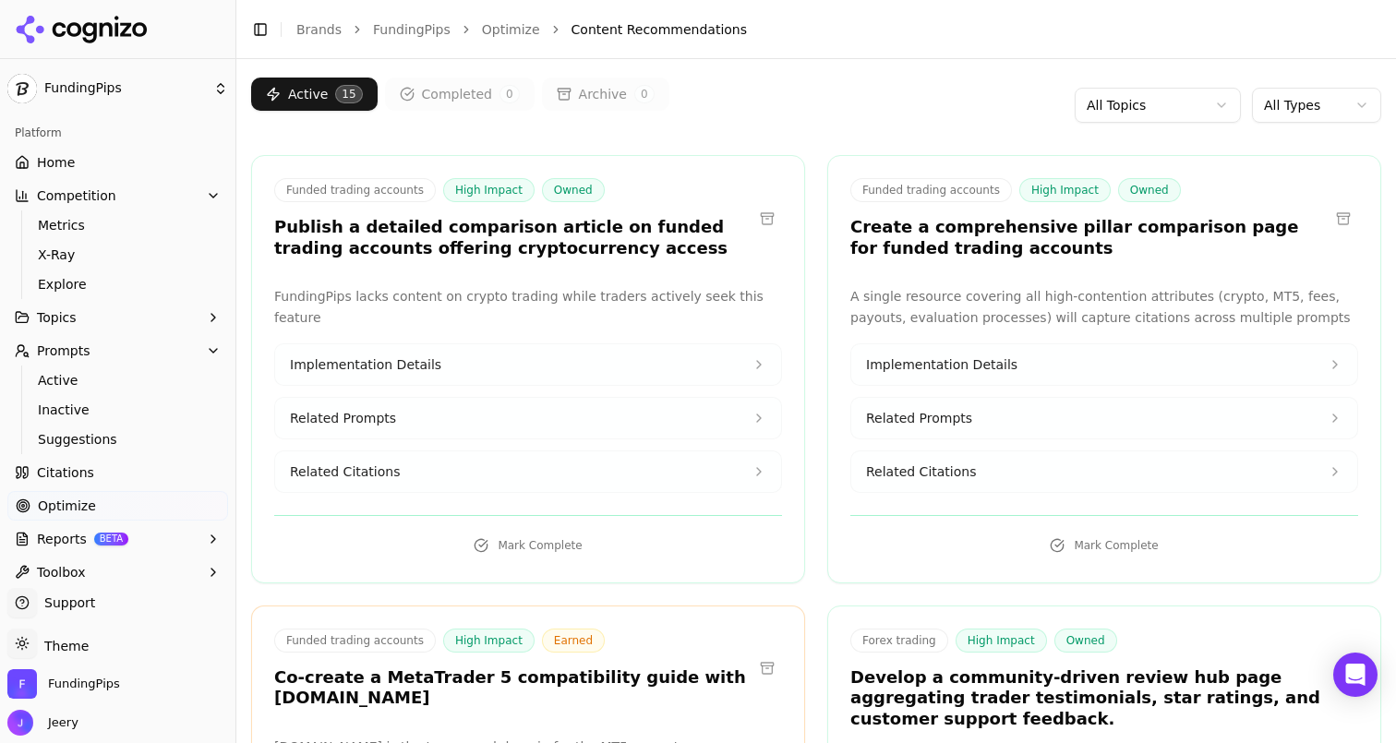
scroll to position [117, 0]
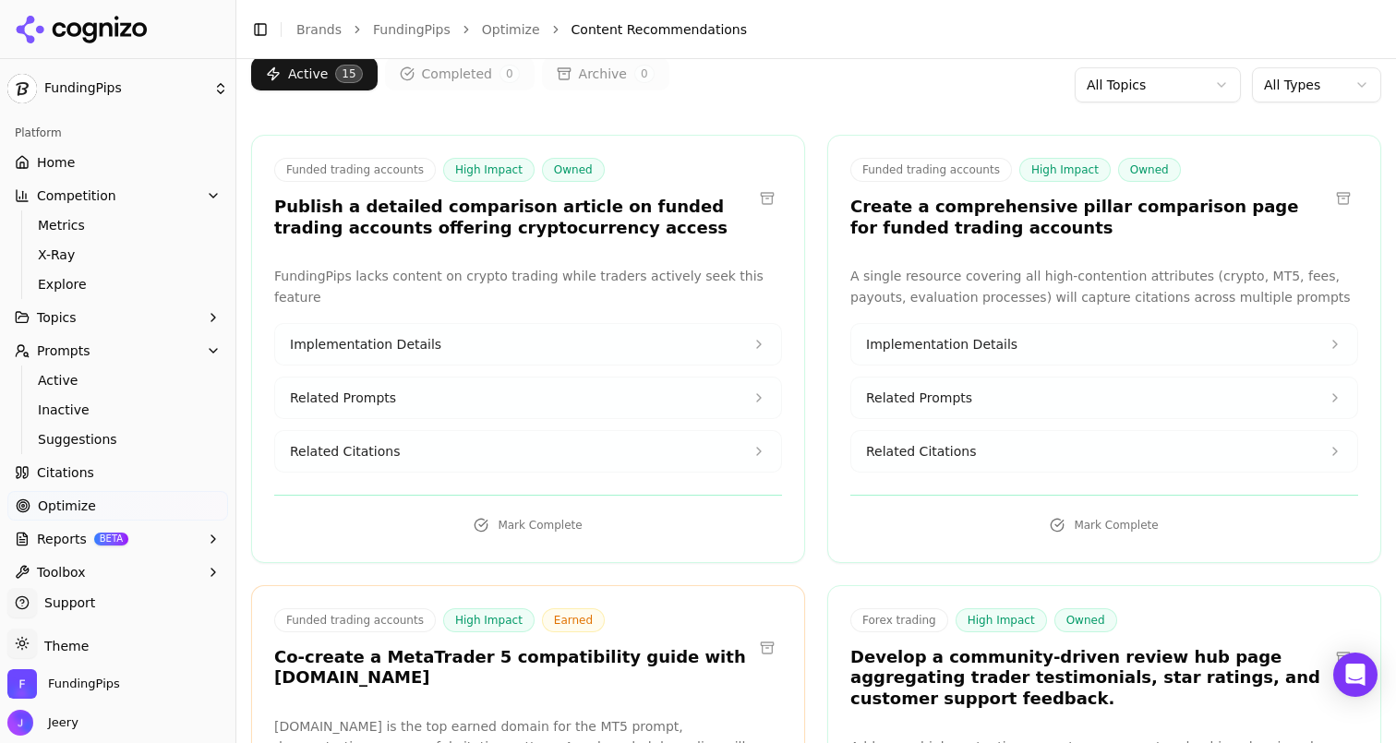
click at [725, 332] on button "Implementation Details" at bounding box center [528, 344] width 506 height 41
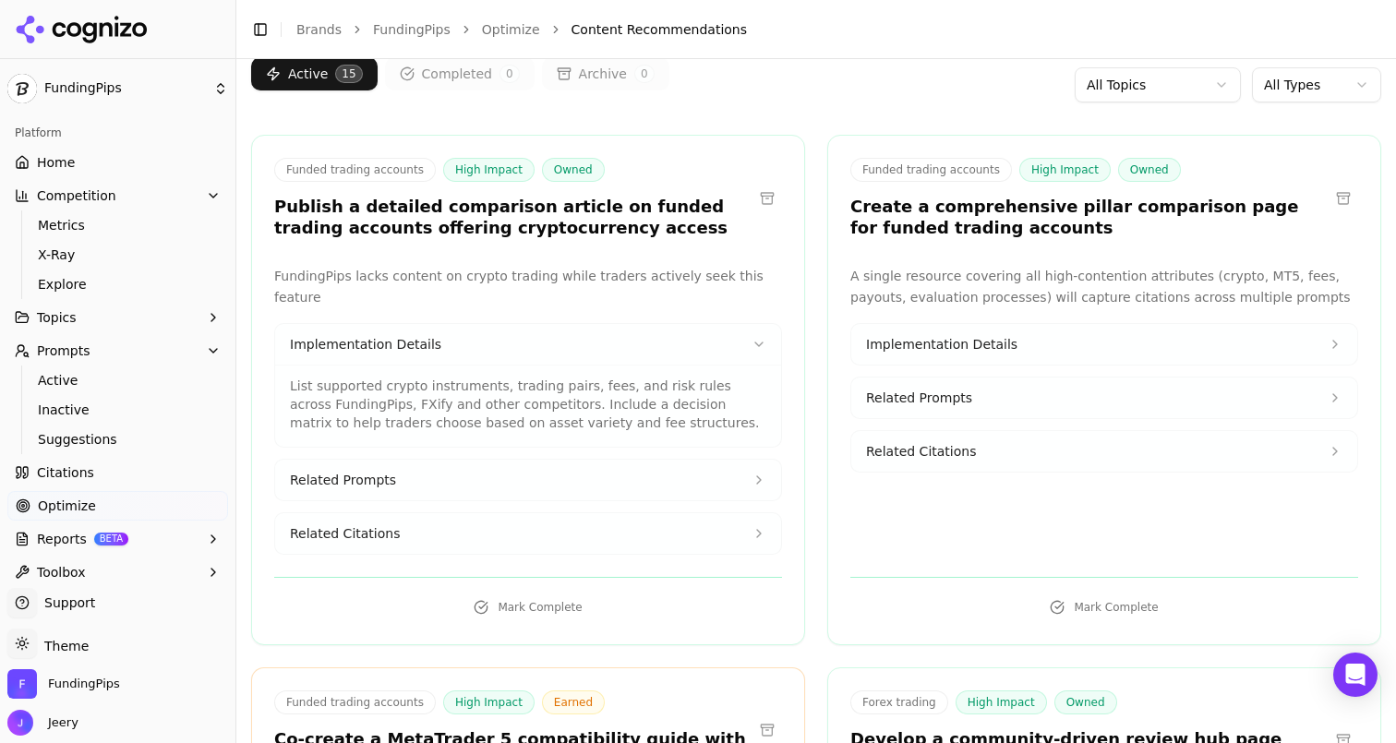
click at [429, 460] on button "Related Prompts" at bounding box center [528, 480] width 506 height 41
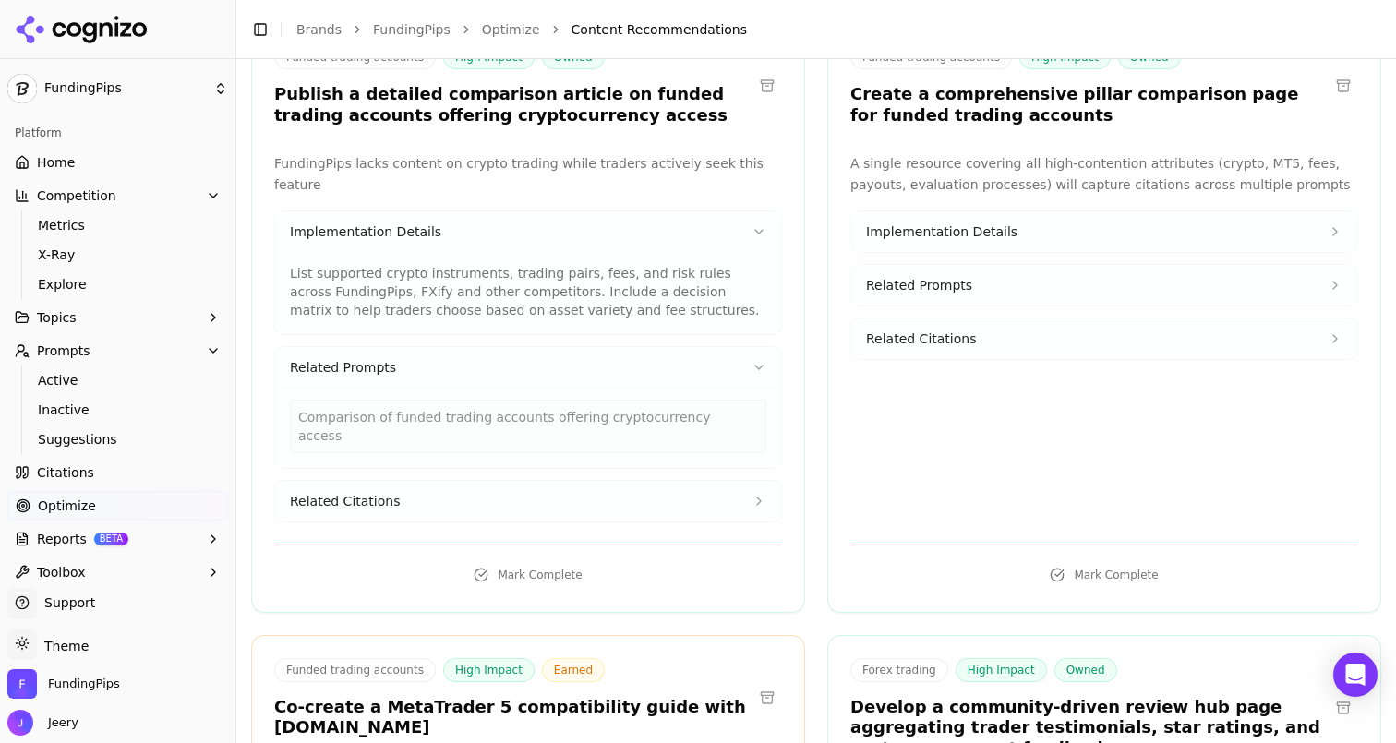
scroll to position [231, 0]
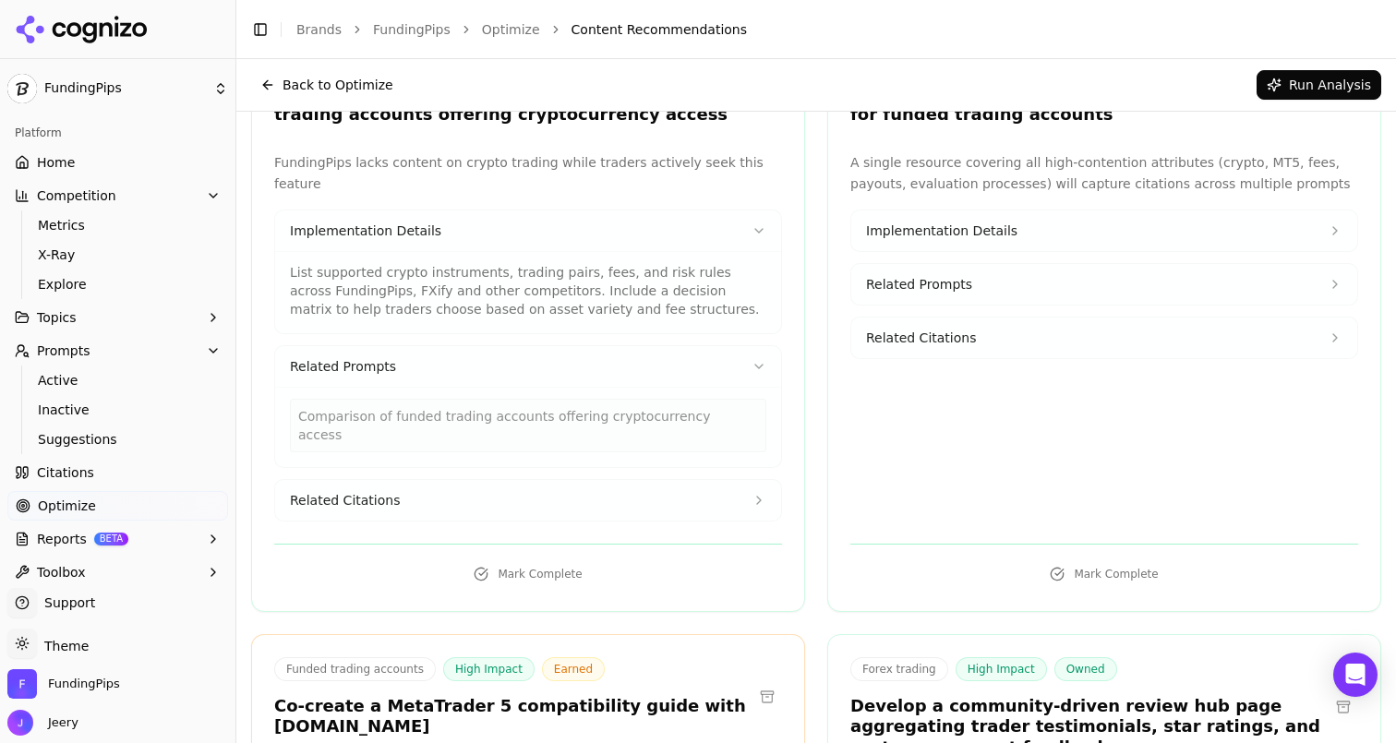
click at [579, 480] on button "Related Citations" at bounding box center [528, 500] width 506 height 41
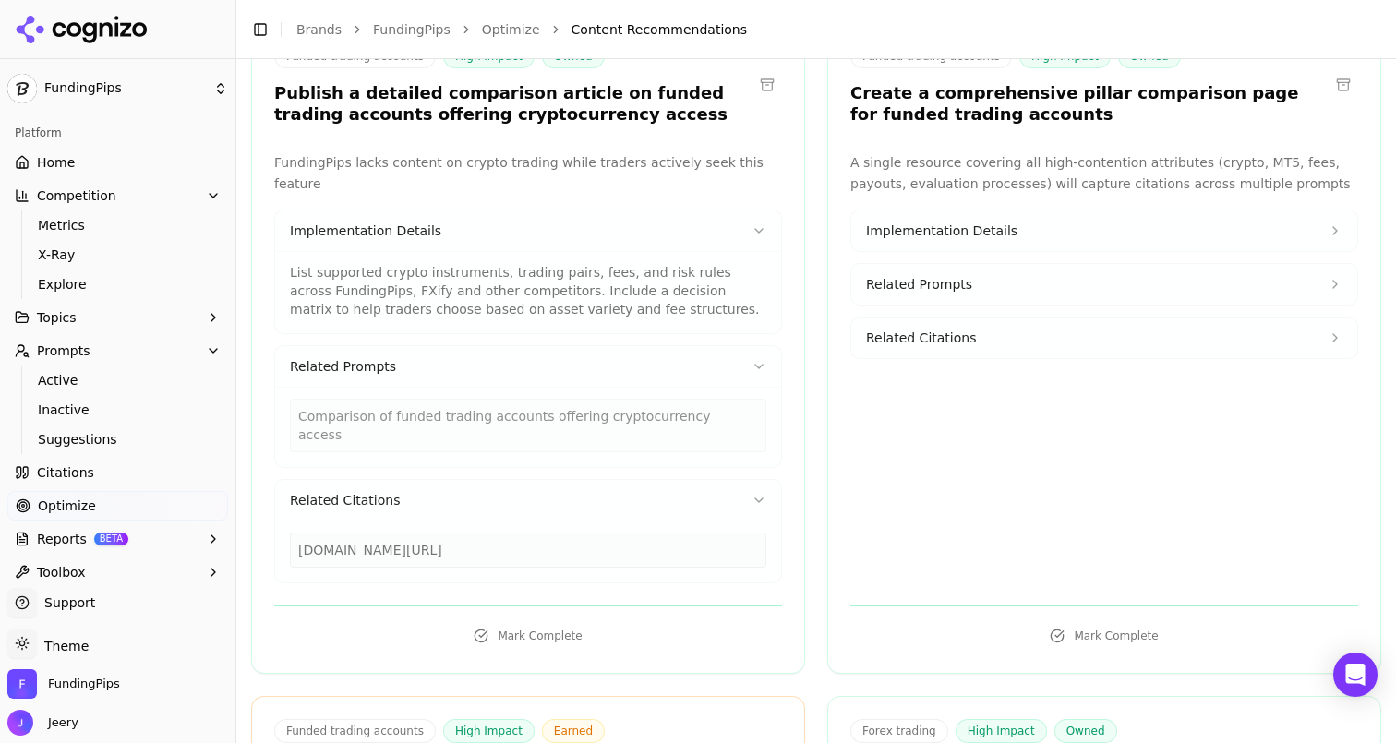
scroll to position [309, 0]
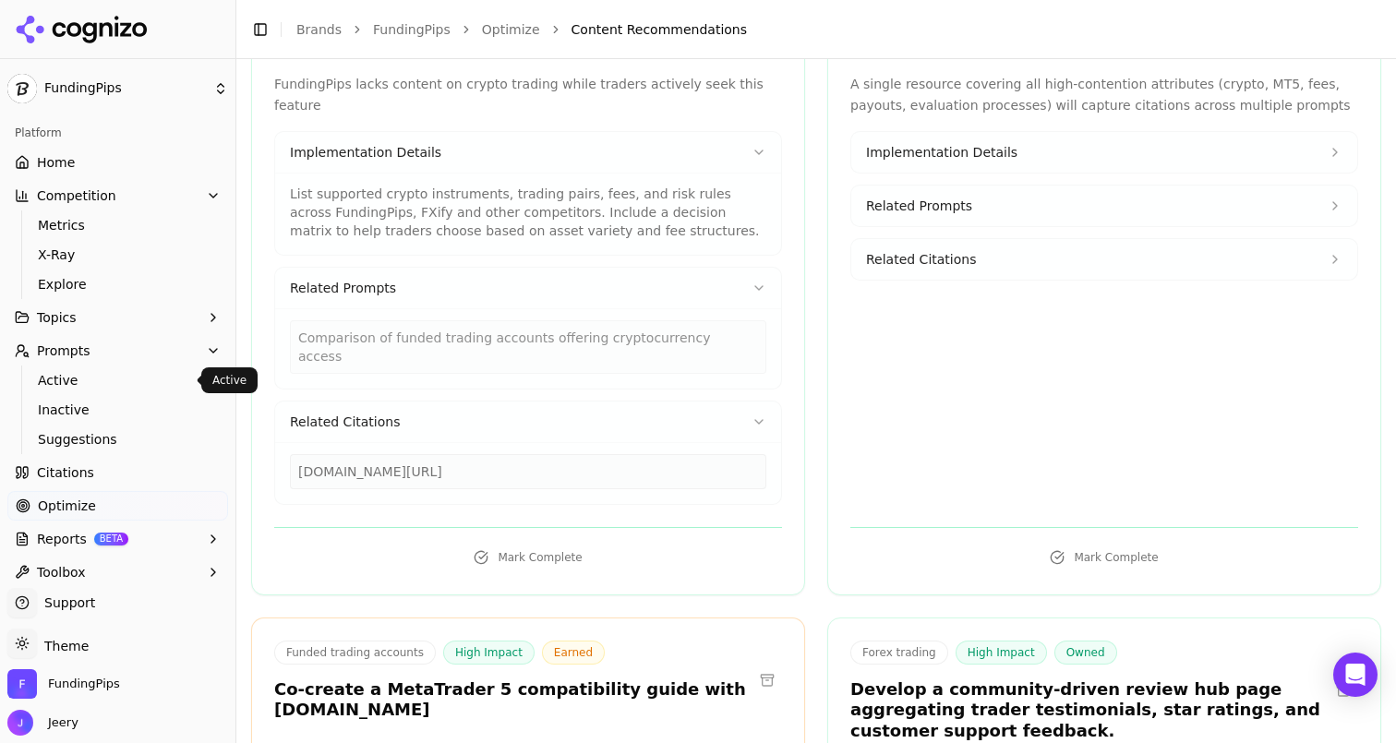
click at [75, 376] on span "Active" at bounding box center [118, 380] width 161 height 18
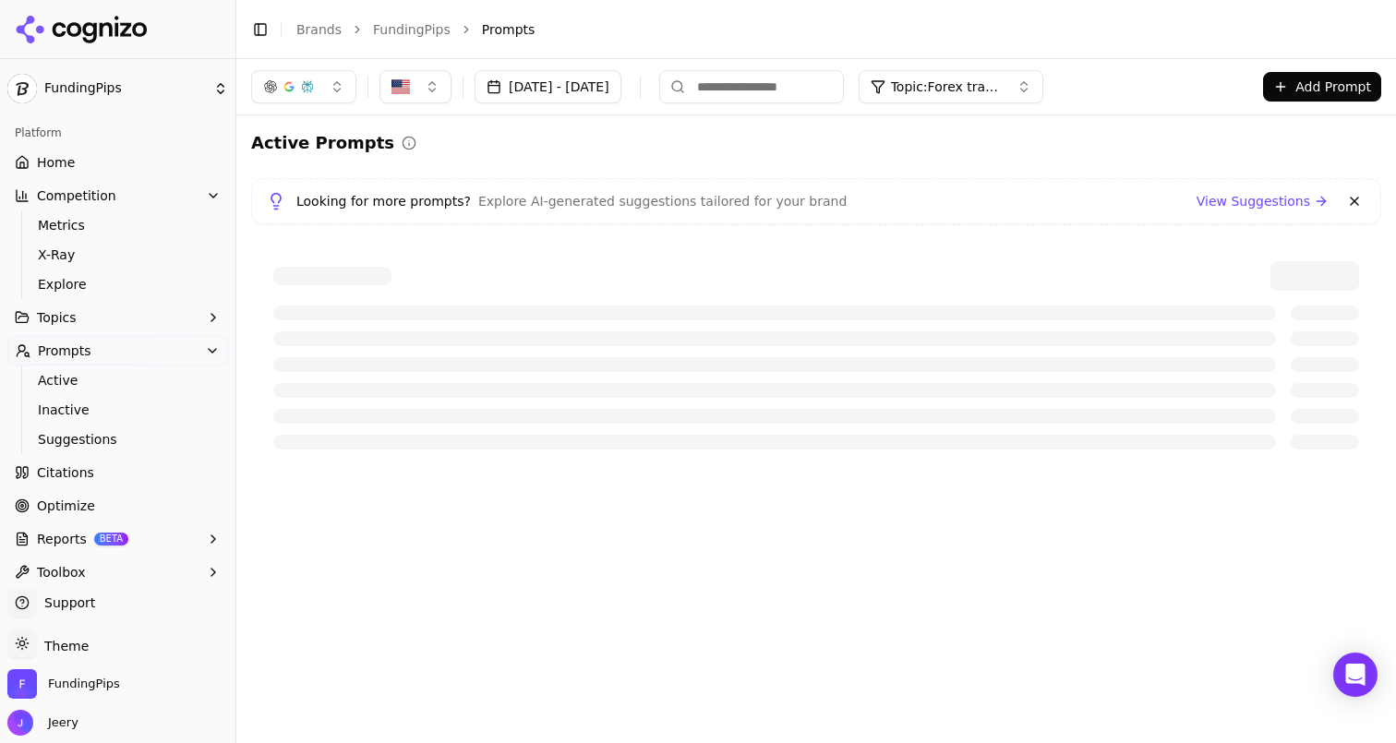
click at [1335, 87] on button "Add Prompt" at bounding box center [1322, 87] width 118 height 30
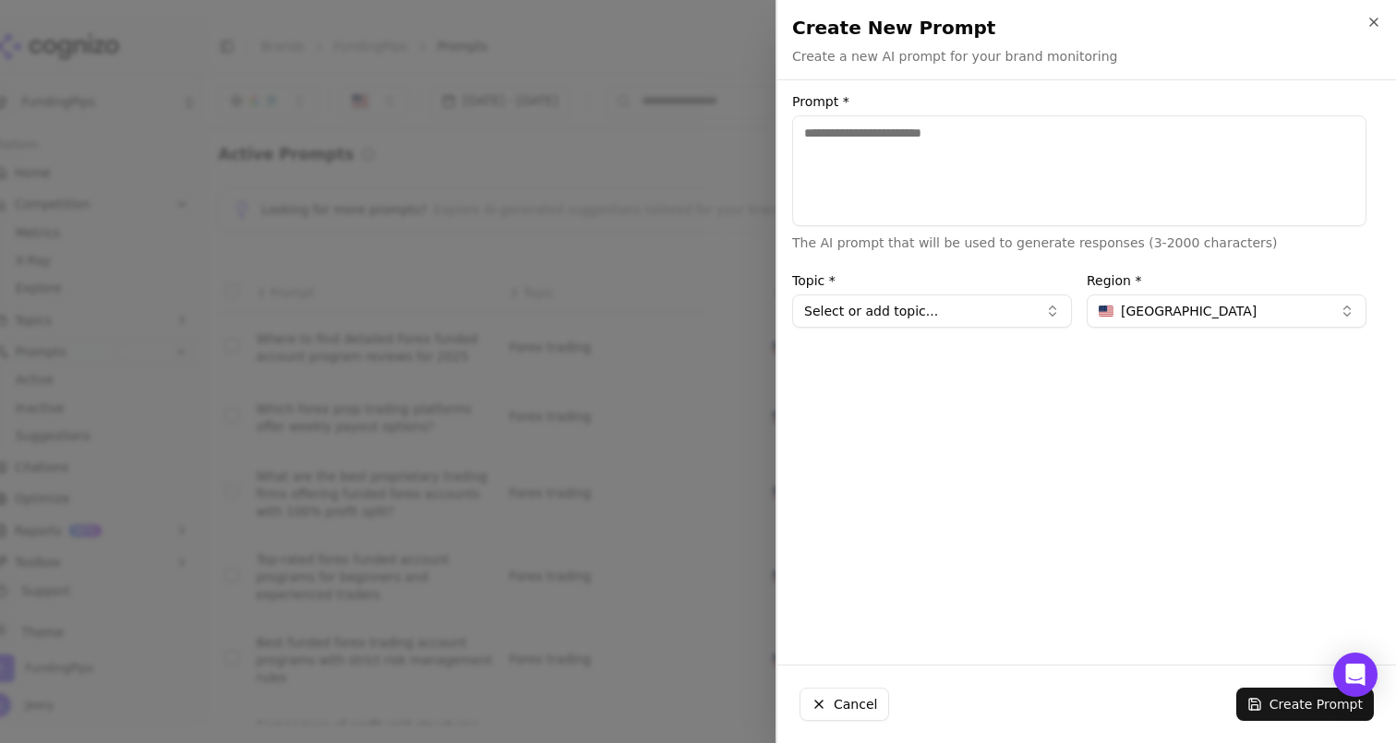
click at [1007, 319] on button "Select or add topic..." at bounding box center [932, 311] width 280 height 33
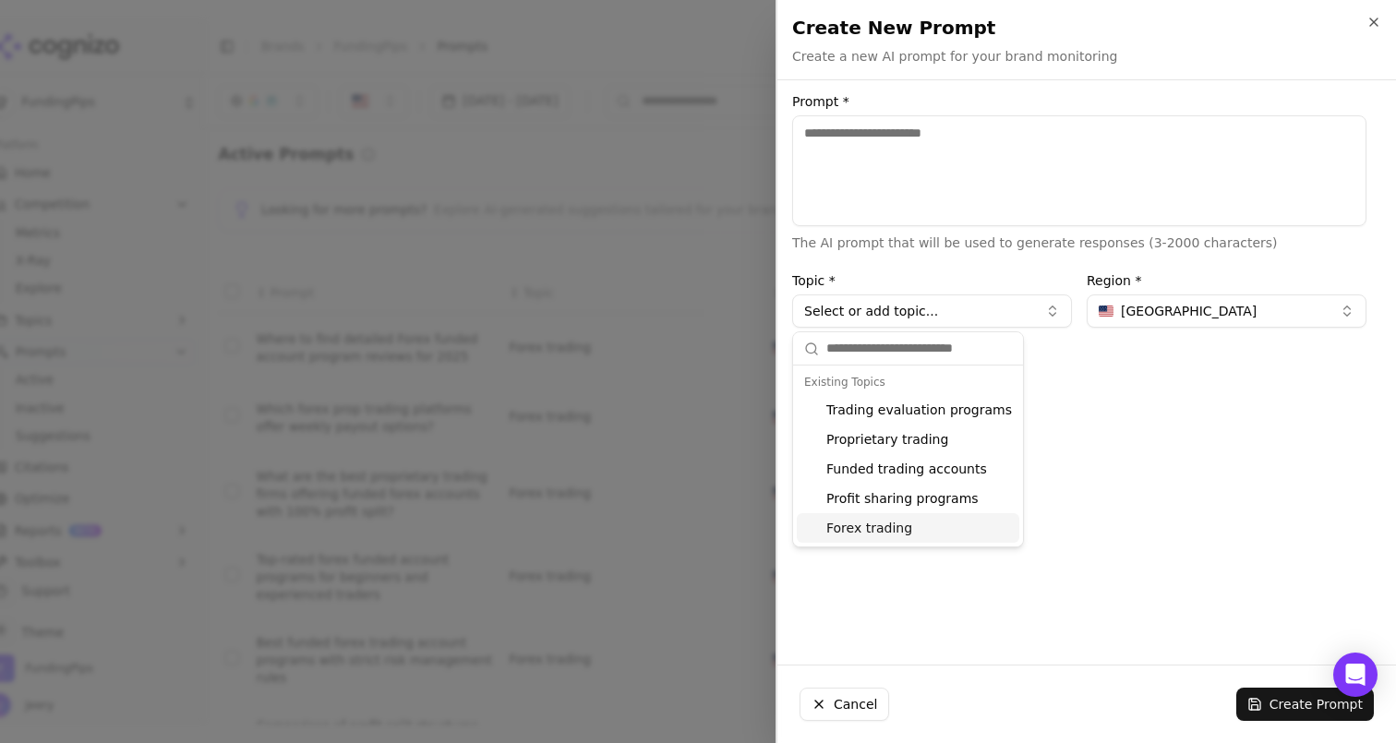
click at [1118, 547] on div "Prompt * The AI prompt that will be used to generate responses (3-2000 characte…" at bounding box center [1080, 372] width 604 height 555
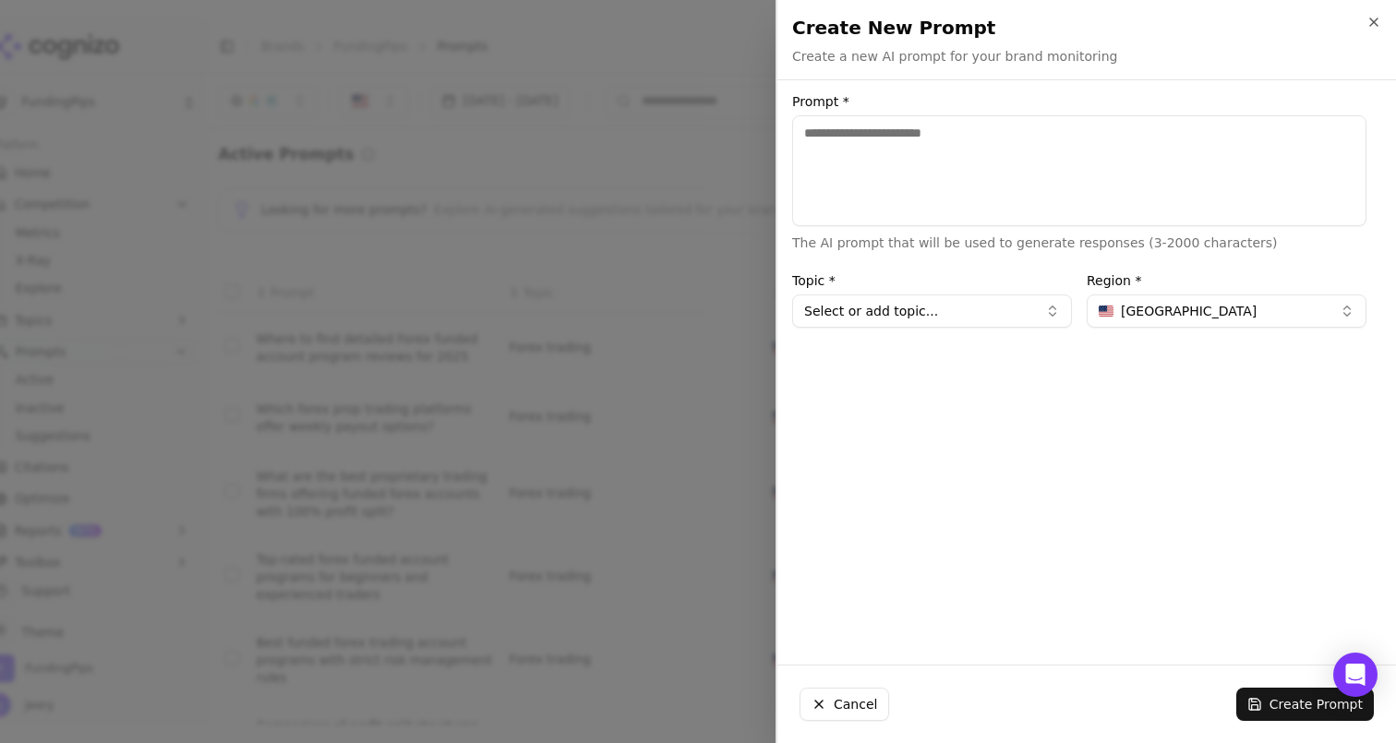
click at [863, 135] on textarea "Prompt *" at bounding box center [1079, 170] width 574 height 111
type textarea "**********"
click at [1251, 308] on button "United States" at bounding box center [1227, 311] width 280 height 33
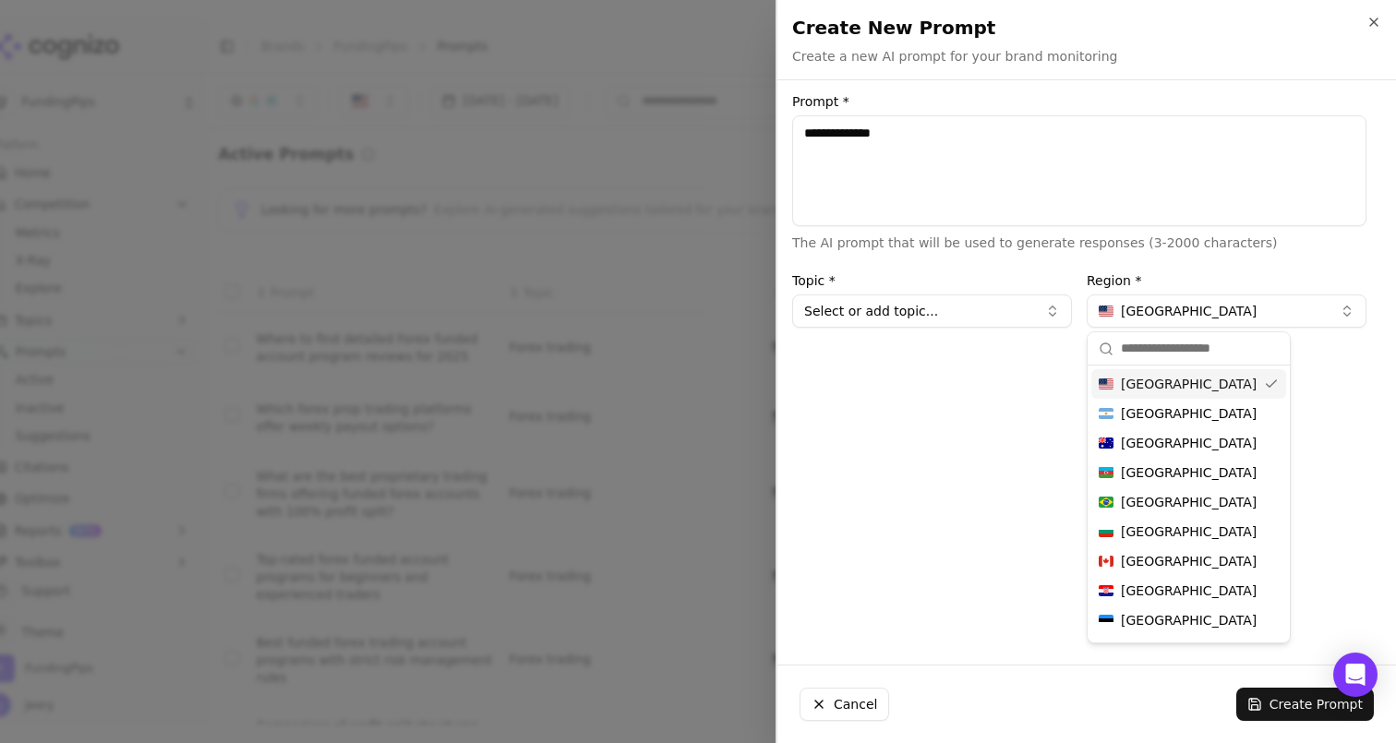
click at [1170, 349] on input "text" at bounding box center [1200, 349] width 158 height 37
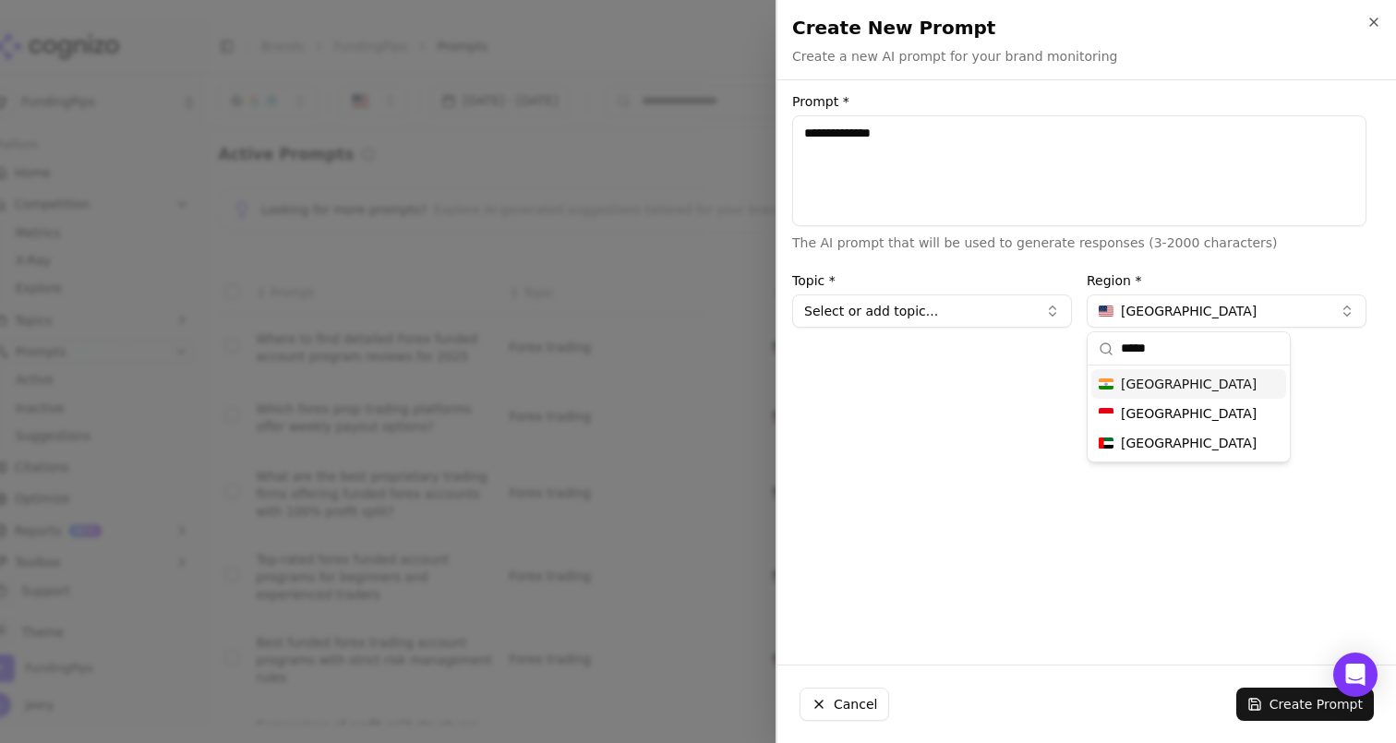
type input "*****"
click at [1180, 400] on div "Indonesia" at bounding box center [1189, 414] width 195 height 30
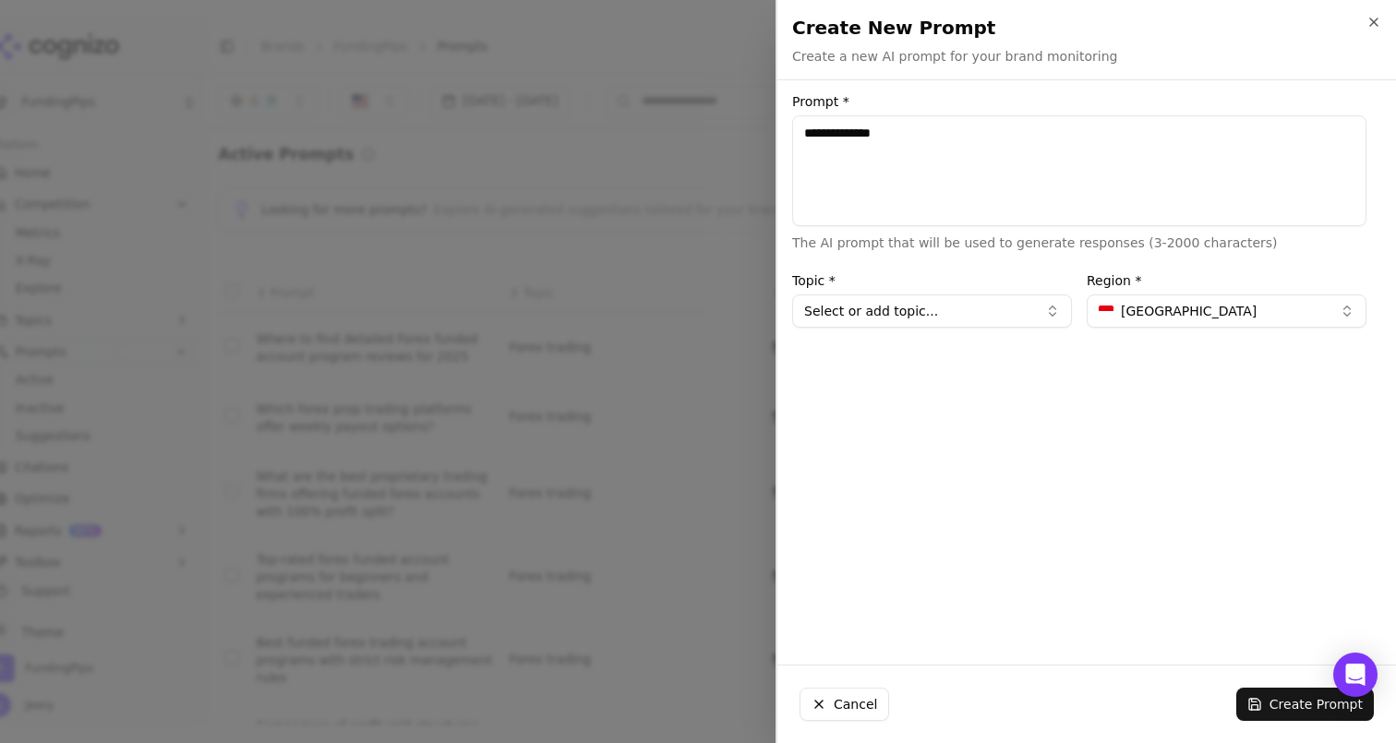
click at [1208, 316] on button "Indonesia" at bounding box center [1227, 311] width 280 height 33
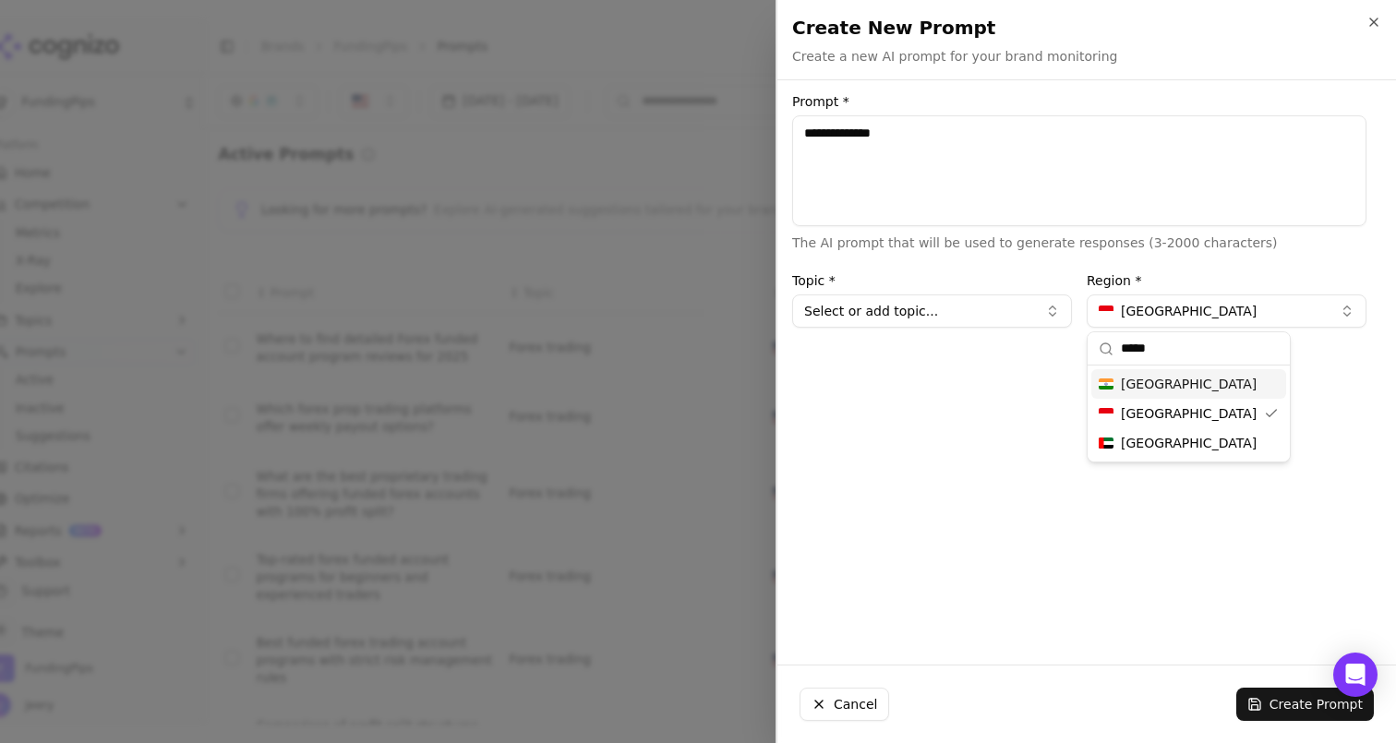
type input "*****"
click at [1169, 389] on div "India" at bounding box center [1189, 384] width 195 height 30
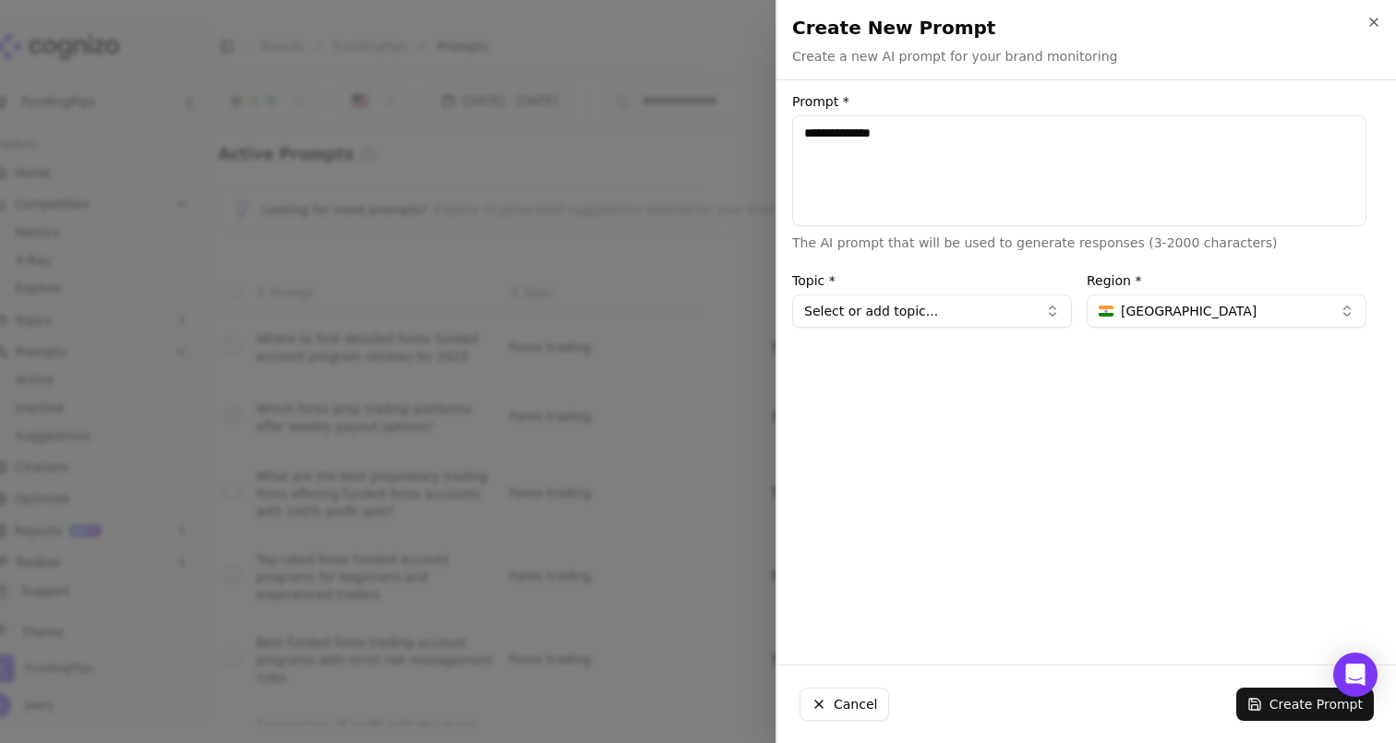
click at [950, 316] on button "Select or add topic..." at bounding box center [932, 311] width 280 height 33
type input "*********"
click at [891, 417] on div "Create " prop firm "" at bounding box center [880, 410] width 166 height 30
click at [955, 142] on textarea "**********" at bounding box center [1079, 170] width 574 height 111
drag, startPoint x: 914, startPoint y: 143, endPoint x: 731, endPoint y: 139, distance: 182.9
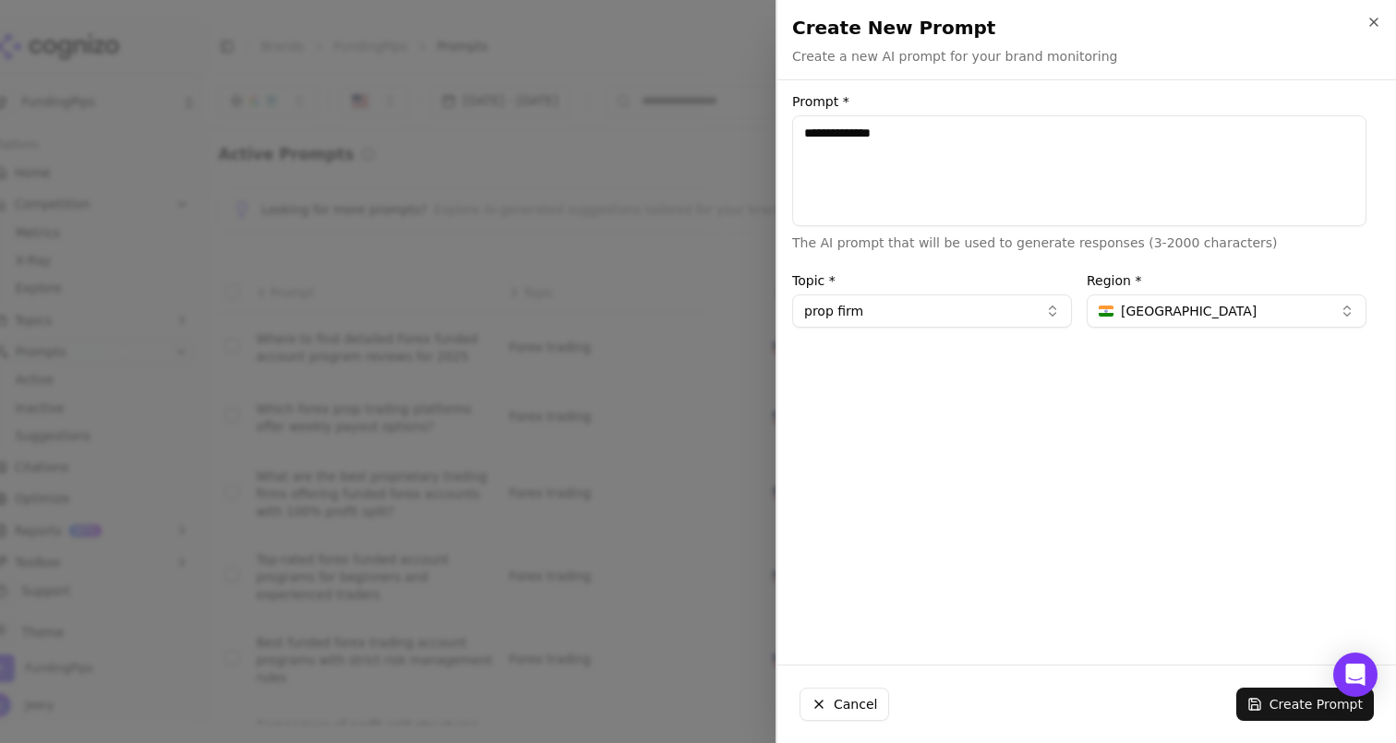
click at [736, 139] on body "FundingPips Platform Home Competition Metrics X-Ray Explore Topics Prompts Acti…" at bounding box center [698, 371] width 1396 height 743
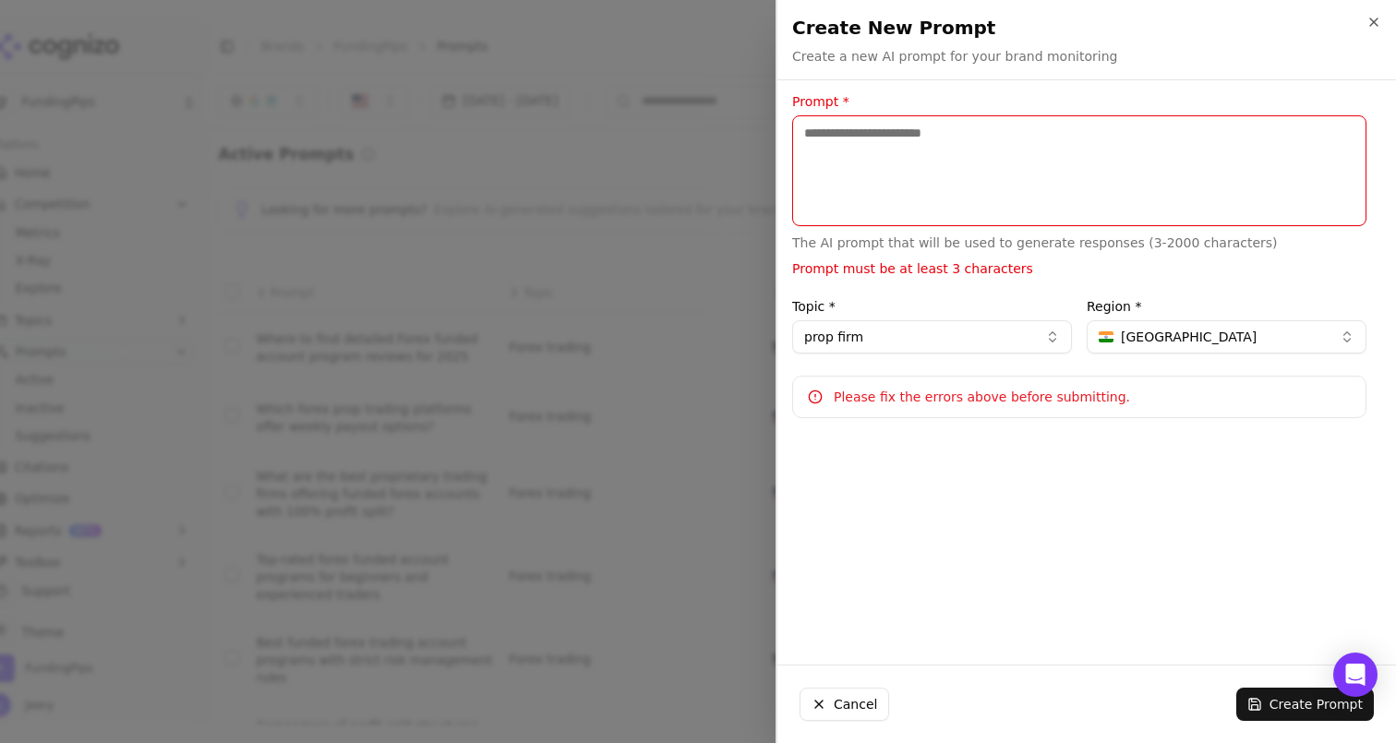
paste textarea "**********"
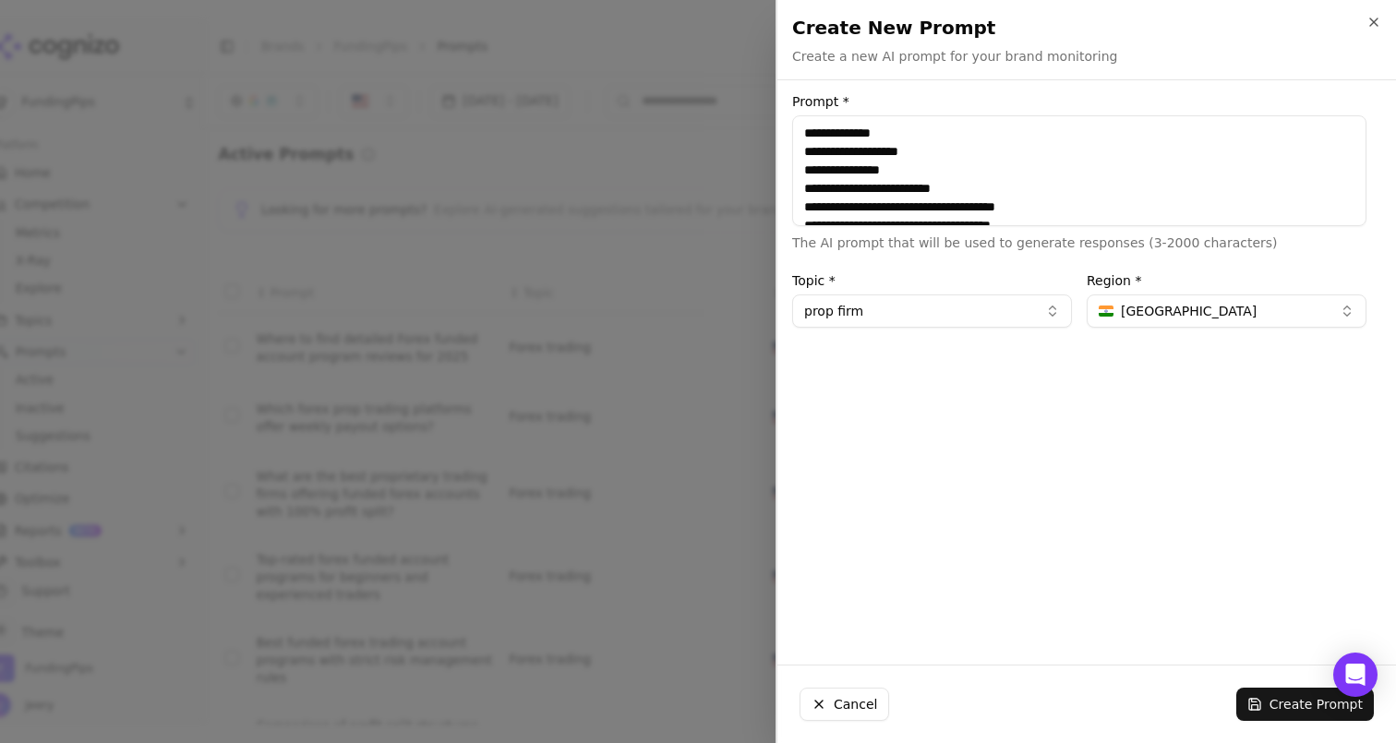
drag, startPoint x: 988, startPoint y: 204, endPoint x: 806, endPoint y: 145, distance: 191.3
click at [806, 145] on textarea "**********" at bounding box center [1079, 170] width 574 height 111
type textarea "**********"
click at [1272, 713] on button "Create Prompt" at bounding box center [1306, 704] width 138 height 33
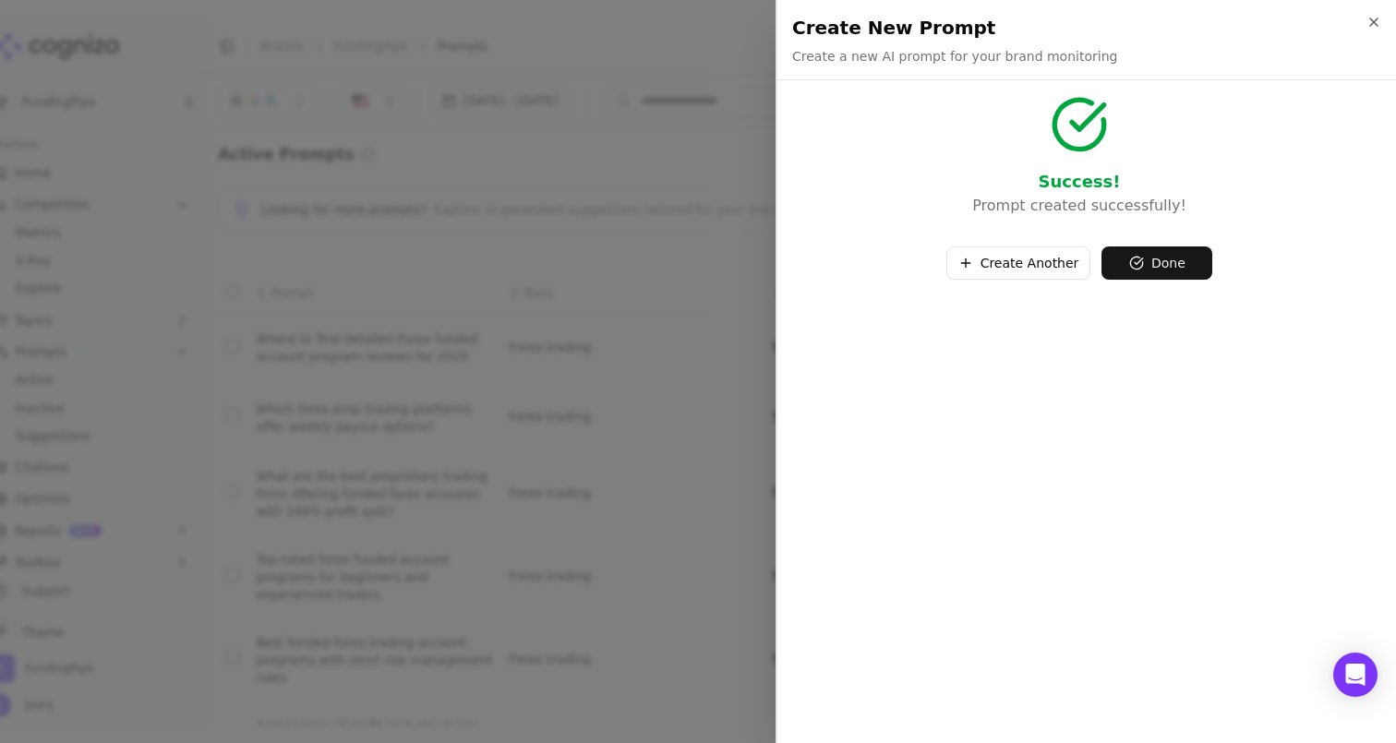
click at [1152, 261] on button "Done" at bounding box center [1157, 263] width 111 height 33
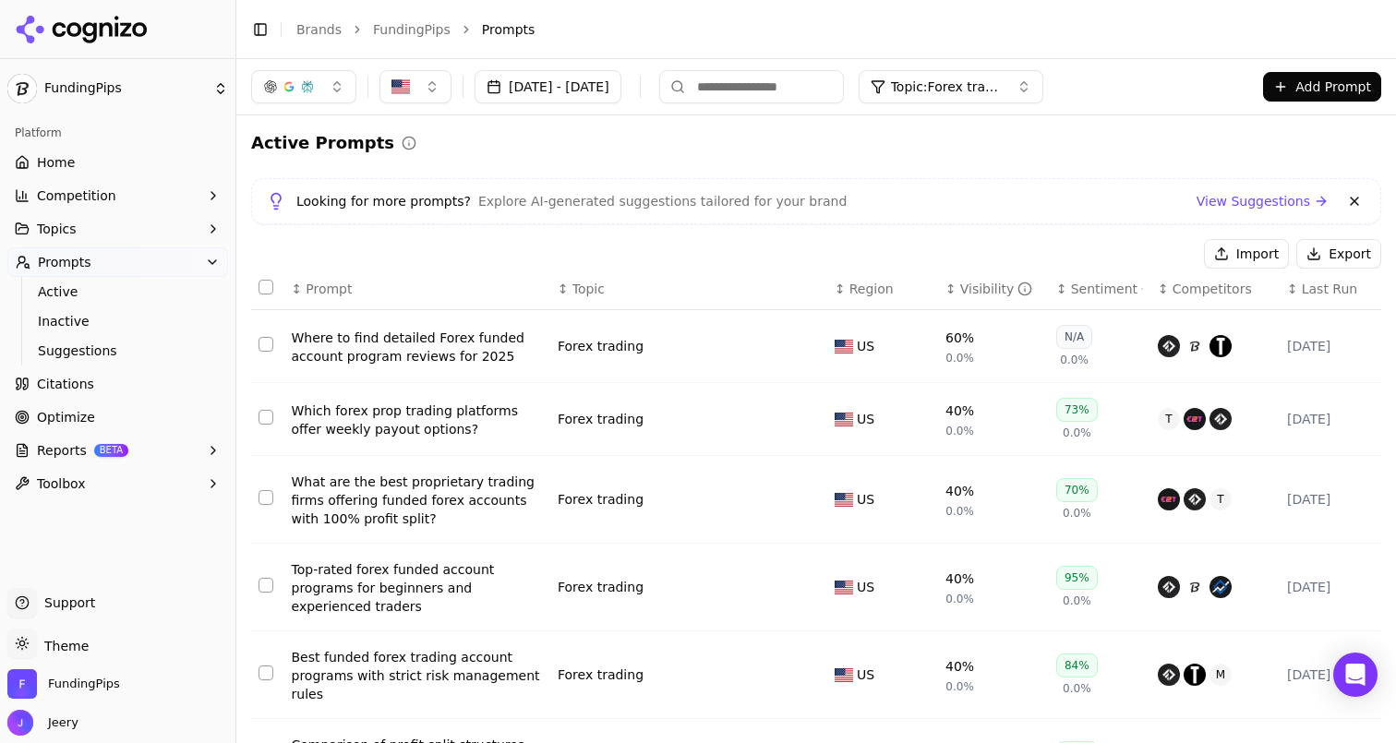
click at [1044, 77] on button "Topic: Forex trading" at bounding box center [951, 86] width 185 height 33
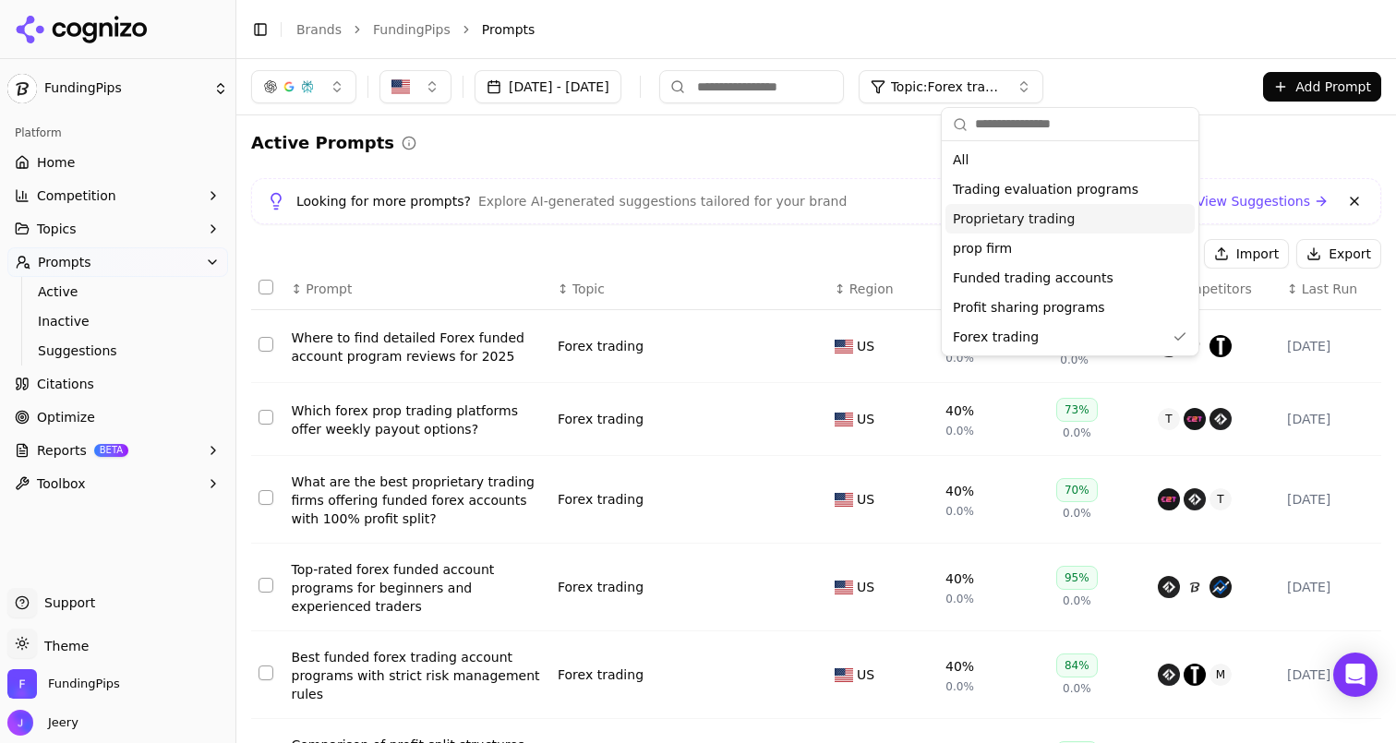
click at [975, 247] on span "prop firm" at bounding box center [982, 248] width 59 height 18
click at [437, 83] on button "button" at bounding box center [416, 86] width 72 height 33
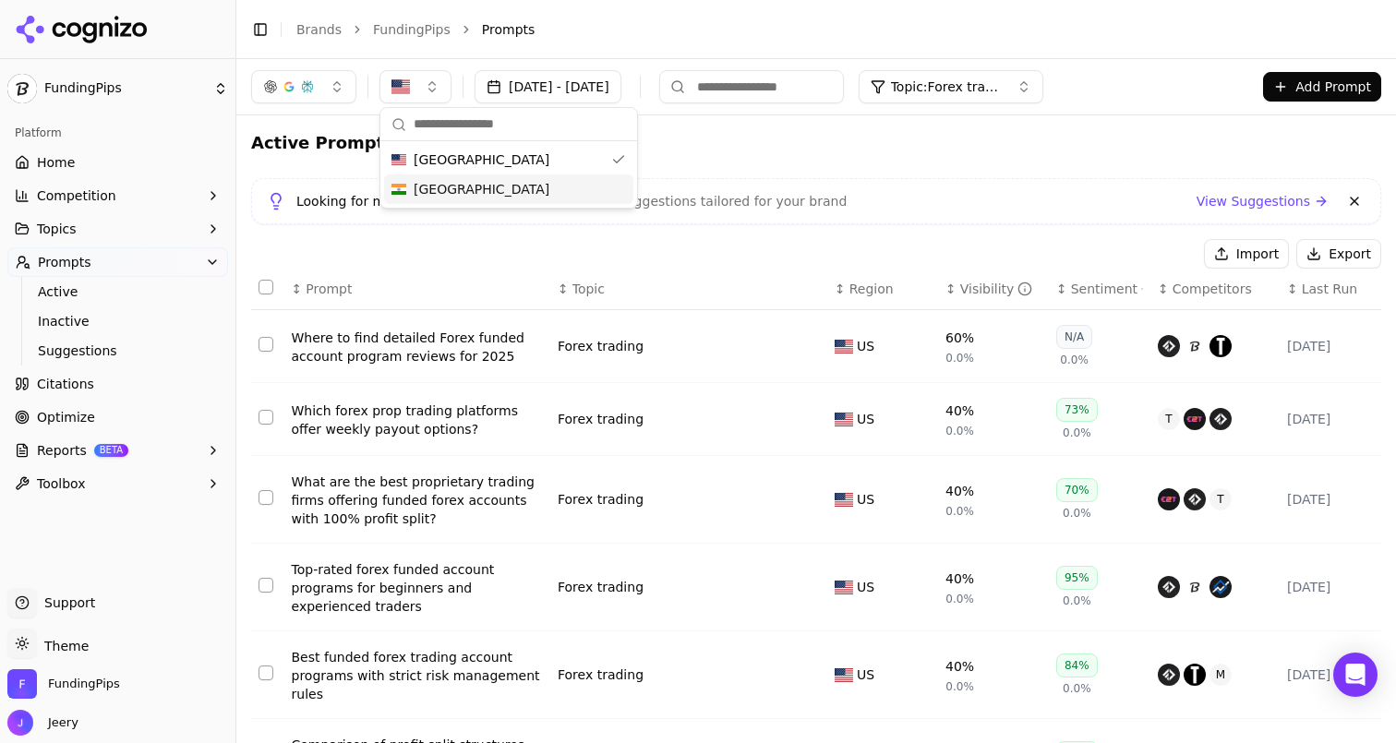
click at [438, 186] on span "India" at bounding box center [482, 189] width 136 height 18
click at [417, 189] on span "India" at bounding box center [482, 189] width 136 height 18
click at [417, 183] on span "India" at bounding box center [482, 189] width 136 height 18
click at [419, 156] on span "United States" at bounding box center [482, 160] width 136 height 18
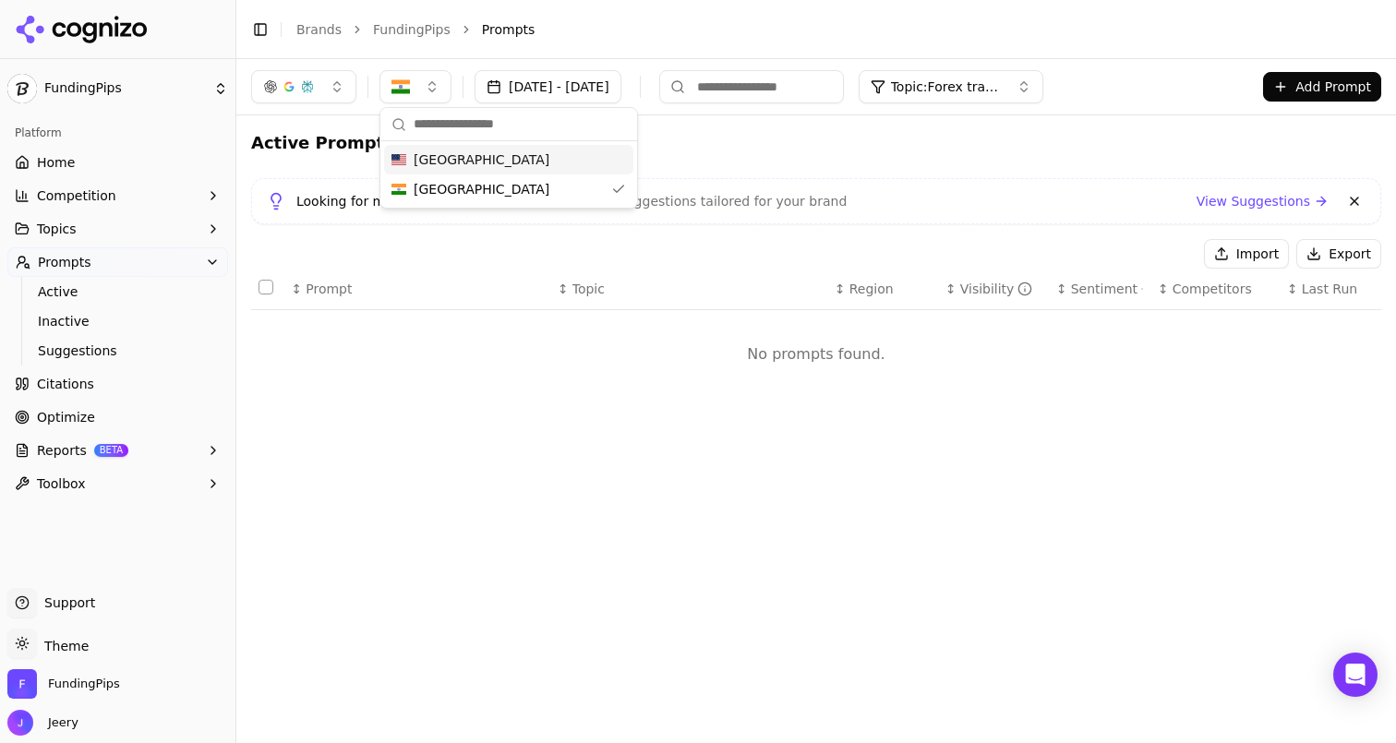
click at [689, 159] on div "Active Prompts Looking for more prompts? Explore AI-generated suggestions tailo…" at bounding box center [816, 272] width 1130 height 284
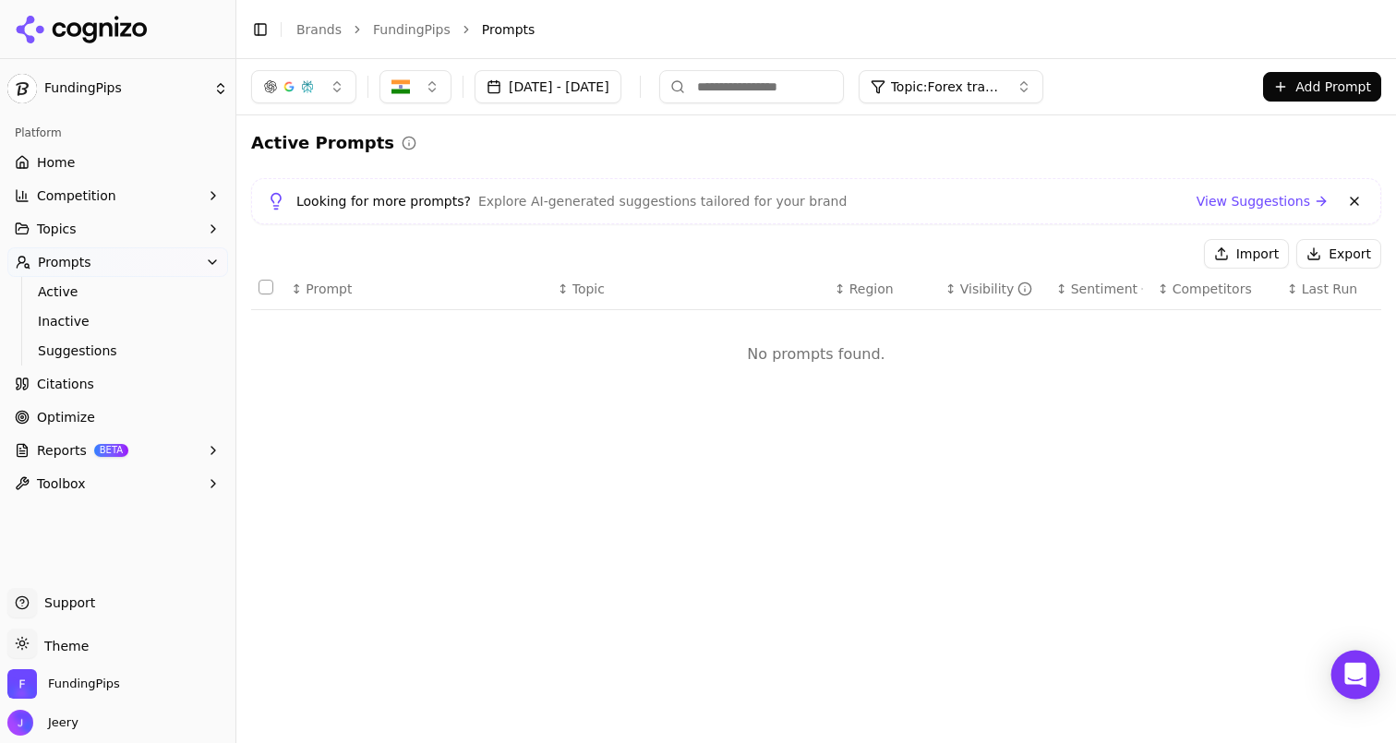
click at [1350, 676] on icon "Open Intercom Messenger" at bounding box center [1355, 675] width 21 height 24
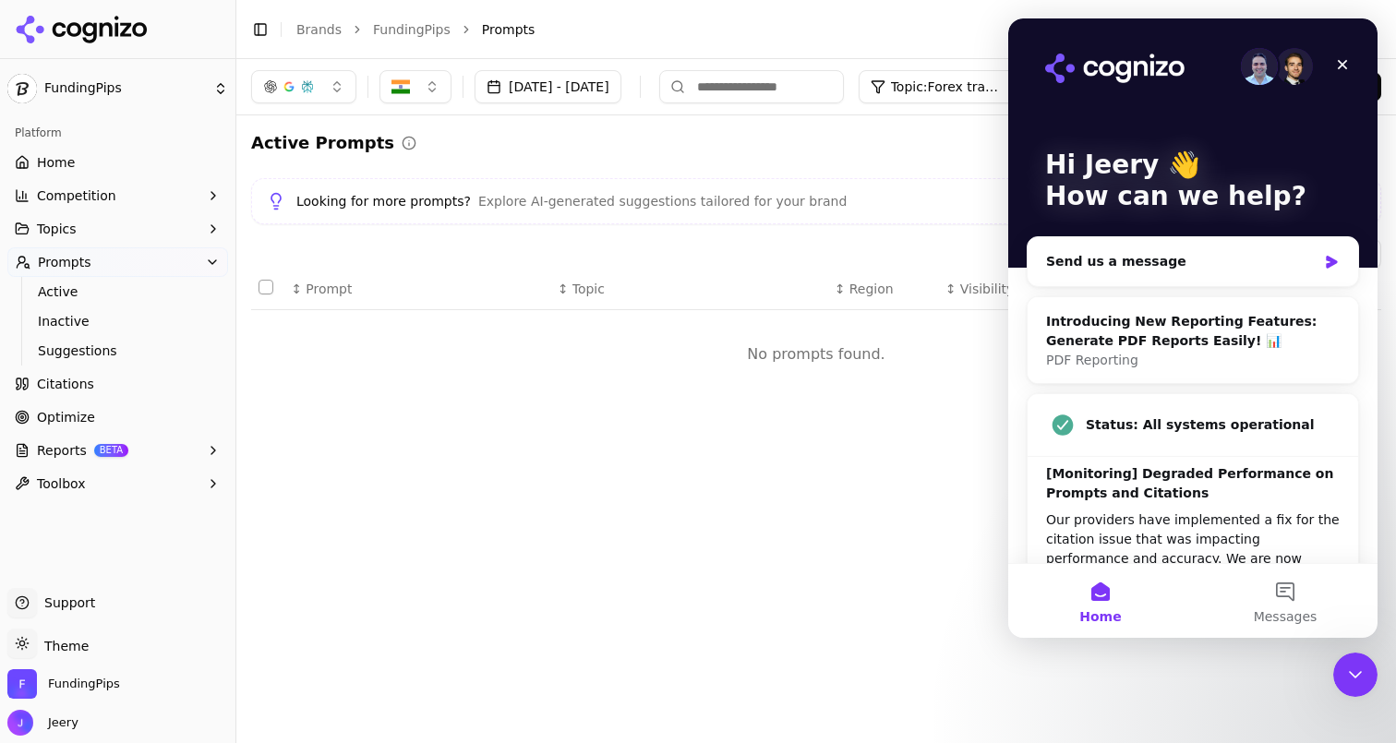
click at [1281, 69] on img "Intercom messenger" at bounding box center [1294, 66] width 37 height 37
